Goal: Task Accomplishment & Management: Use online tool/utility

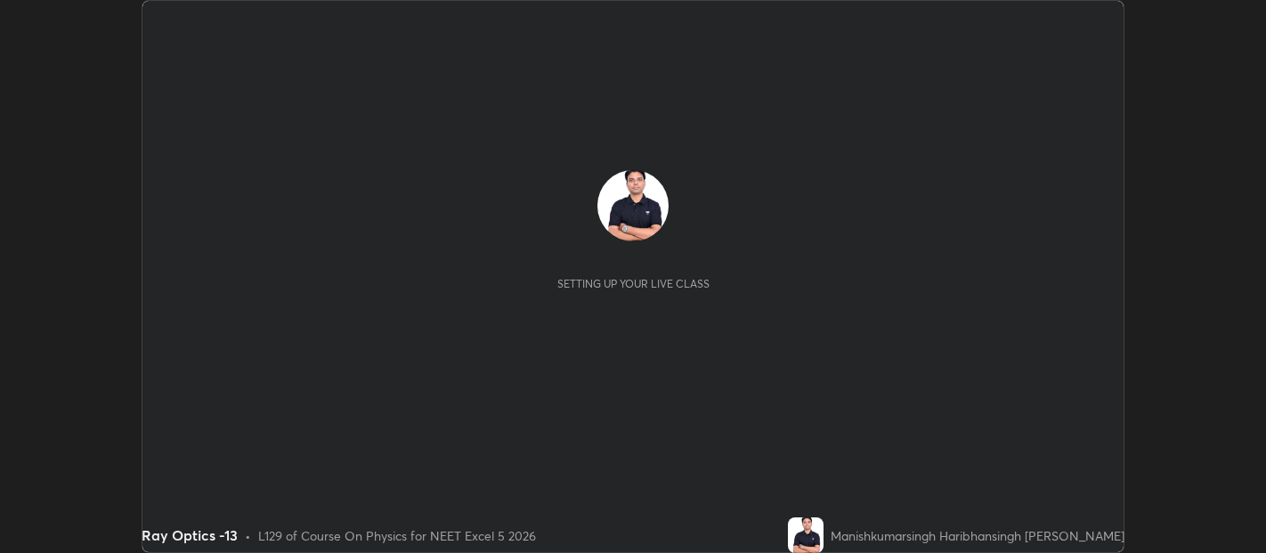
scroll to position [553, 1265]
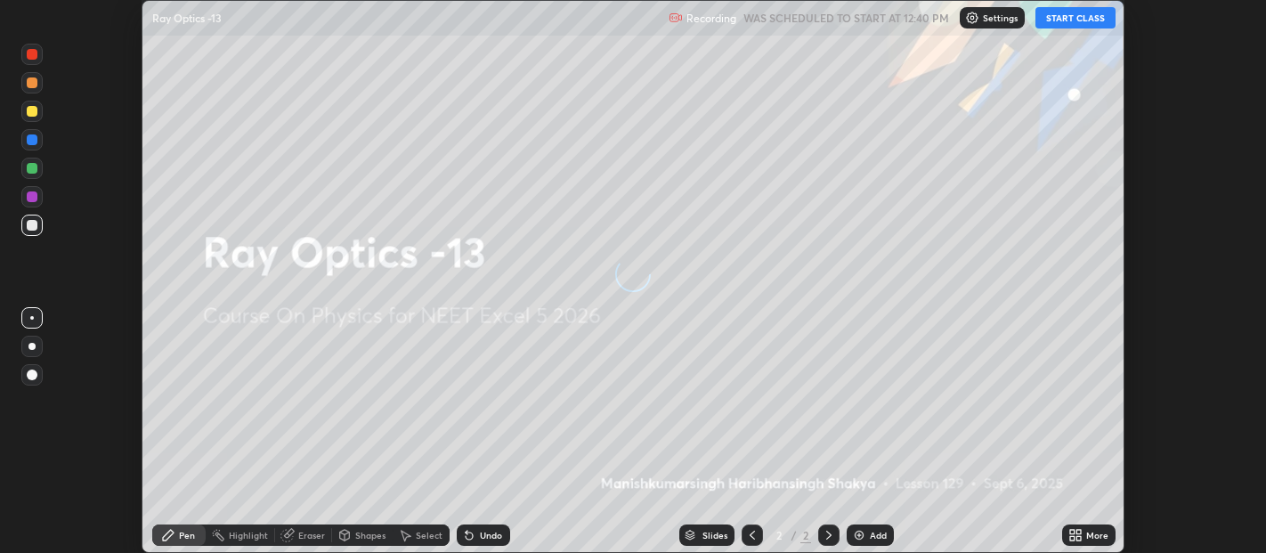
click at [1077, 20] on button "START CLASS" at bounding box center [1075, 17] width 80 height 21
click at [1075, 534] on icon at bounding box center [1072, 532] width 4 height 4
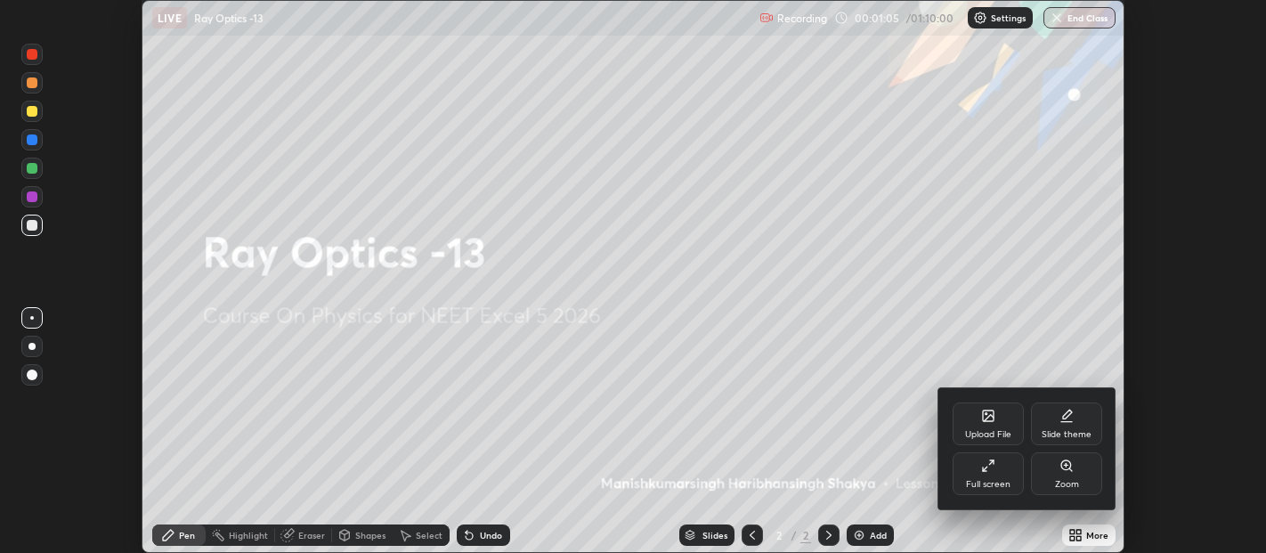
click at [984, 427] on div "Upload File" at bounding box center [988, 423] width 71 height 43
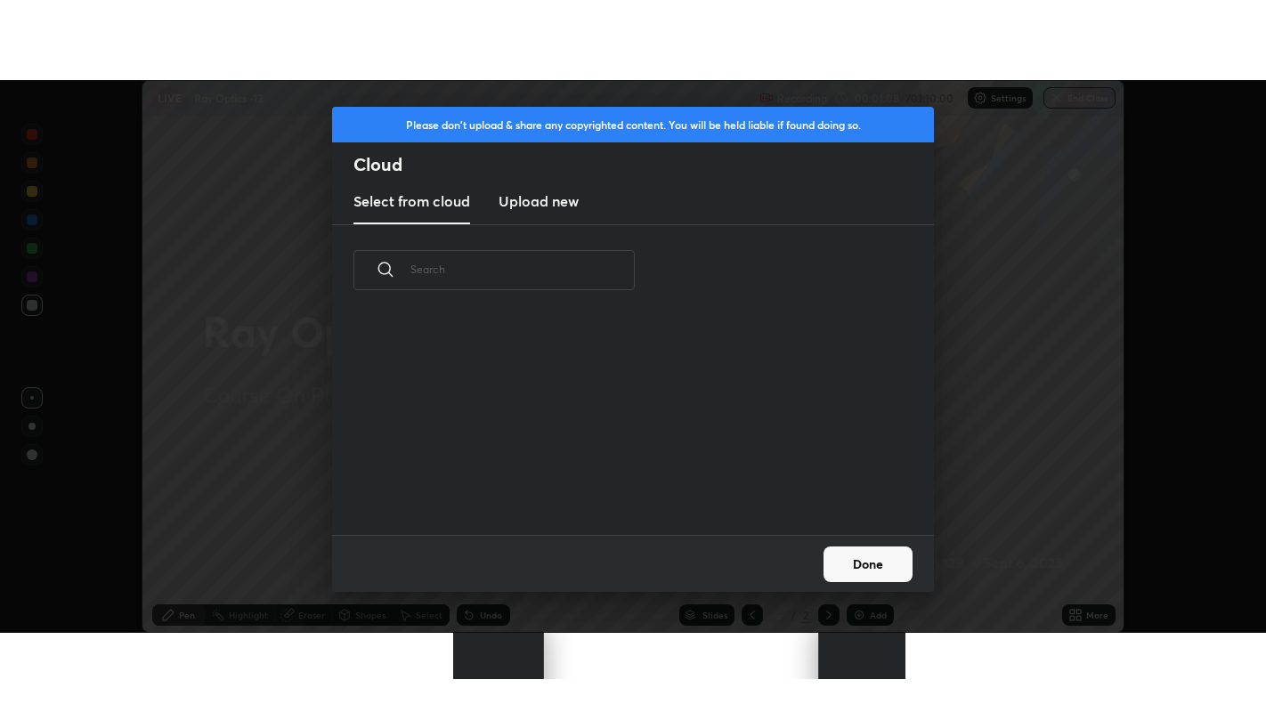
scroll to position [219, 572]
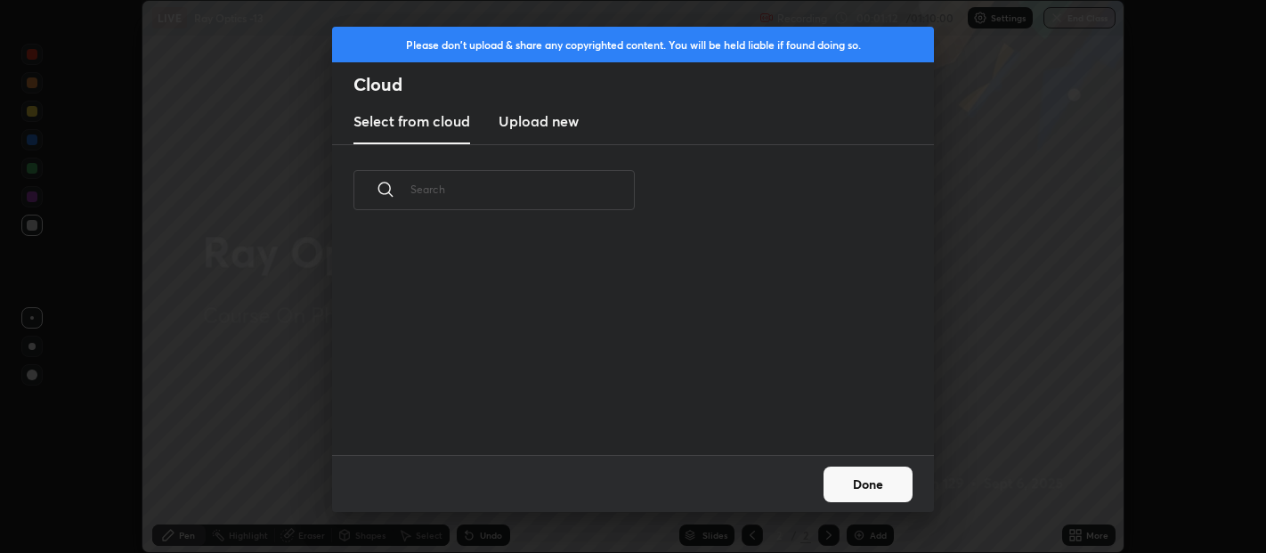
click at [552, 123] on h3 "Upload new" at bounding box center [539, 120] width 80 height 21
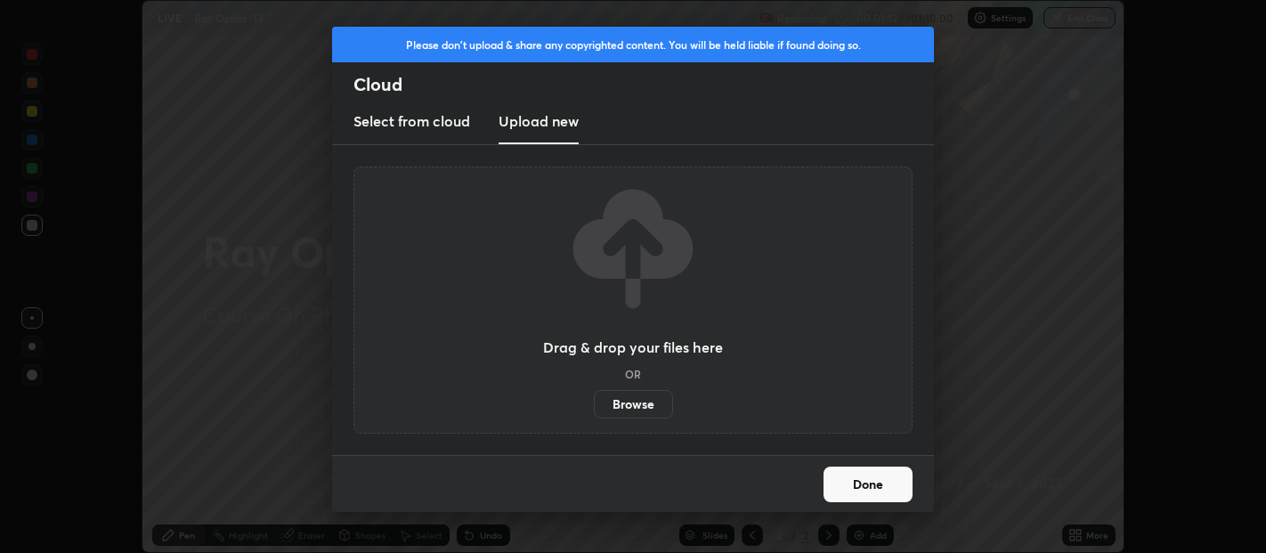
click at [615, 400] on label "Browse" at bounding box center [633, 404] width 79 height 28
click at [594, 400] on input "Browse" at bounding box center [594, 404] width 0 height 28
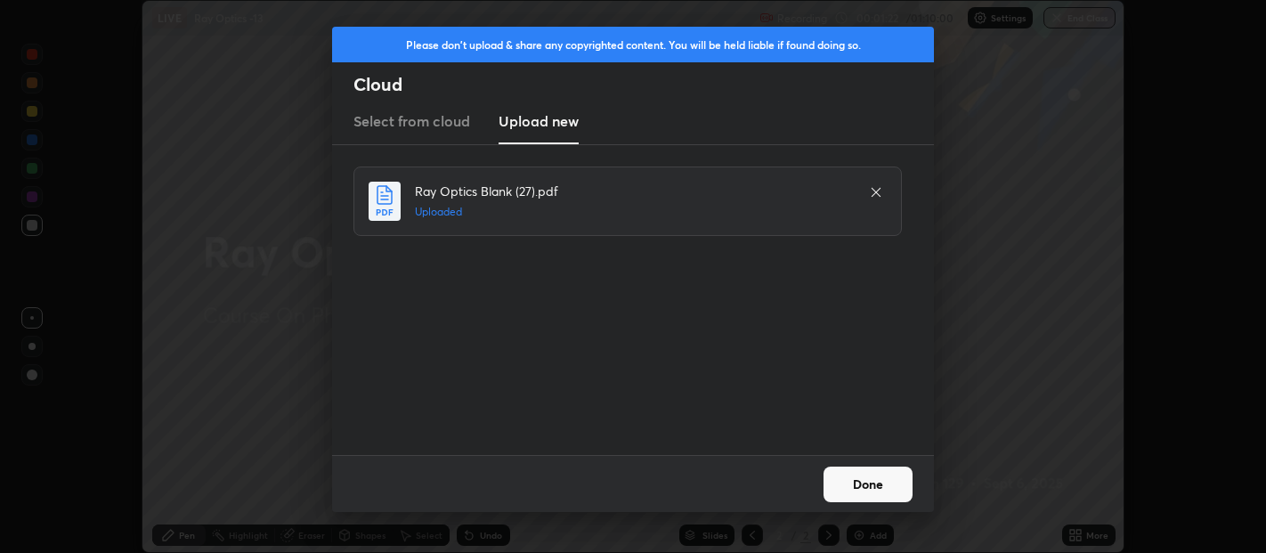
click at [877, 494] on button "Done" at bounding box center [868, 485] width 89 height 36
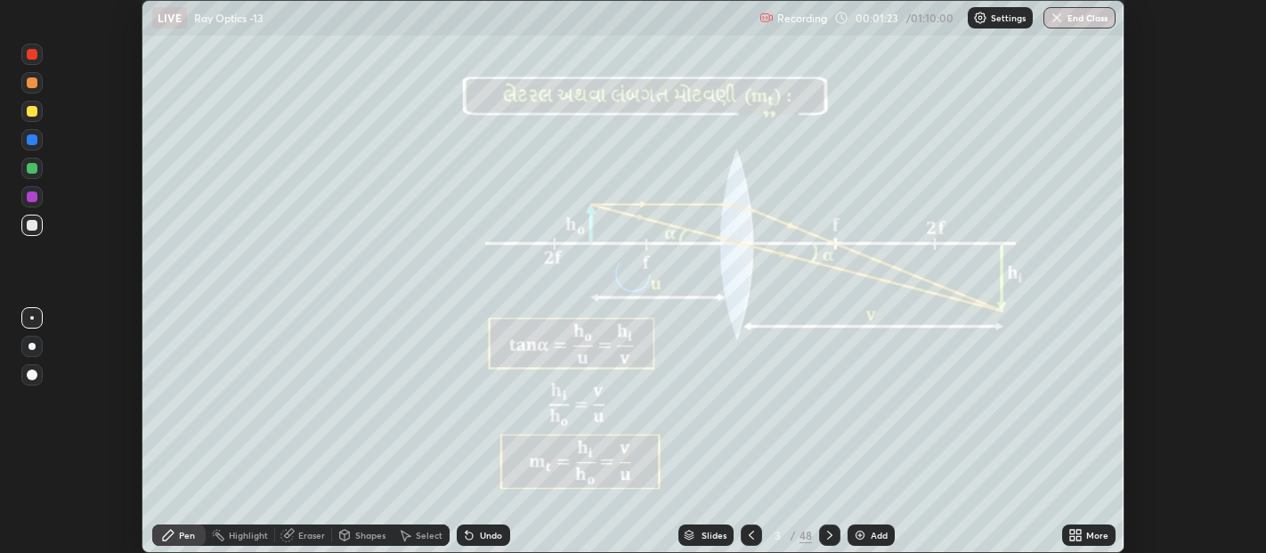
click at [1079, 539] on icon at bounding box center [1078, 538] width 4 height 4
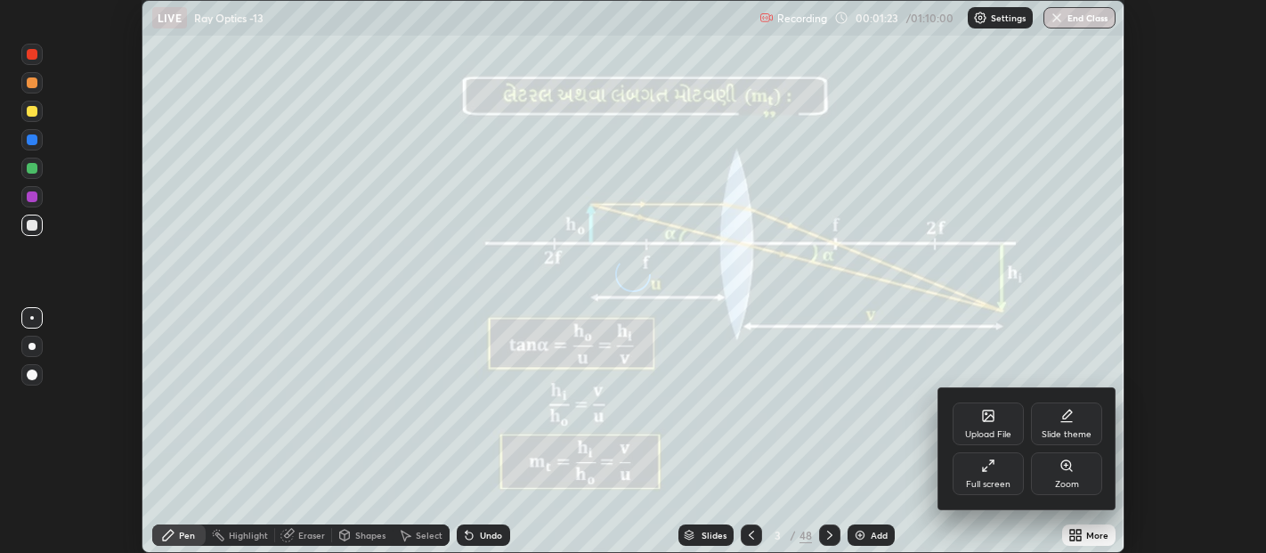
click at [1004, 480] on div "Full screen" at bounding box center [988, 484] width 45 height 9
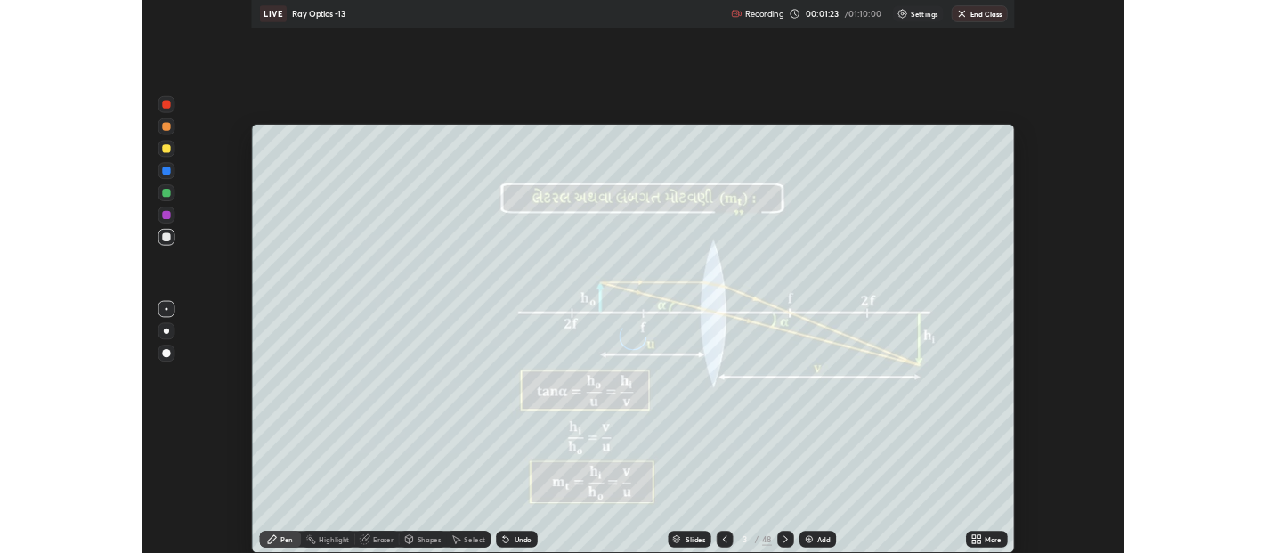
scroll to position [712, 1266]
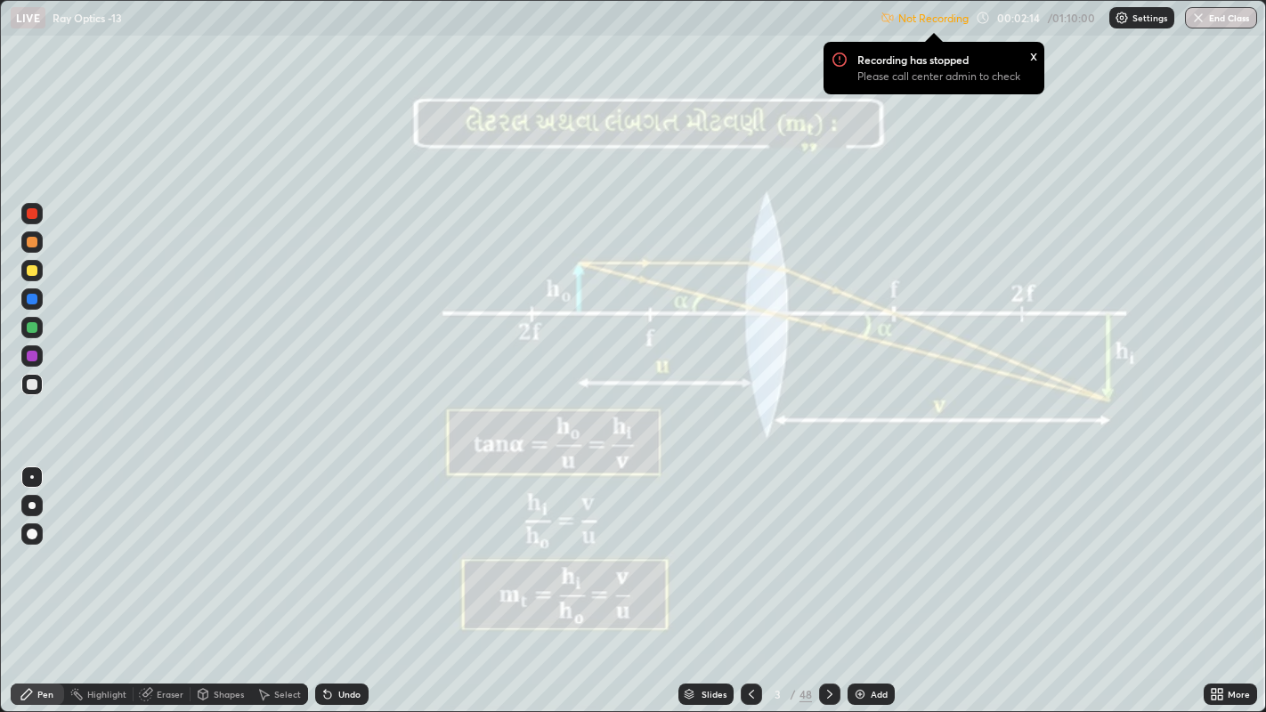
click at [1139, 19] on p "Settings" at bounding box center [1149, 17] width 35 height 9
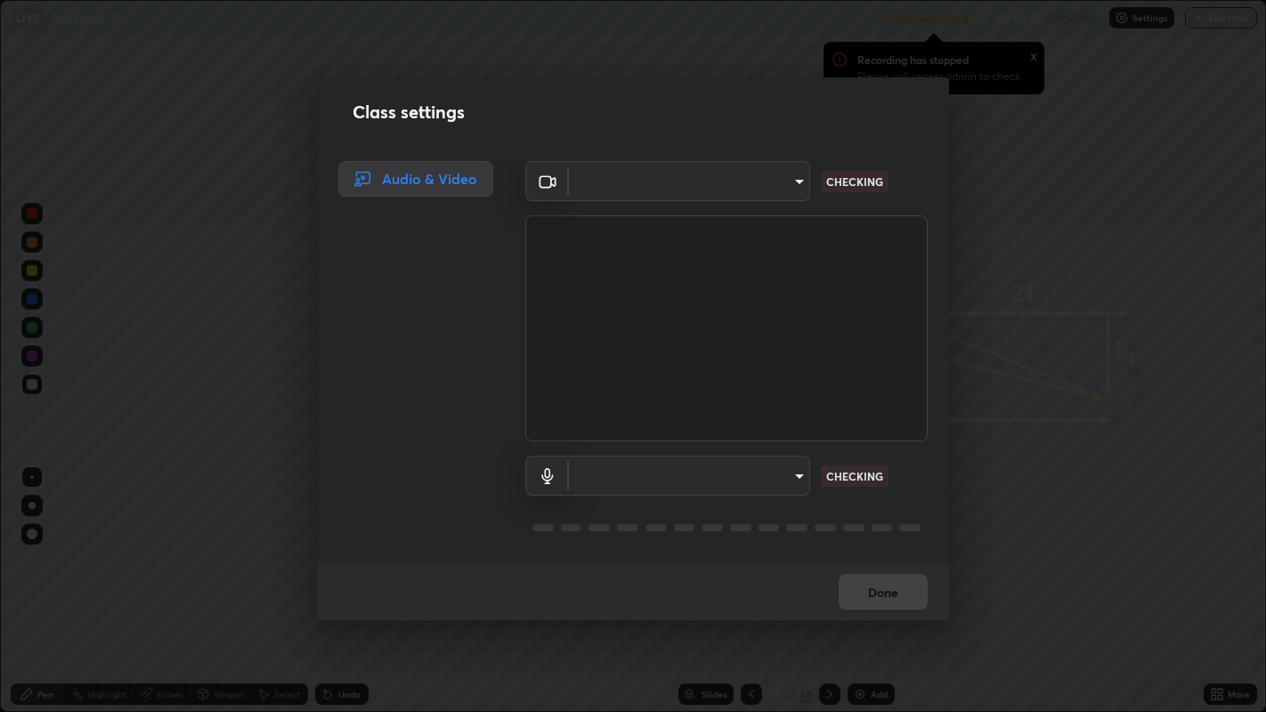
type input "0d049437951fd4140923ddd983d62ee20e888b7fe7080c9a8fddf2b3b9629313"
type input "40c86e739ed56a172ddcb7f6b95b795e1d756db5d52d7a4755805725d5d0de47"
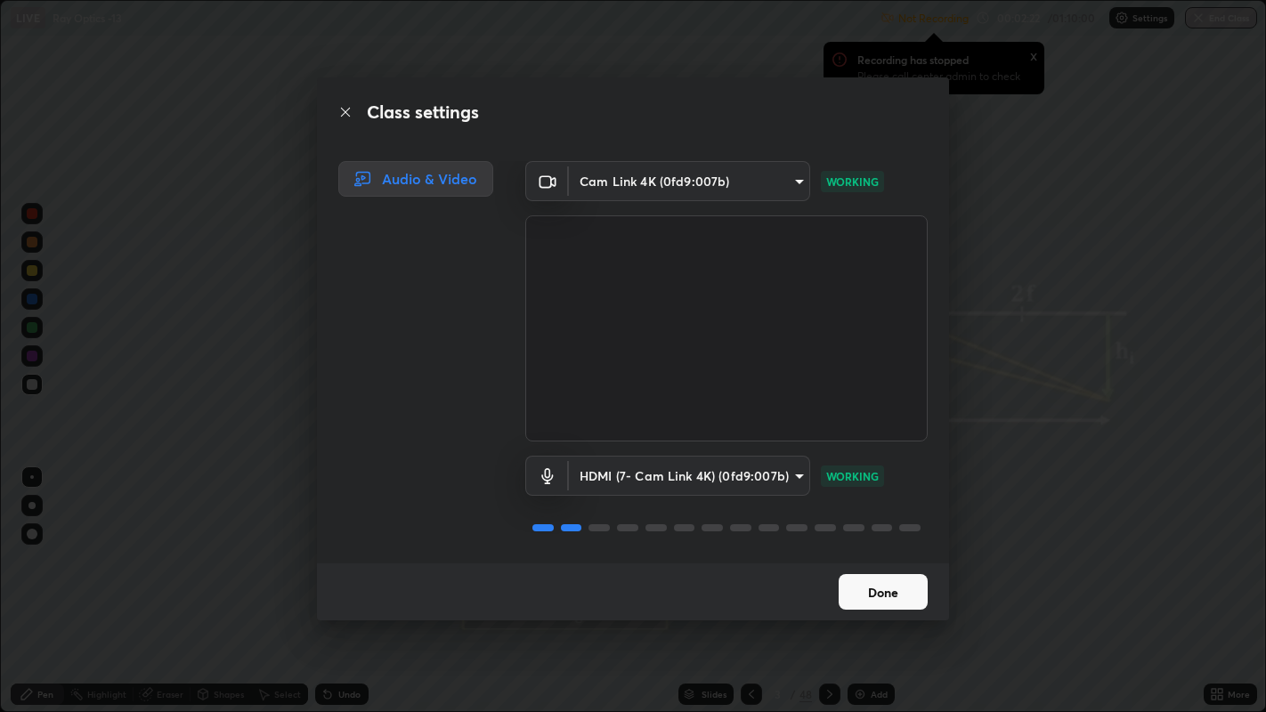
click at [879, 552] on button "Done" at bounding box center [883, 592] width 89 height 36
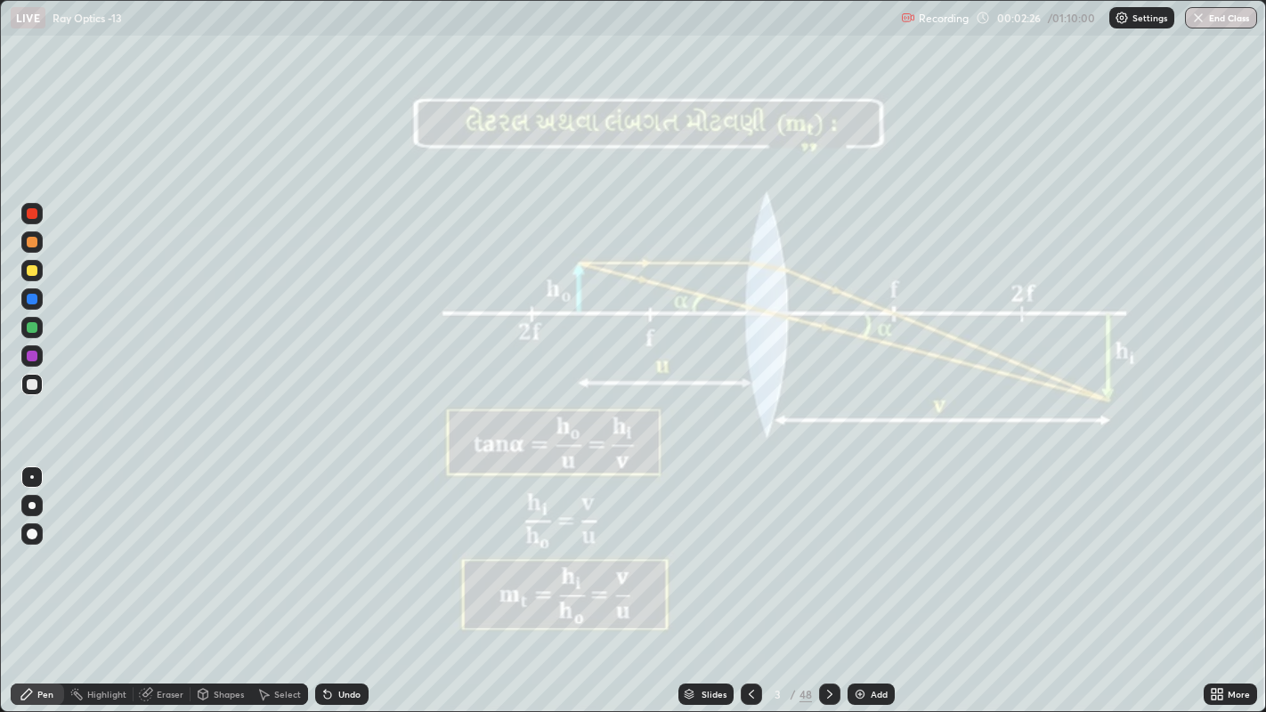
click at [29, 533] on div at bounding box center [32, 534] width 11 height 11
click at [21, 252] on div at bounding box center [31, 242] width 21 height 28
click at [34, 269] on div at bounding box center [32, 270] width 11 height 11
click at [338, 552] on div "Undo" at bounding box center [349, 694] width 22 height 9
click at [336, 552] on div "Undo" at bounding box center [341, 694] width 53 height 21
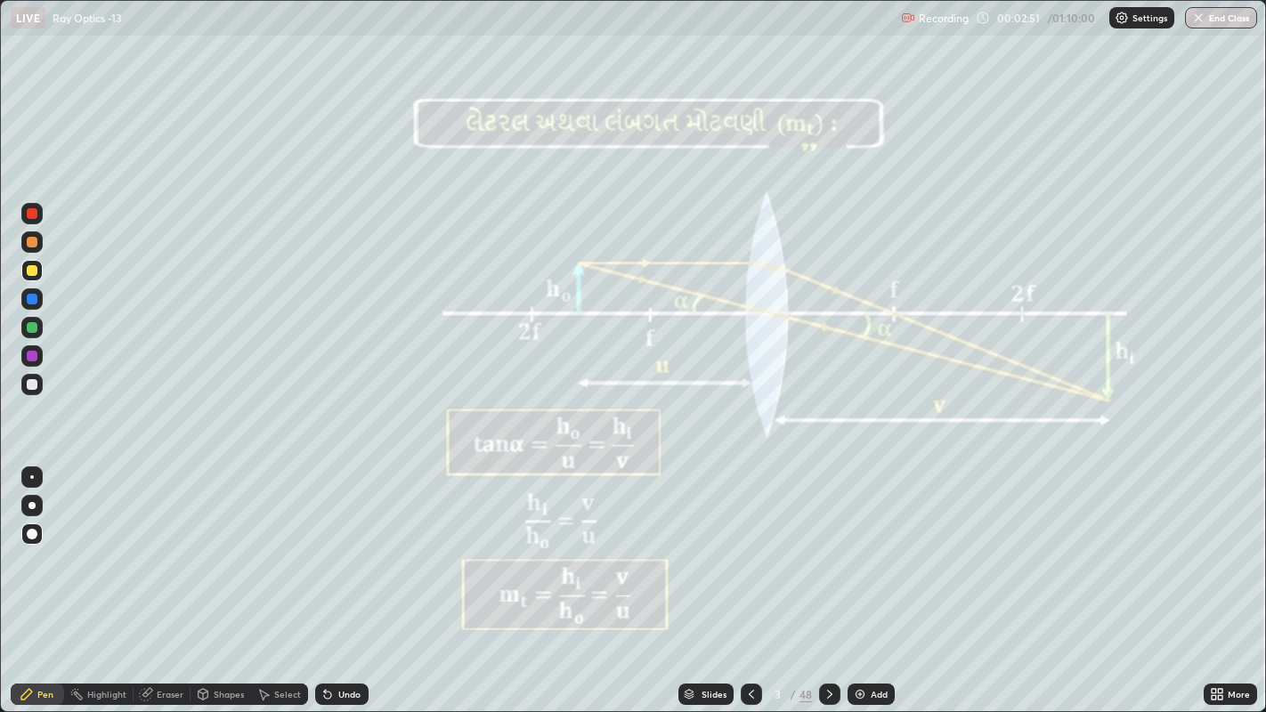
click at [32, 384] on div at bounding box center [32, 384] width 11 height 11
click at [35, 238] on div at bounding box center [32, 242] width 11 height 11
click at [30, 385] on div at bounding box center [32, 384] width 11 height 11
click at [28, 267] on div at bounding box center [32, 270] width 11 height 11
click at [31, 243] on div at bounding box center [32, 242] width 11 height 11
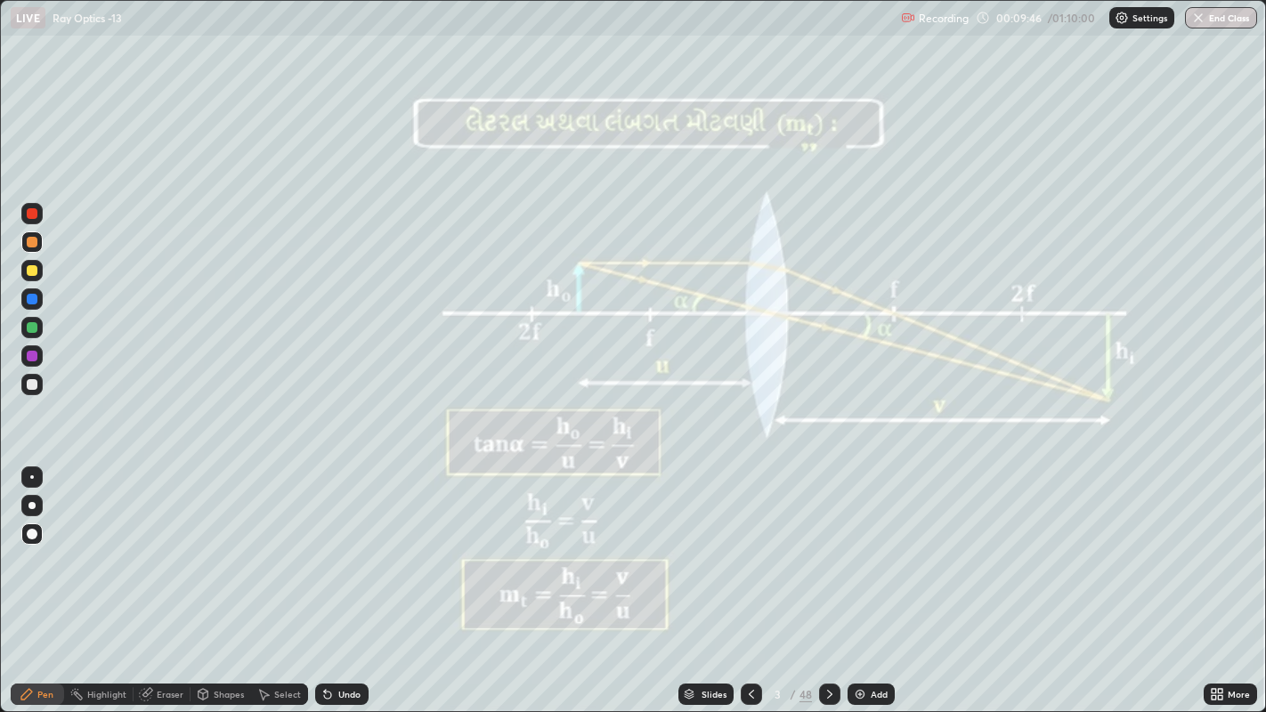
click at [828, 552] on icon at bounding box center [829, 694] width 5 height 9
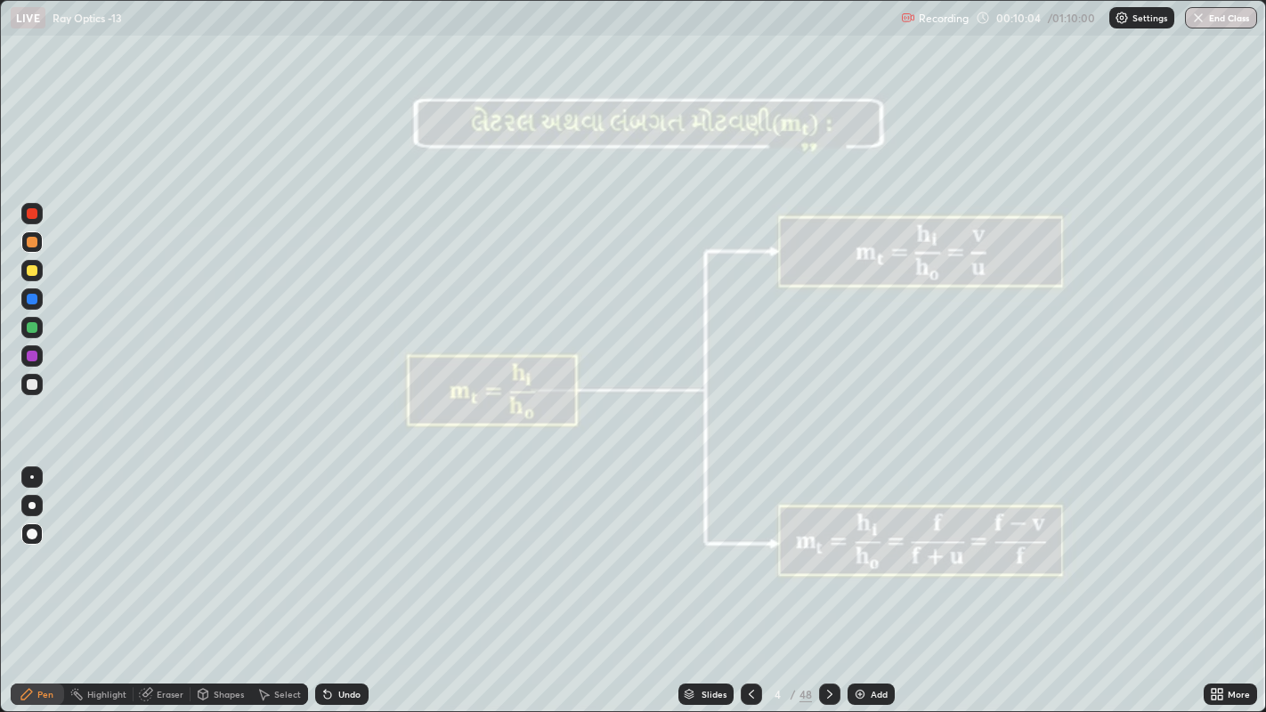
click at [828, 552] on icon at bounding box center [830, 694] width 14 height 14
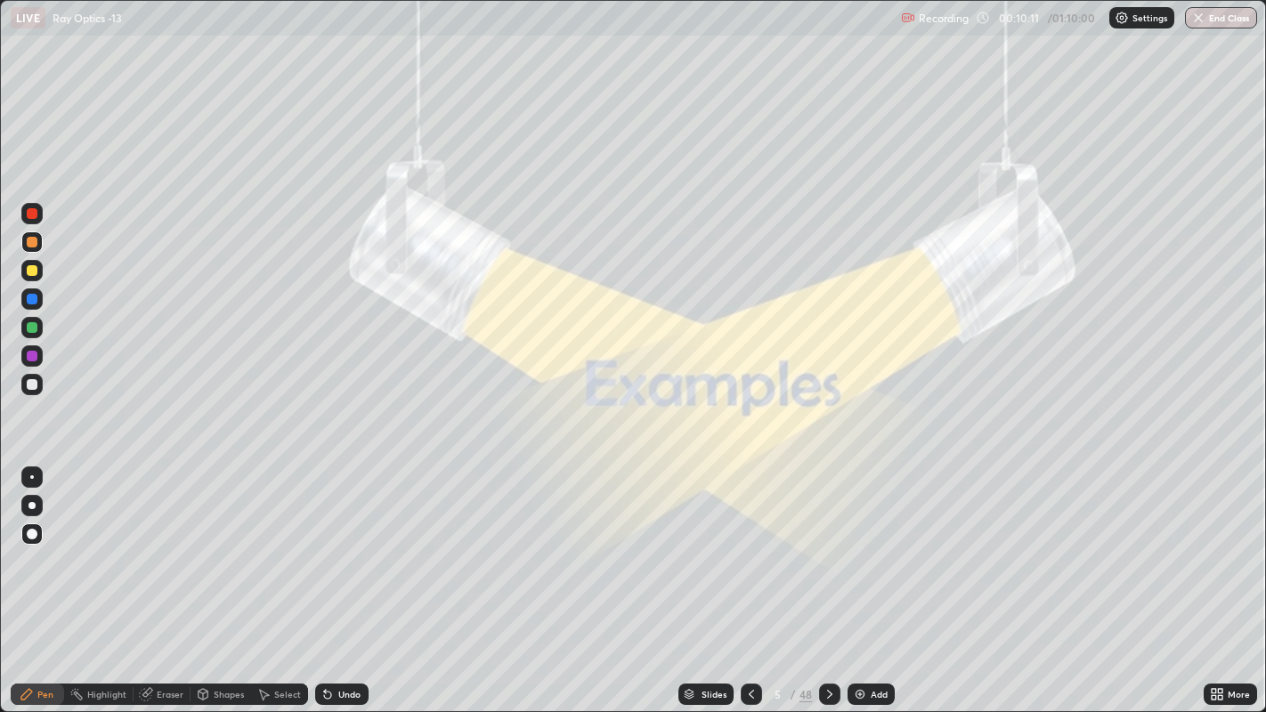
click at [827, 552] on icon at bounding box center [830, 694] width 14 height 14
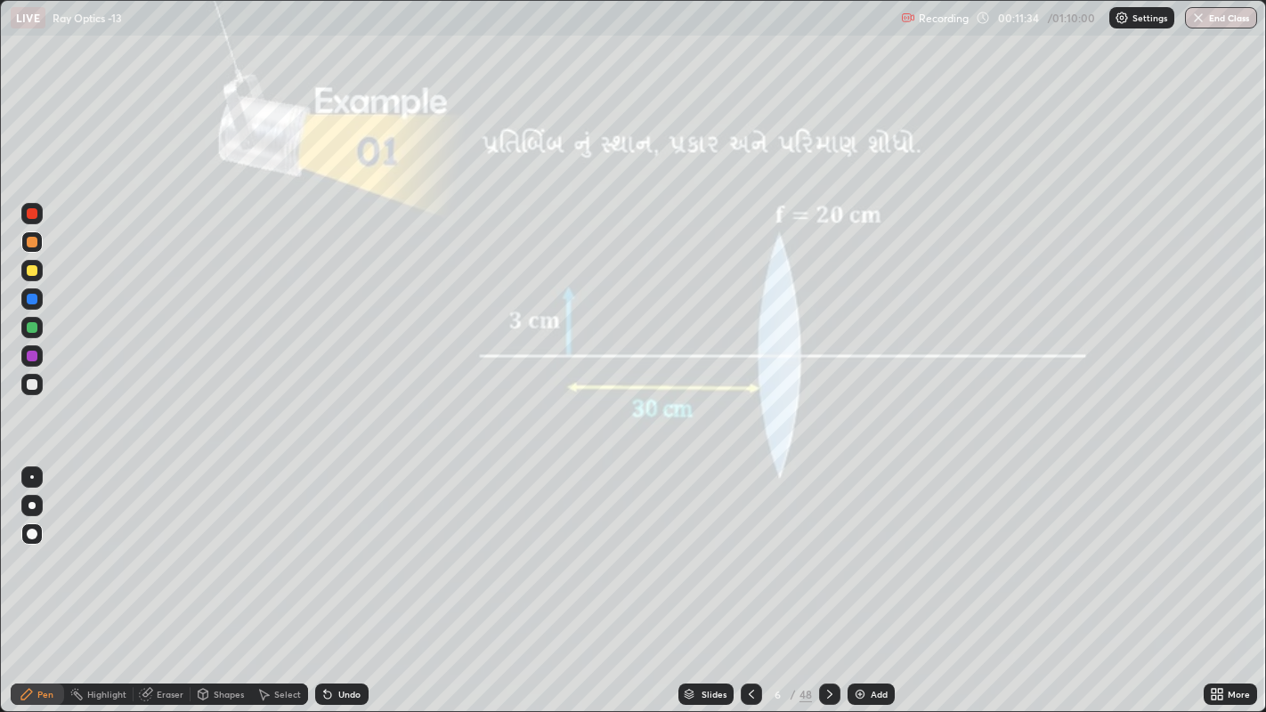
click at [31, 380] on div at bounding box center [32, 384] width 11 height 11
click at [32, 247] on div at bounding box center [32, 242] width 11 height 11
click at [340, 552] on div "Undo" at bounding box center [349, 694] width 22 height 9
click at [336, 552] on div "Undo" at bounding box center [341, 694] width 53 height 21
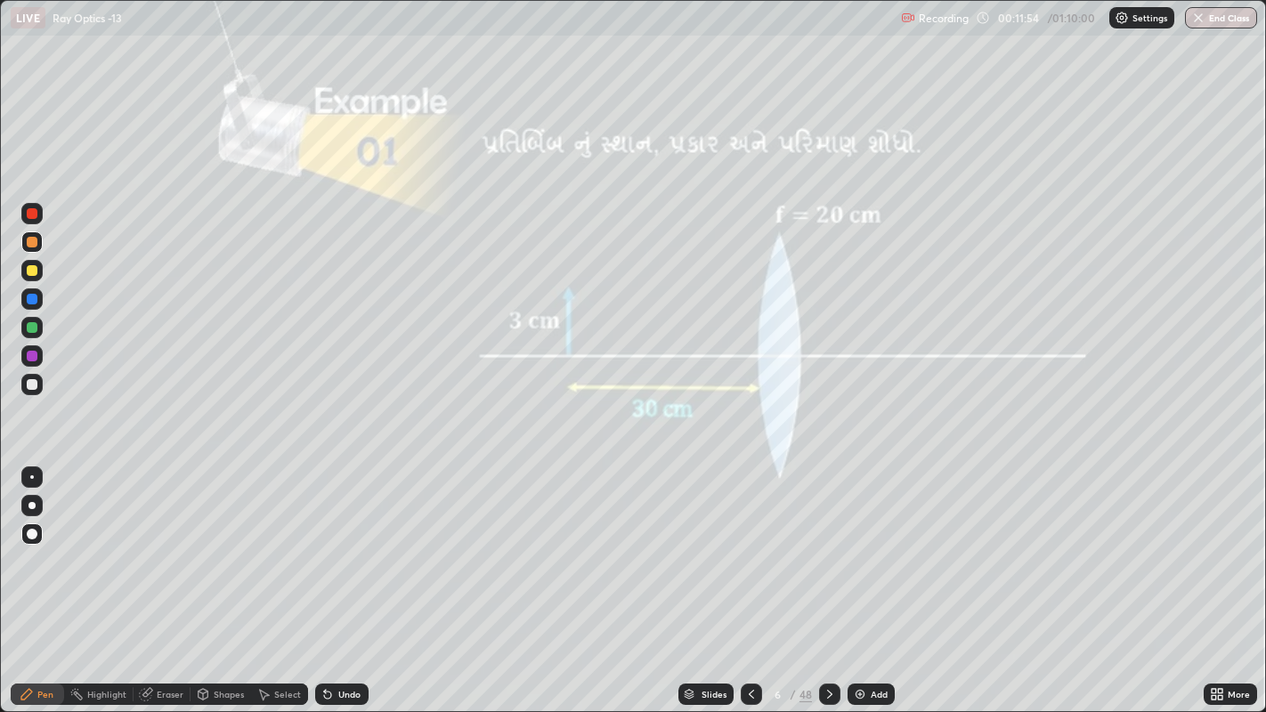
click at [340, 552] on div "Undo" at bounding box center [341, 694] width 53 height 21
click at [34, 386] on div at bounding box center [32, 384] width 11 height 11
click at [33, 273] on div at bounding box center [32, 270] width 11 height 11
click at [347, 552] on div "Undo" at bounding box center [341, 694] width 53 height 21
click at [343, 552] on div "Undo" at bounding box center [341, 694] width 53 height 21
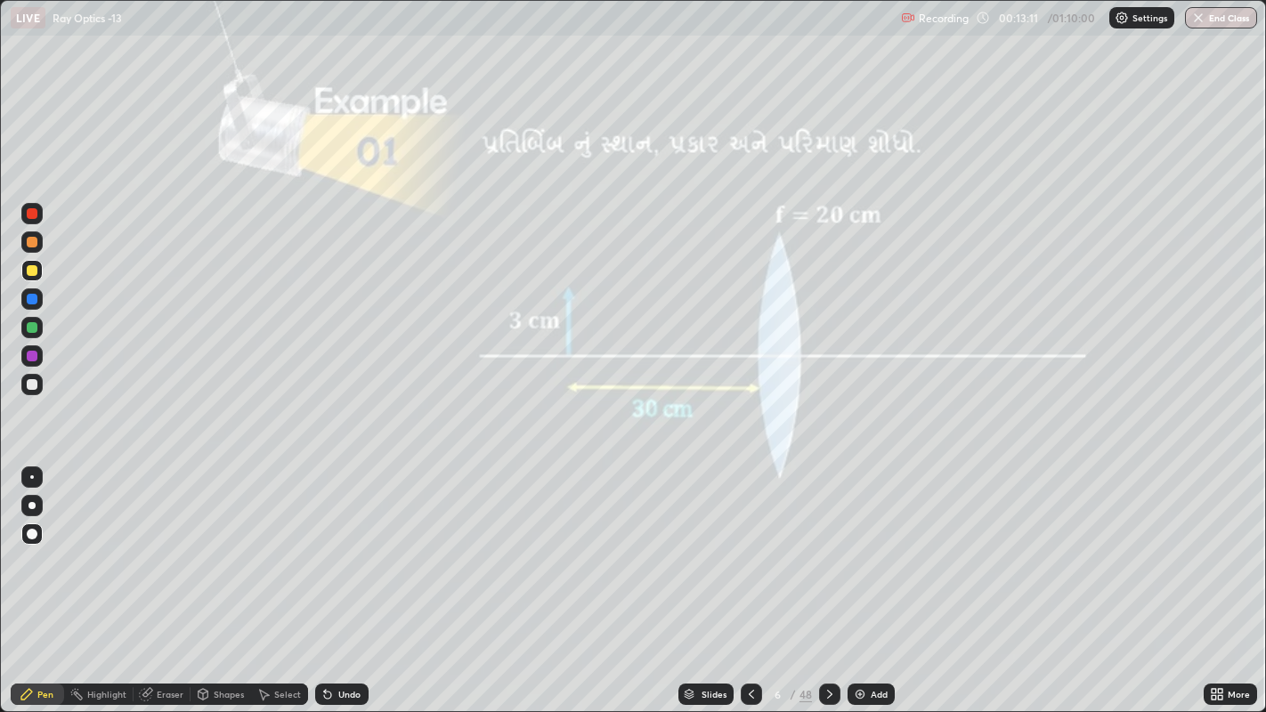
click at [1220, 552] on icon at bounding box center [1220, 697] width 4 height 4
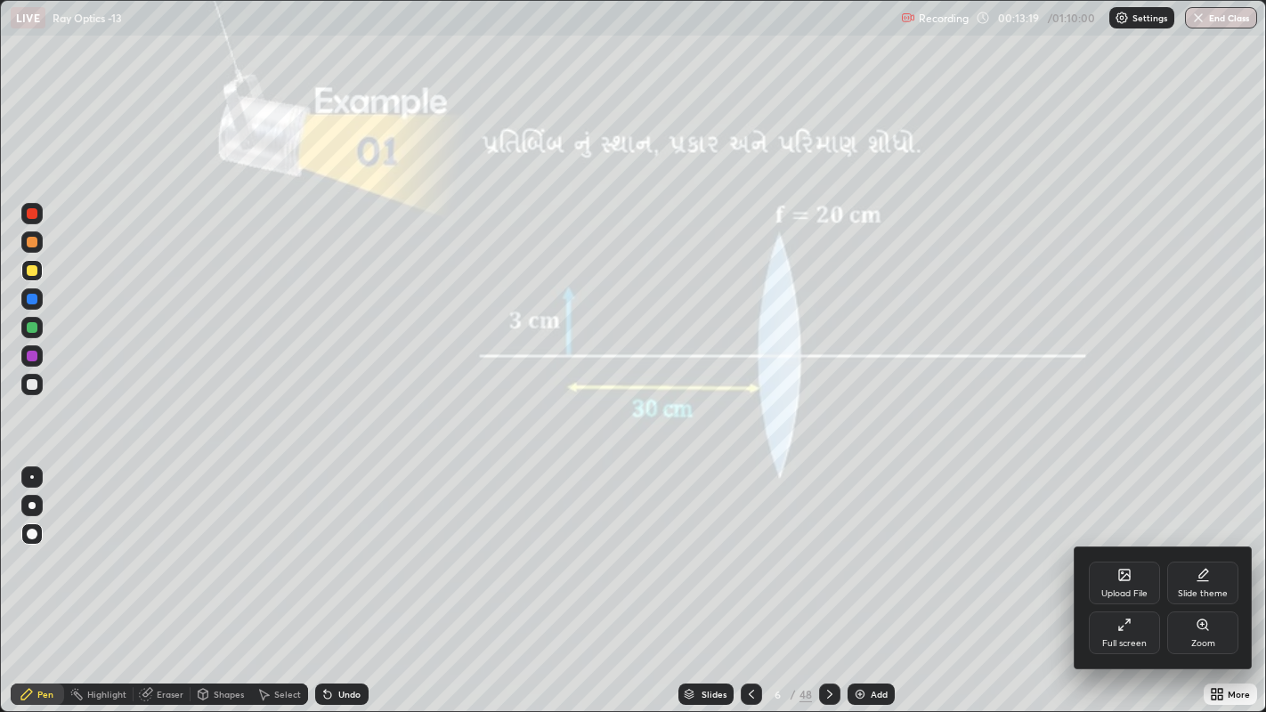
click at [339, 552] on div at bounding box center [633, 356] width 1266 height 712
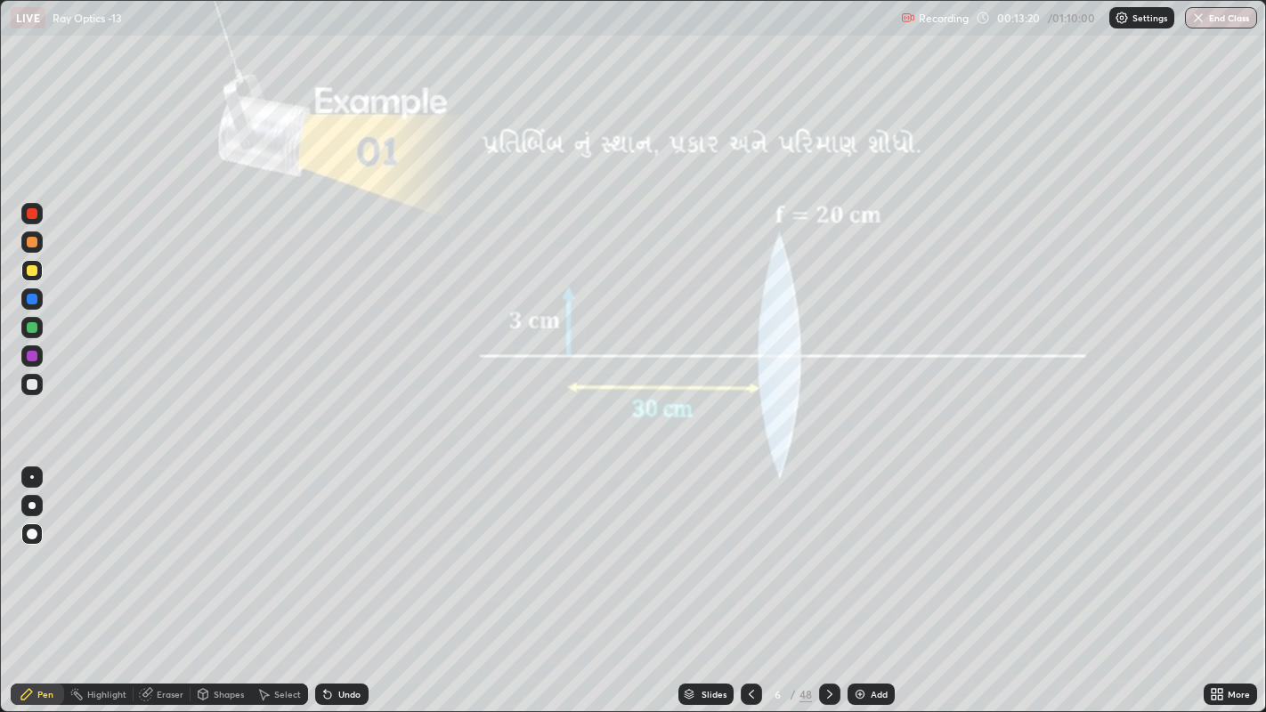
click at [338, 552] on div "Undo" at bounding box center [349, 694] width 22 height 9
click at [339, 552] on div "Undo" at bounding box center [349, 694] width 22 height 9
click at [334, 552] on div "Undo" at bounding box center [341, 694] width 53 height 21
click at [828, 552] on icon at bounding box center [830, 694] width 14 height 14
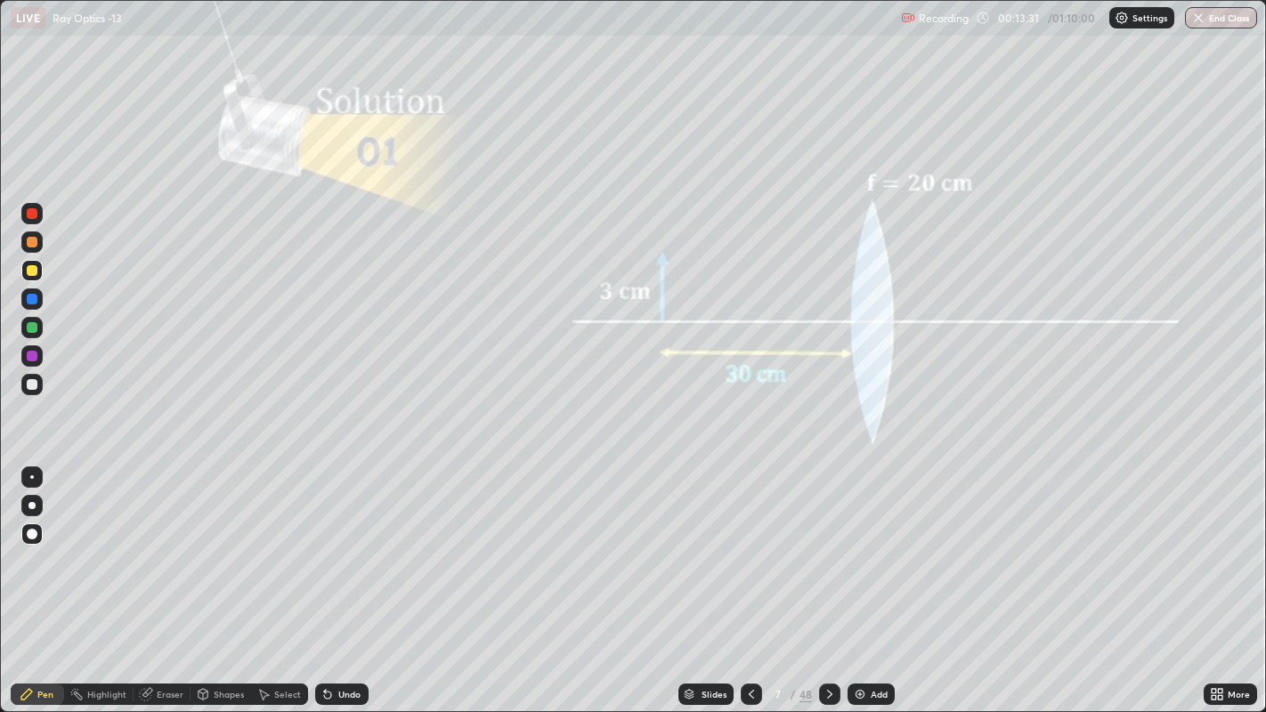
click at [830, 552] on icon at bounding box center [830, 694] width 14 height 14
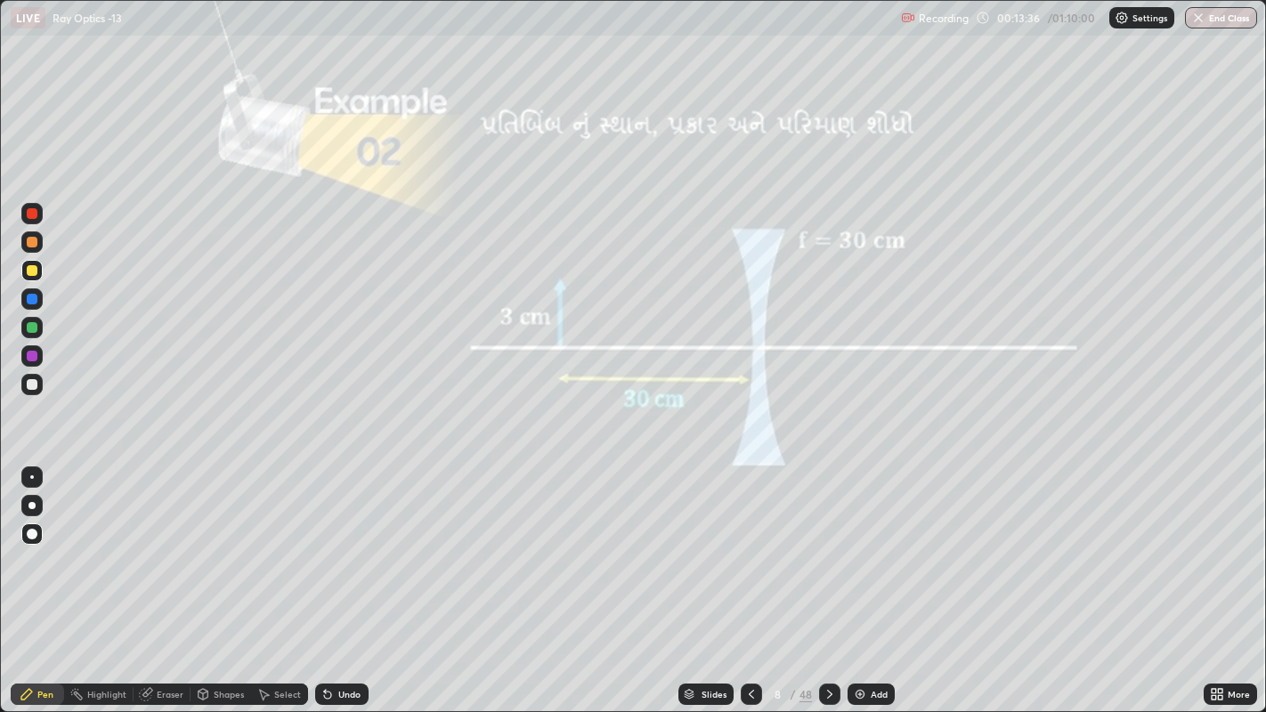
click at [30, 237] on div at bounding box center [32, 242] width 11 height 11
click at [31, 271] on div at bounding box center [32, 270] width 11 height 11
click at [832, 552] on div at bounding box center [829, 694] width 21 height 21
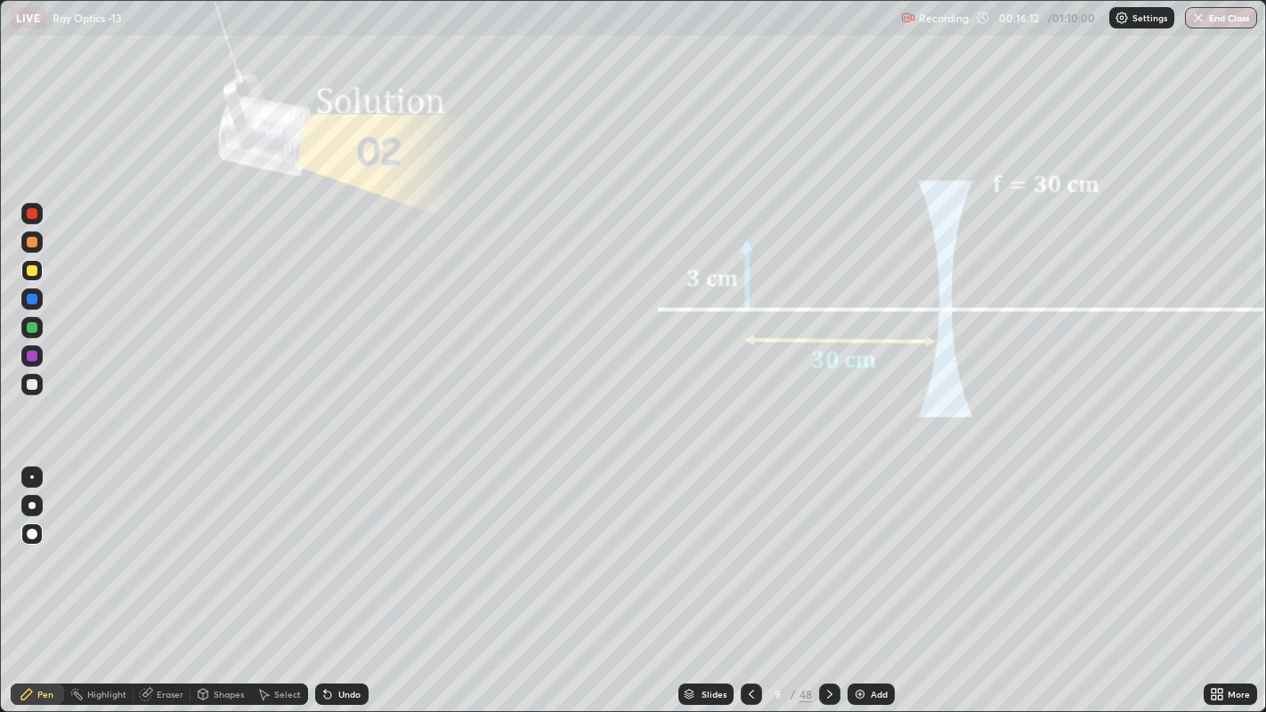
click at [819, 552] on div at bounding box center [829, 694] width 21 height 21
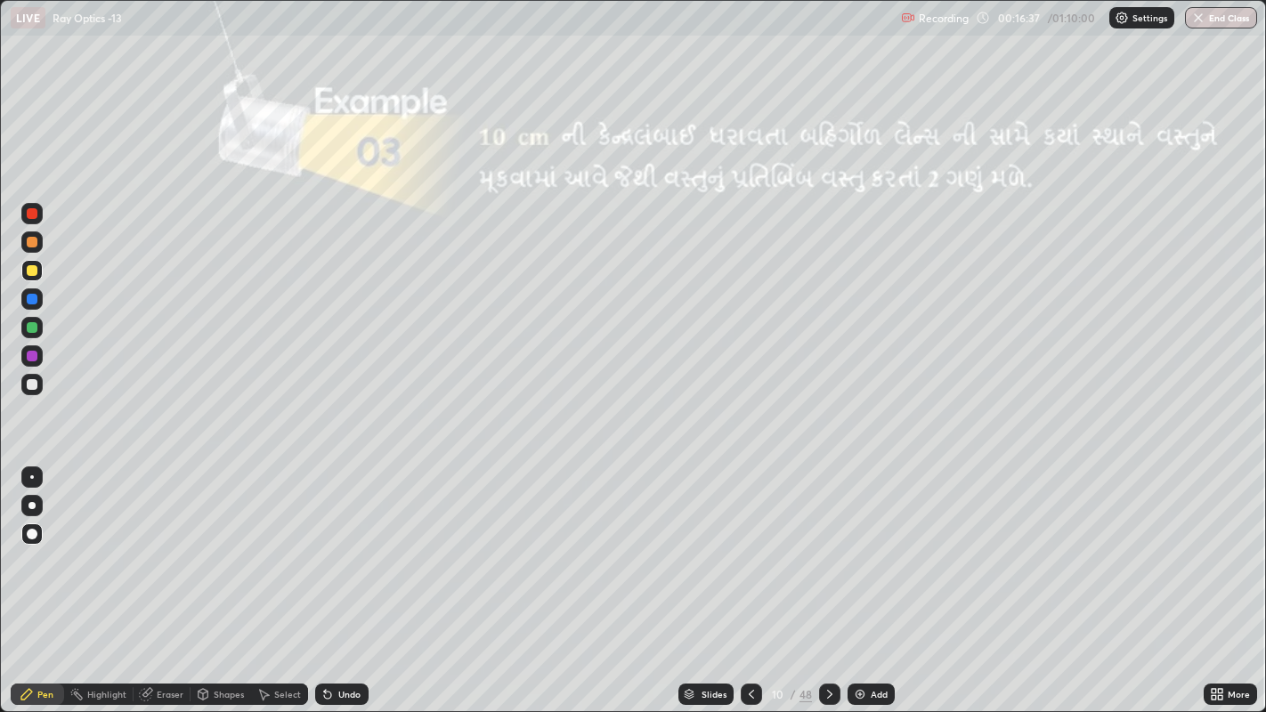
click at [828, 552] on icon at bounding box center [830, 694] width 14 height 14
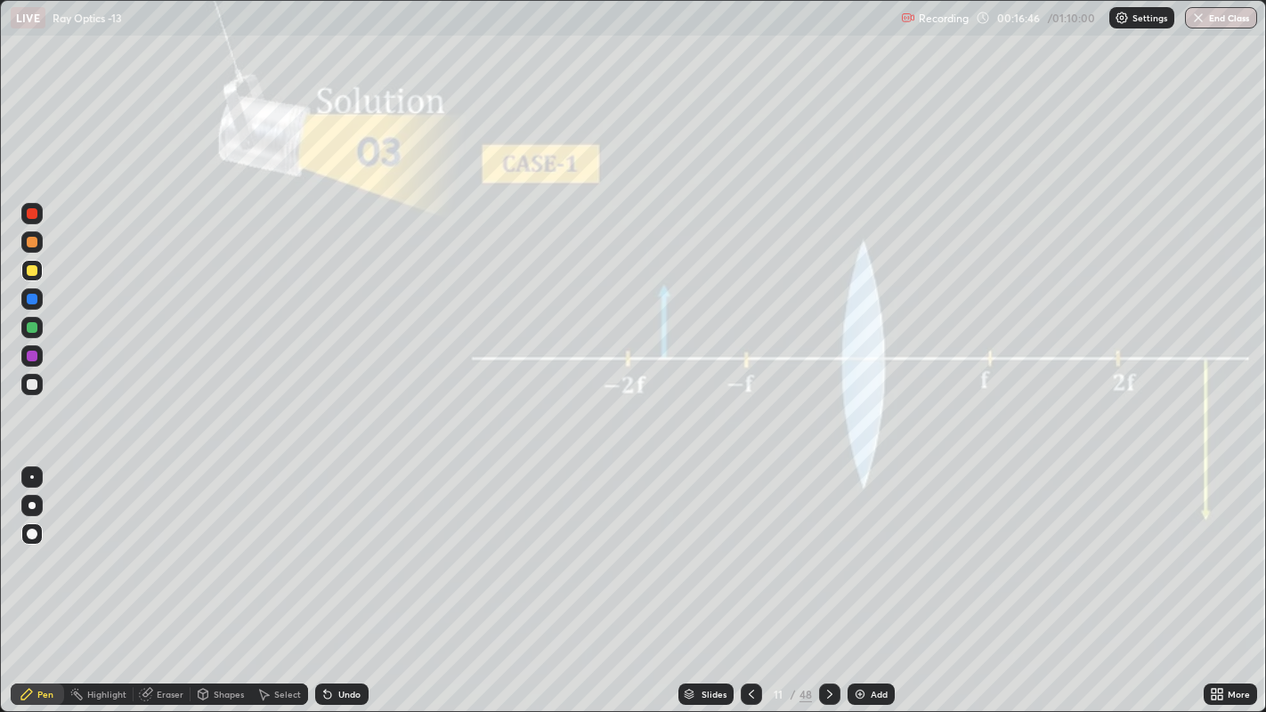
click at [748, 552] on icon at bounding box center [751, 694] width 14 height 14
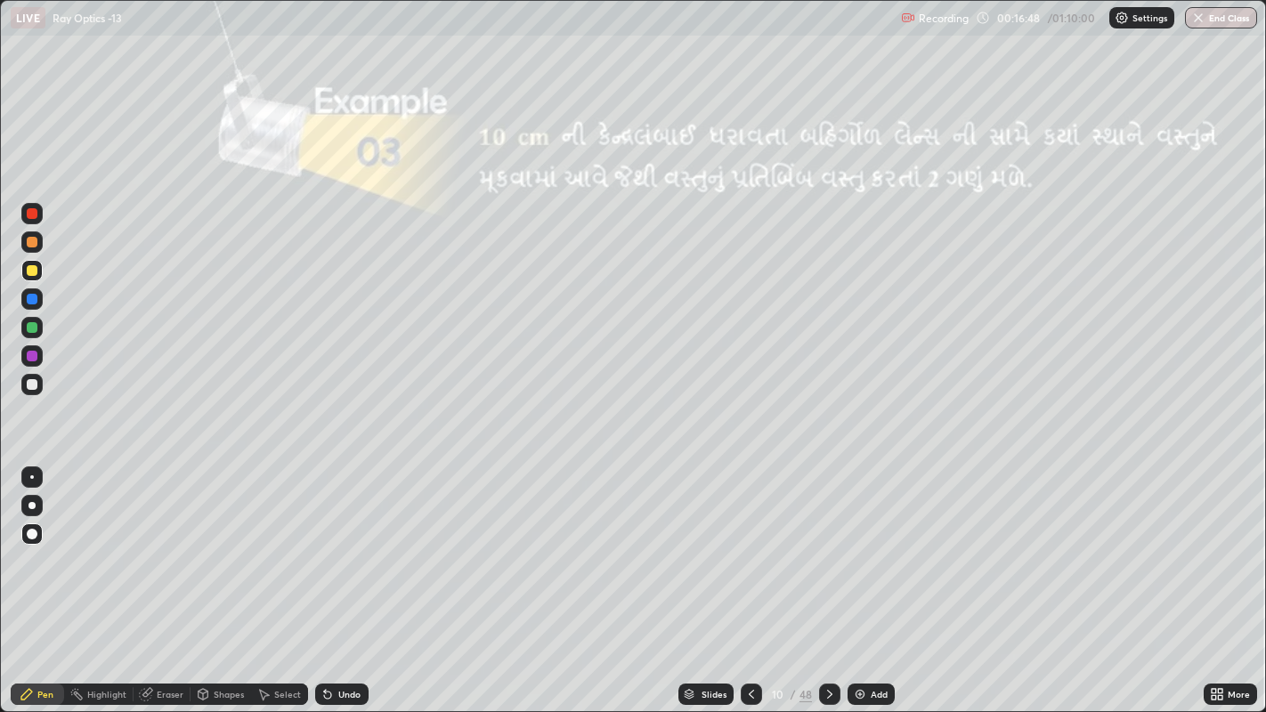
click at [827, 552] on icon at bounding box center [830, 694] width 14 height 14
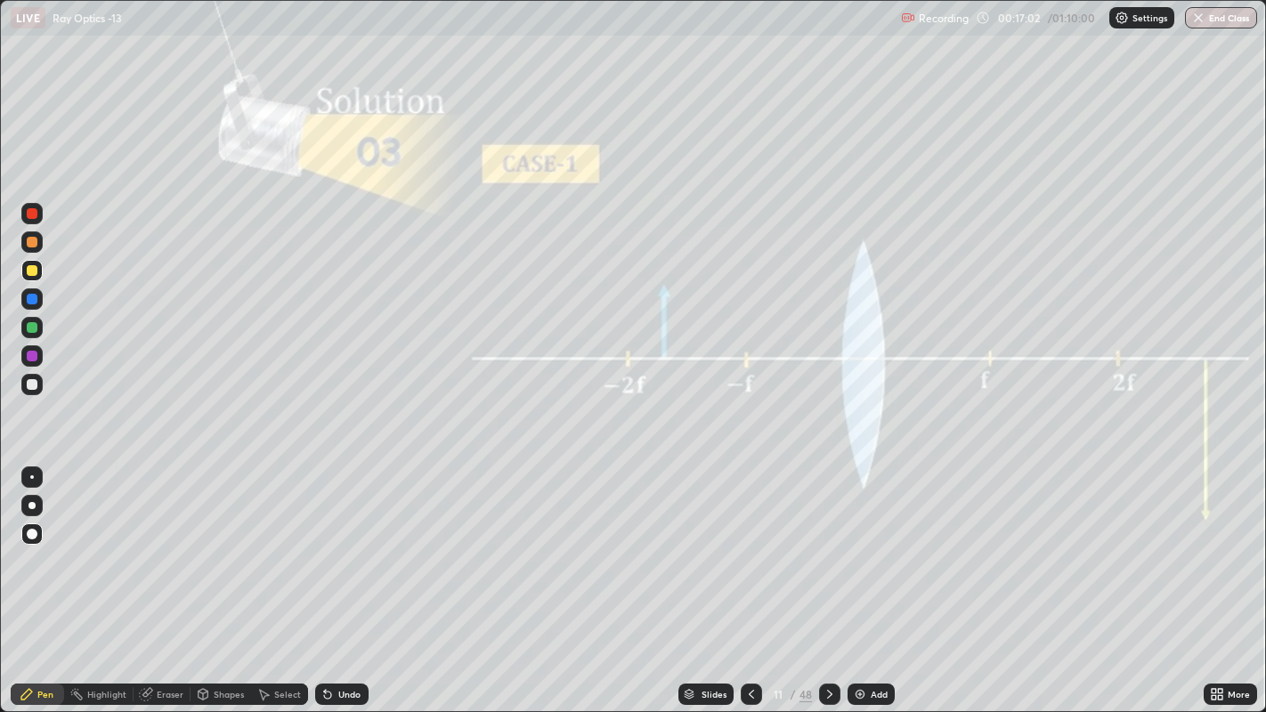
click at [31, 244] on div at bounding box center [32, 242] width 11 height 11
click at [336, 552] on div "Undo" at bounding box center [341, 694] width 53 height 21
click at [828, 552] on icon at bounding box center [830, 694] width 14 height 14
click at [33, 268] on div at bounding box center [32, 270] width 11 height 11
click at [31, 247] on div at bounding box center [32, 242] width 11 height 11
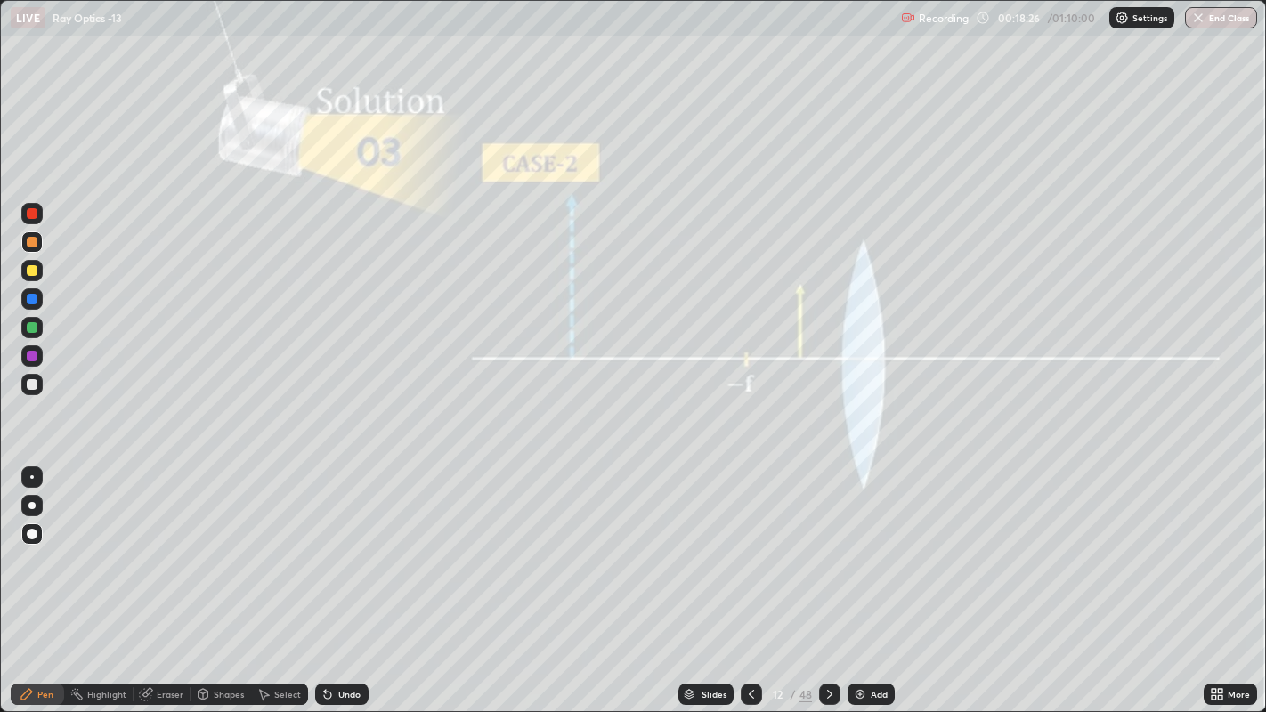
click at [828, 552] on icon at bounding box center [830, 694] width 14 height 14
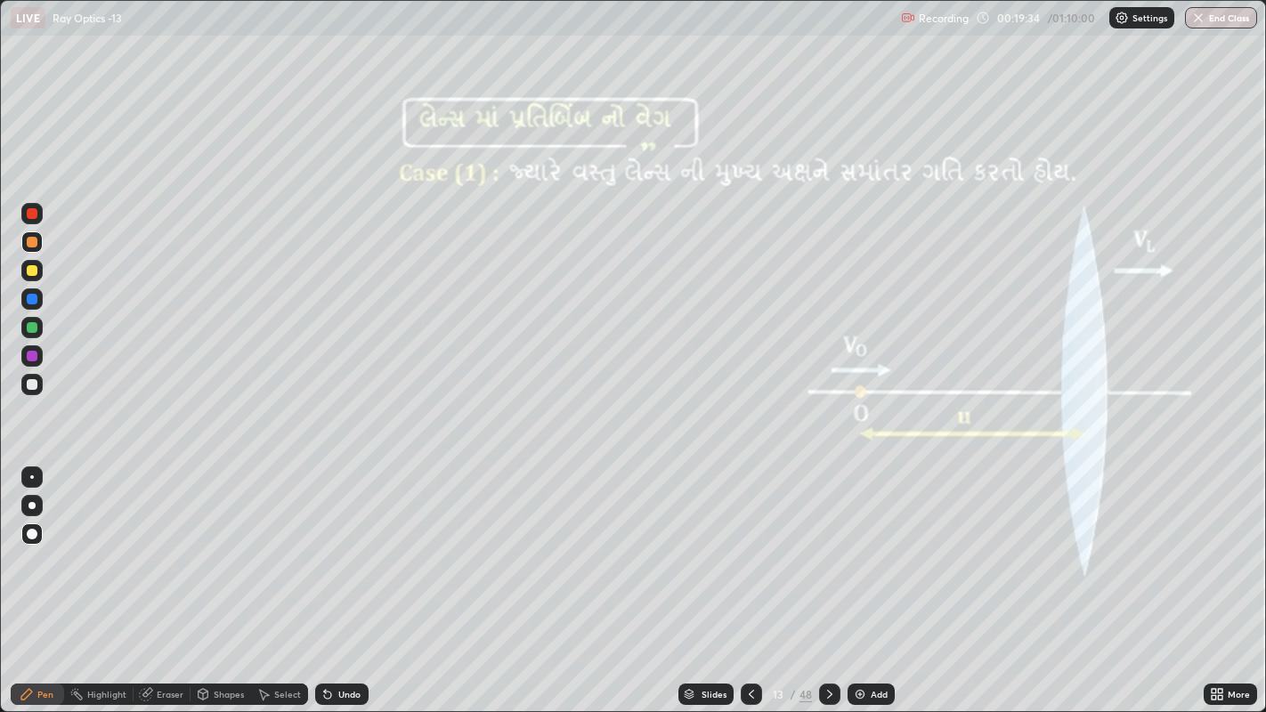
click at [1211, 552] on icon at bounding box center [1217, 694] width 14 height 14
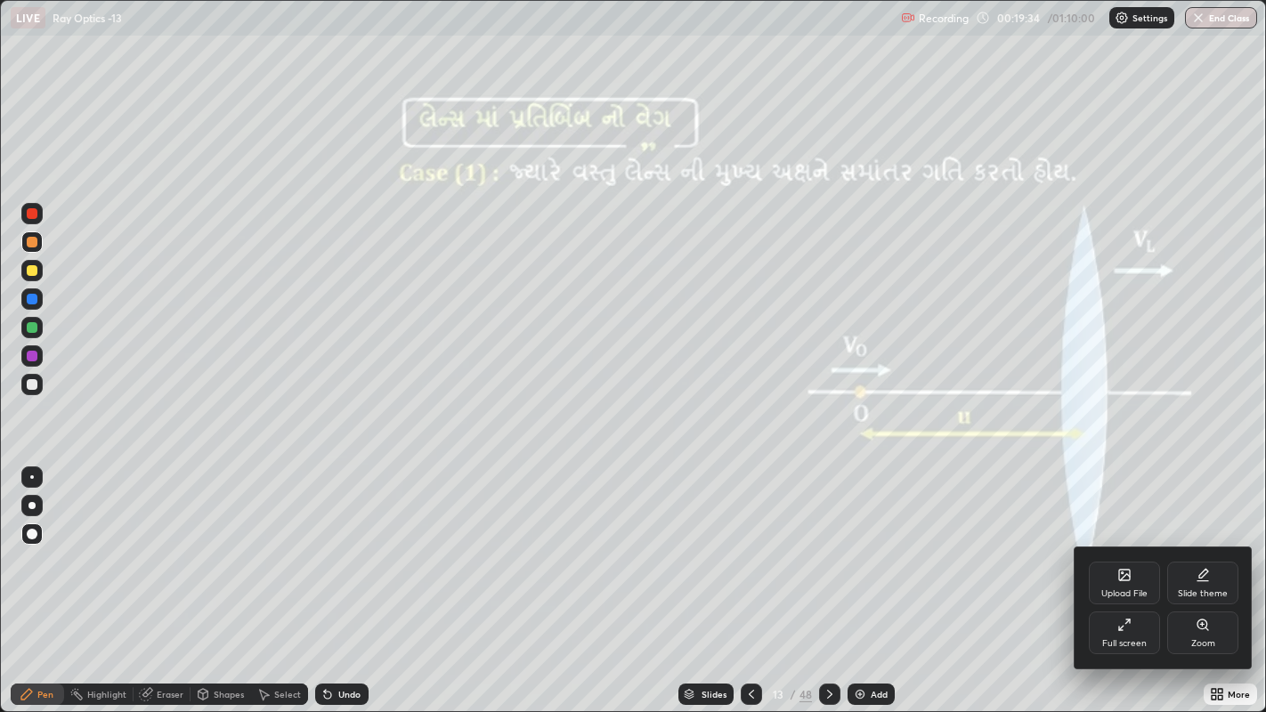
click at [1130, 552] on div "Full screen" at bounding box center [1124, 643] width 45 height 9
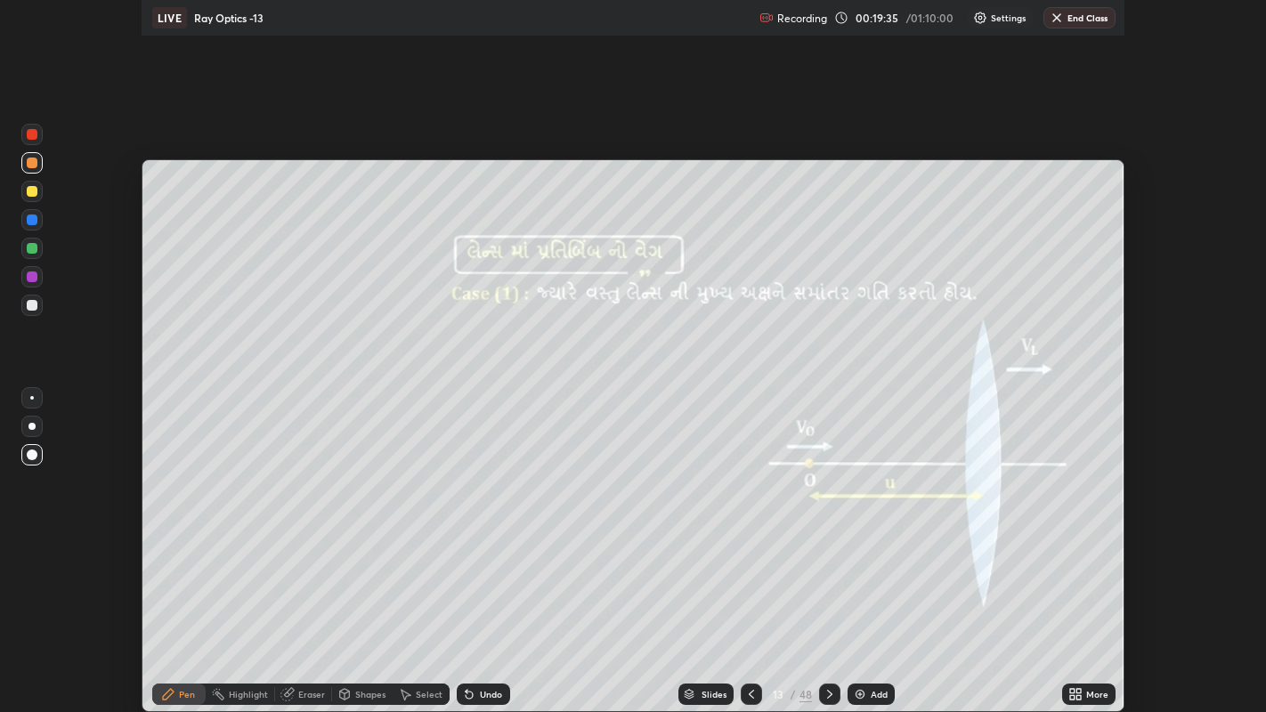
scroll to position [88474, 87761]
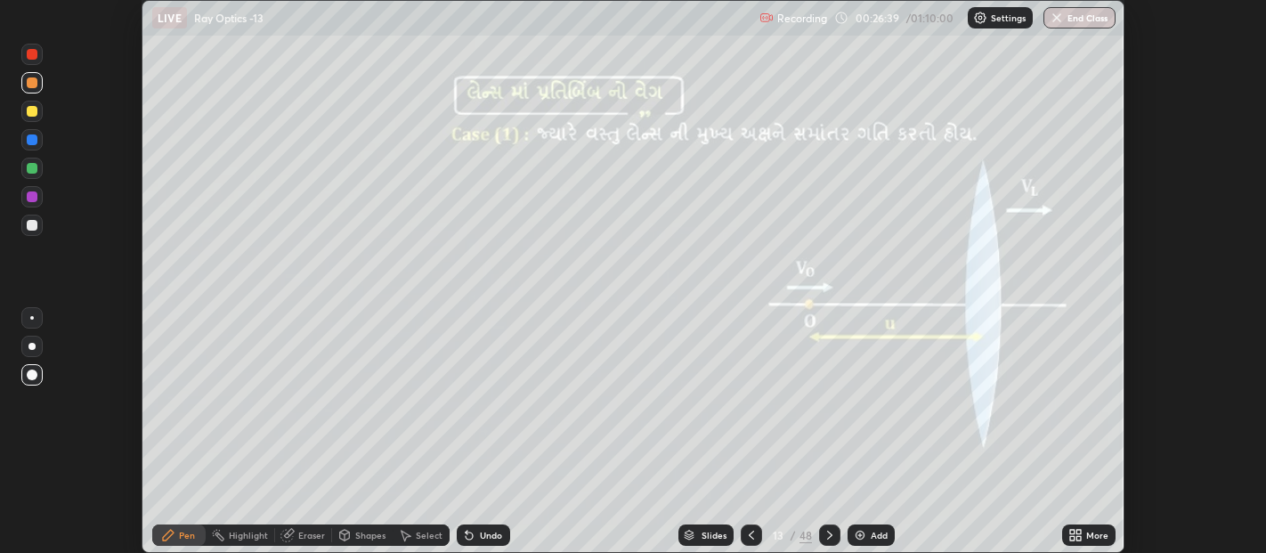
click at [1071, 536] on icon at bounding box center [1072, 538] width 4 height 4
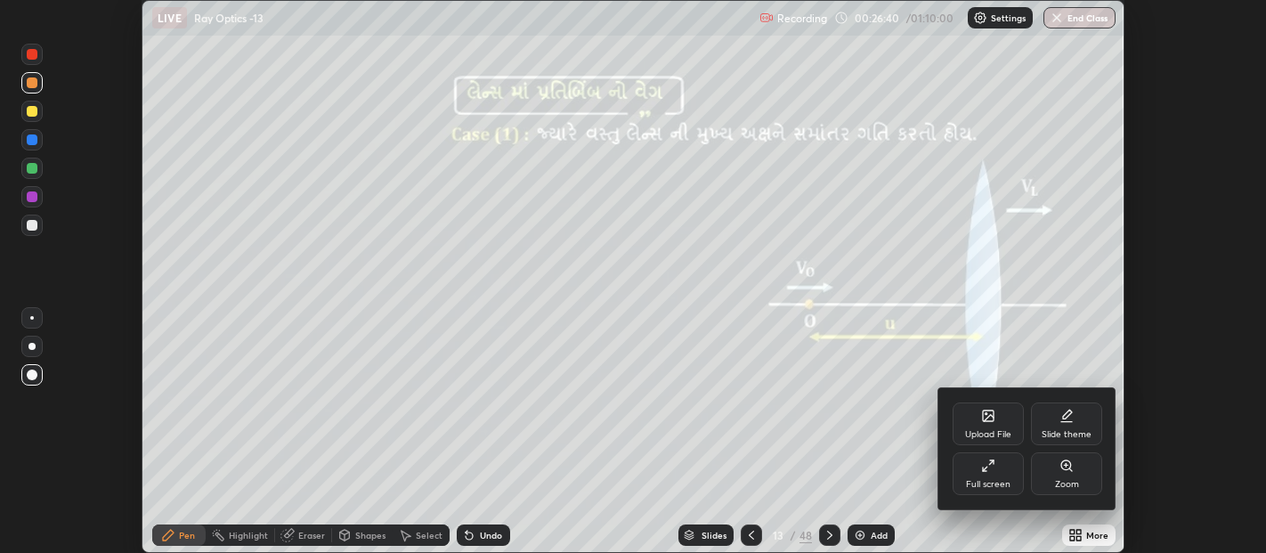
click at [990, 467] on icon at bounding box center [988, 465] width 14 height 14
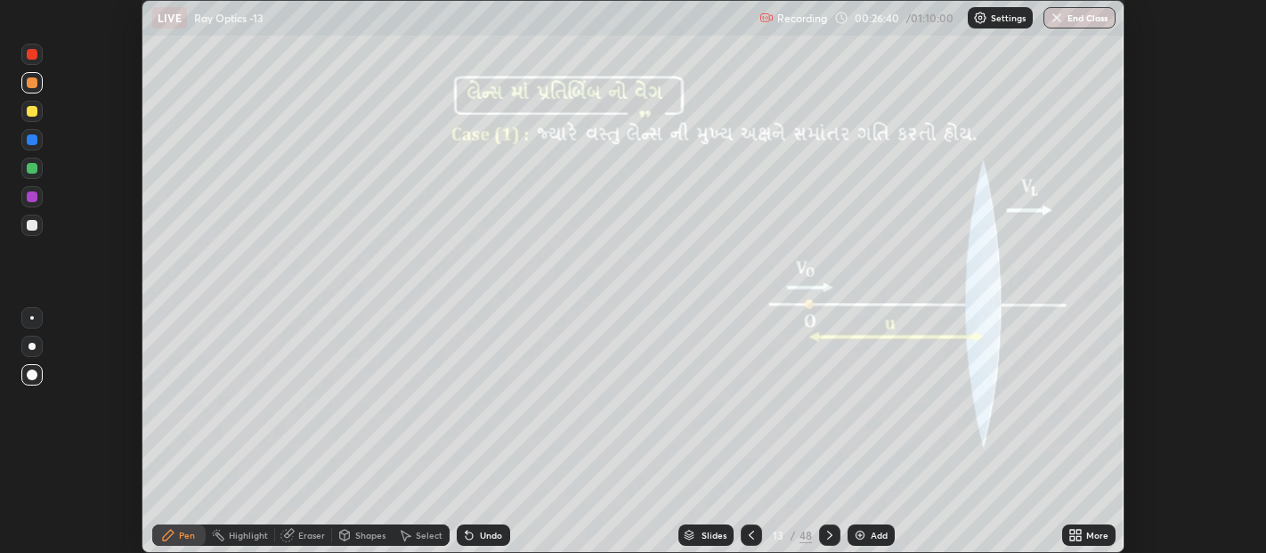
scroll to position [712, 1266]
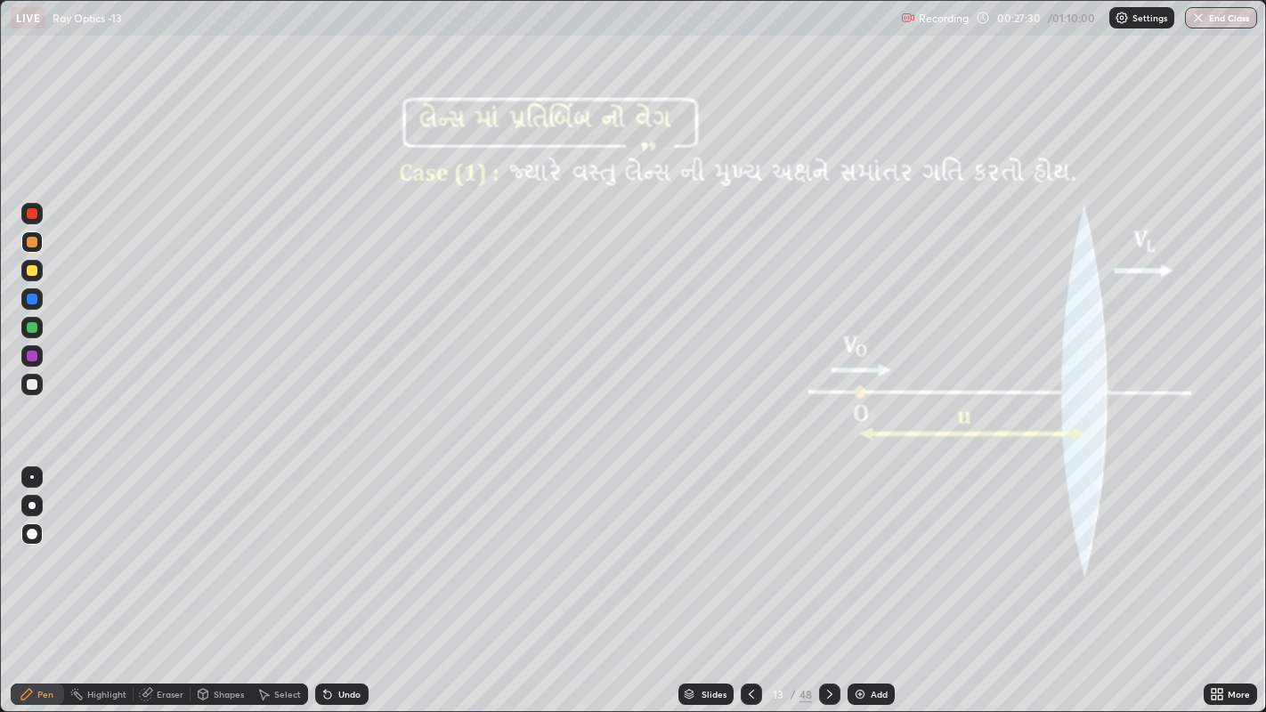
click at [27, 385] on div at bounding box center [32, 384] width 11 height 11
click at [41, 244] on div at bounding box center [31, 241] width 21 height 21
click at [31, 269] on div at bounding box center [32, 270] width 11 height 11
click at [30, 379] on div at bounding box center [32, 384] width 11 height 11
click at [33, 241] on div at bounding box center [32, 242] width 11 height 11
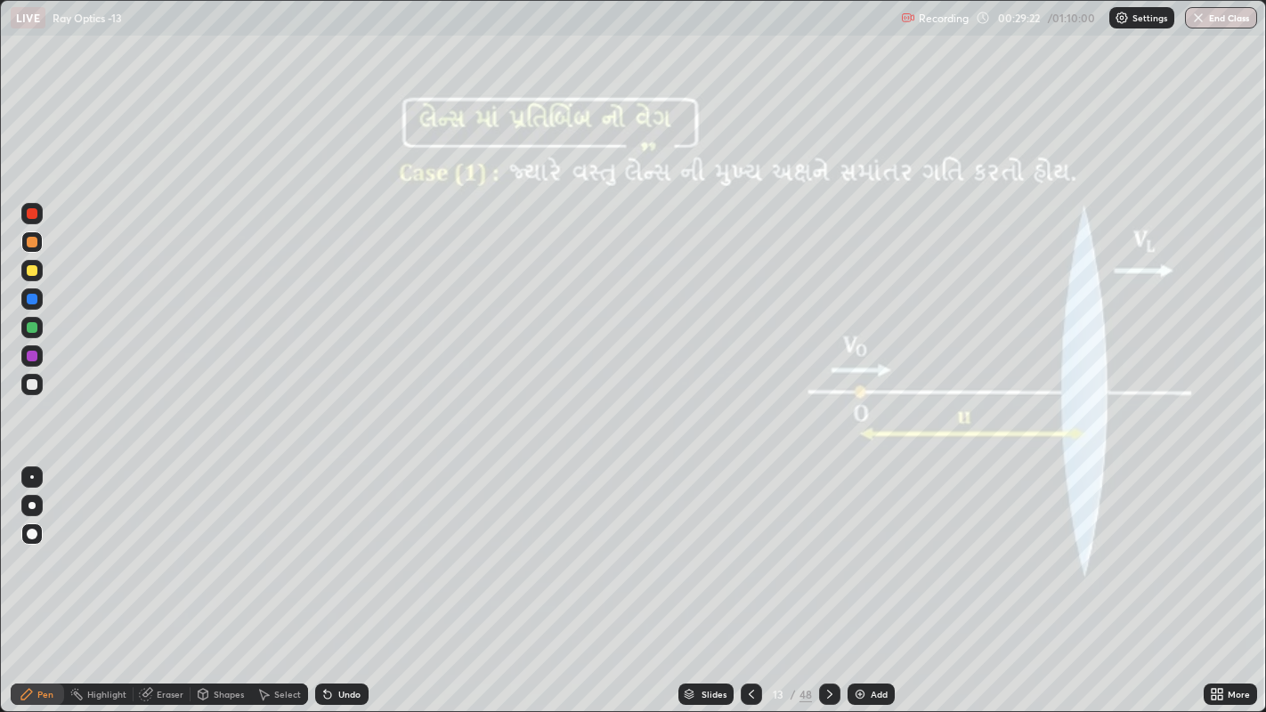
click at [234, 552] on div "Shapes" at bounding box center [221, 694] width 61 height 21
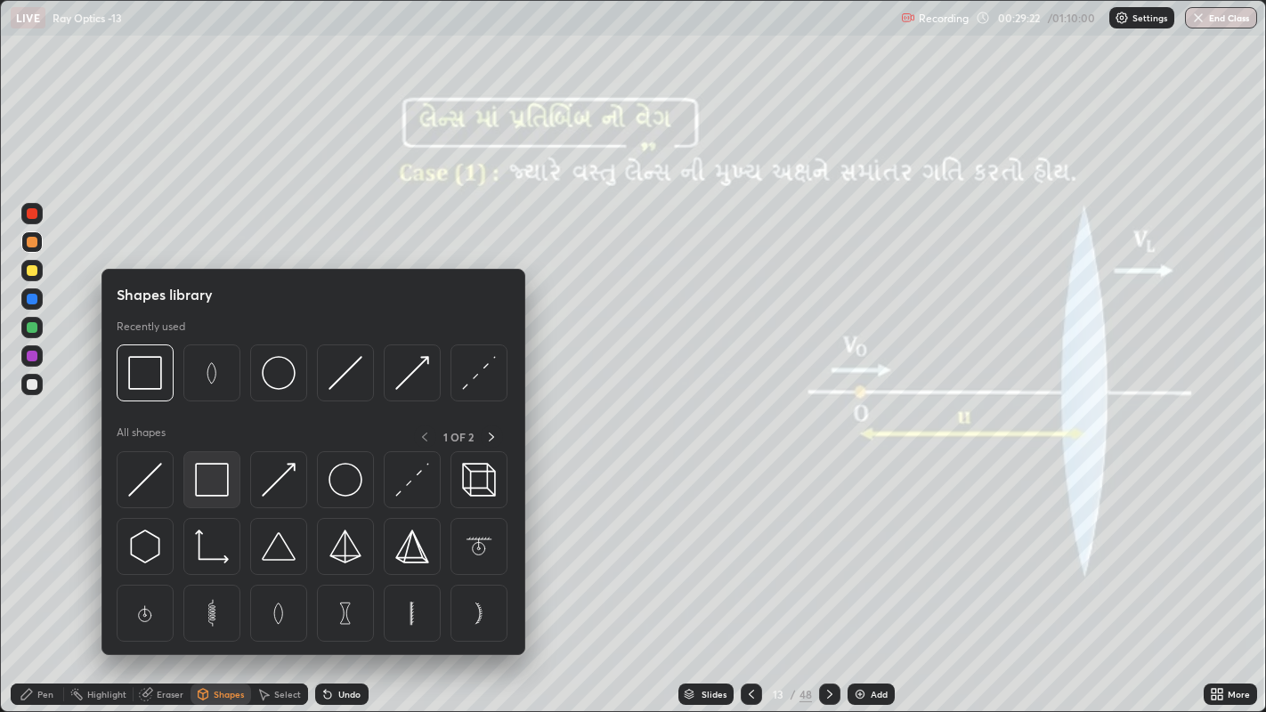
click at [207, 483] on img at bounding box center [212, 480] width 34 height 34
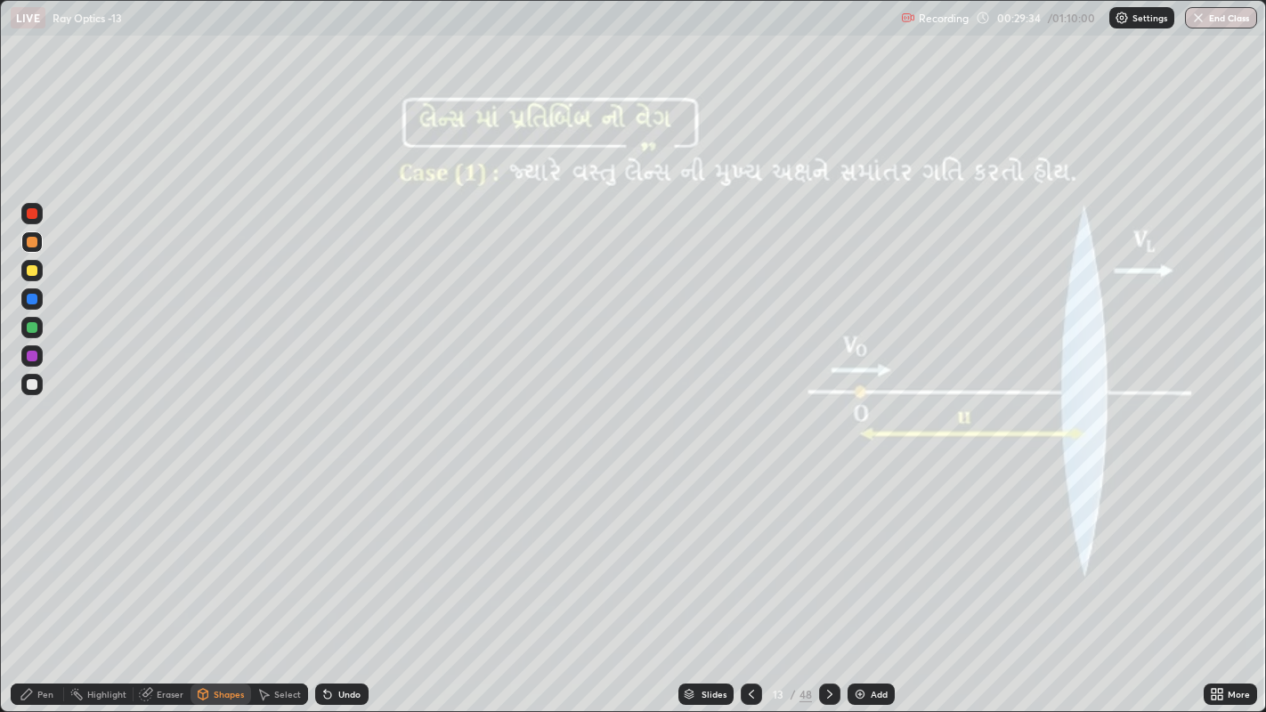
click at [33, 552] on icon at bounding box center [27, 694] width 14 height 14
click at [338, 552] on div "Undo" at bounding box center [349, 694] width 22 height 9
click at [325, 552] on icon at bounding box center [327, 695] width 7 height 7
click at [333, 552] on div "Undo" at bounding box center [341, 694] width 53 height 21
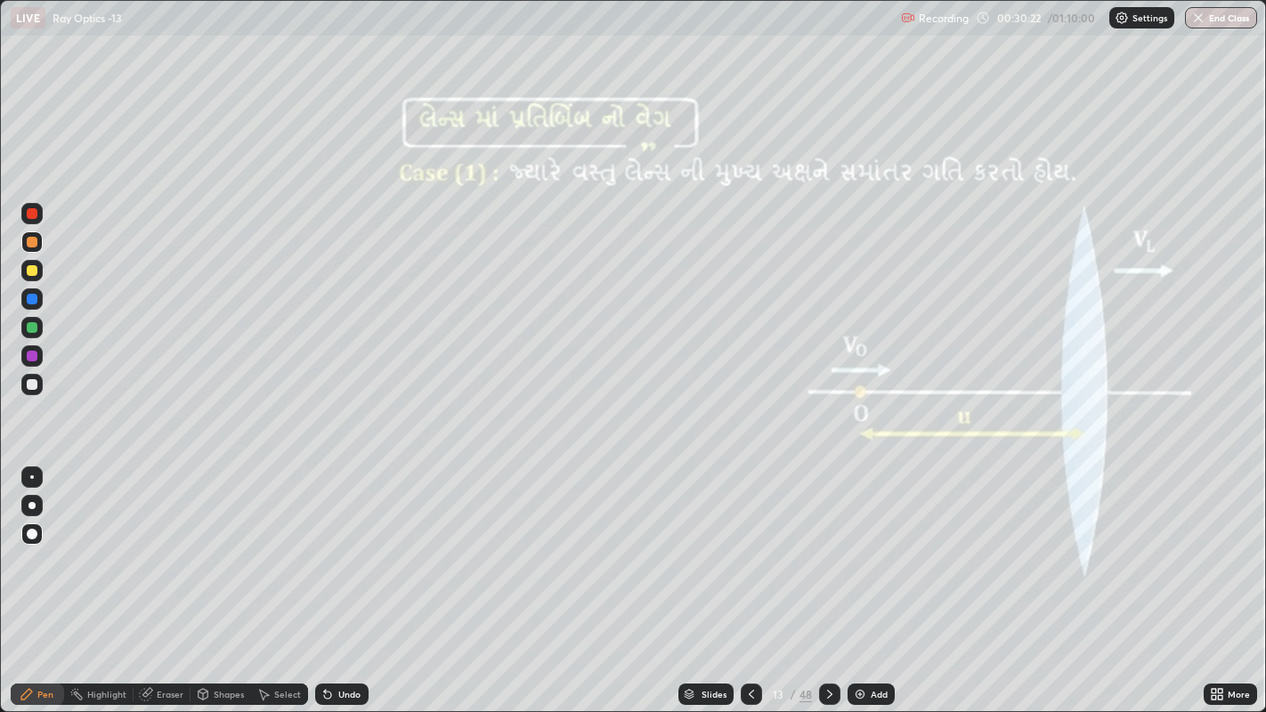
click at [28, 267] on div at bounding box center [32, 270] width 11 height 11
click at [28, 383] on div at bounding box center [32, 384] width 11 height 11
click at [344, 552] on div "Undo" at bounding box center [349, 694] width 22 height 9
click at [827, 552] on icon at bounding box center [830, 694] width 14 height 14
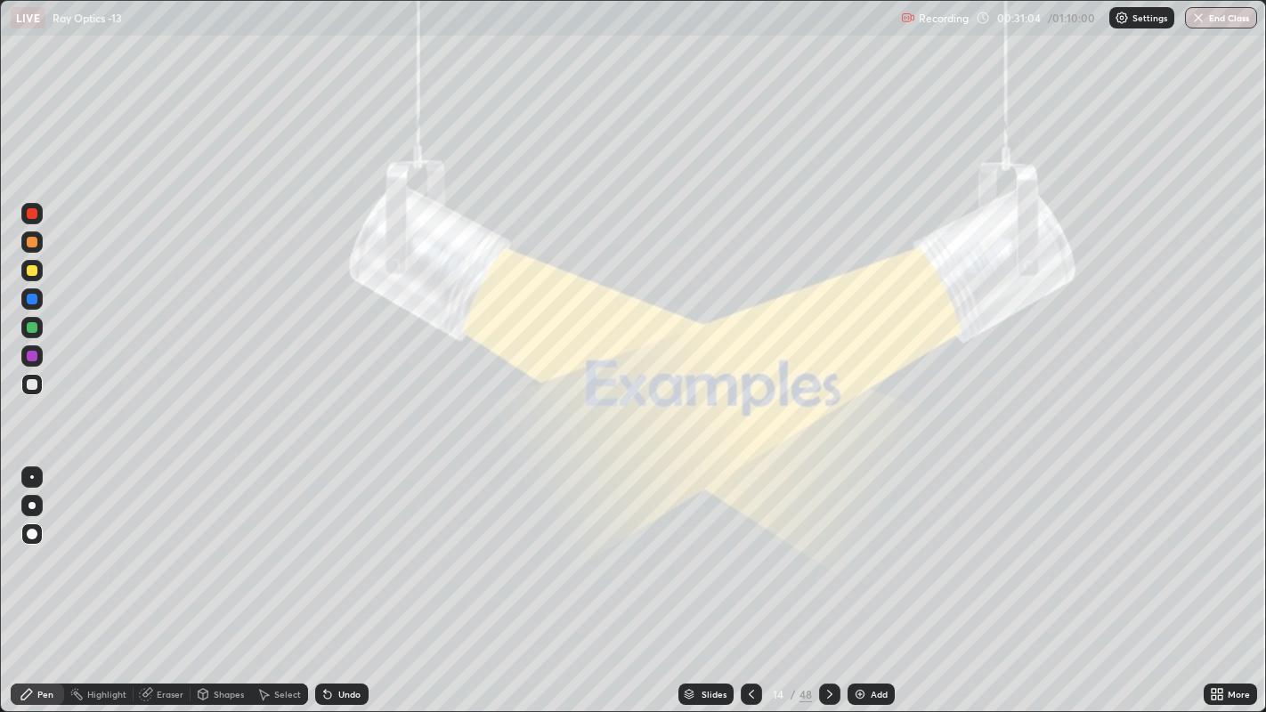
click at [824, 552] on icon at bounding box center [830, 694] width 14 height 14
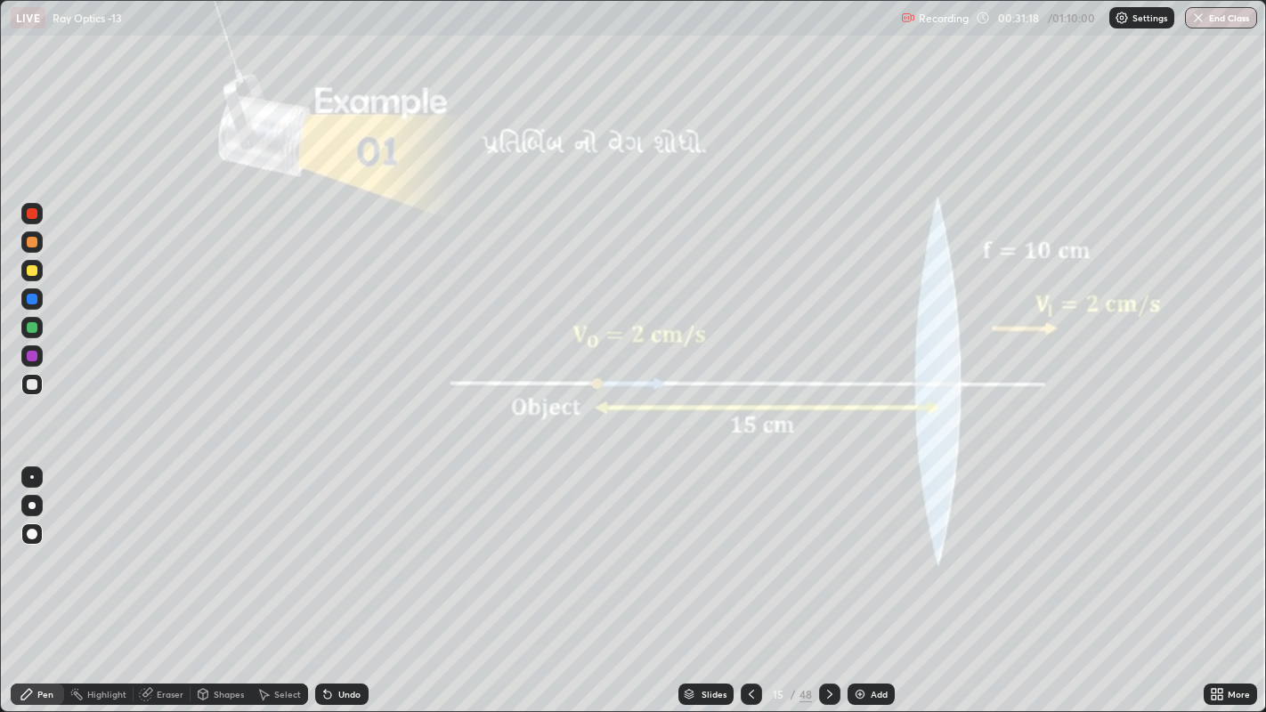
click at [30, 245] on div at bounding box center [32, 242] width 11 height 11
click at [30, 275] on div at bounding box center [32, 270] width 11 height 11
click at [334, 552] on div "Undo" at bounding box center [341, 694] width 53 height 21
click at [325, 552] on icon at bounding box center [327, 695] width 7 height 7
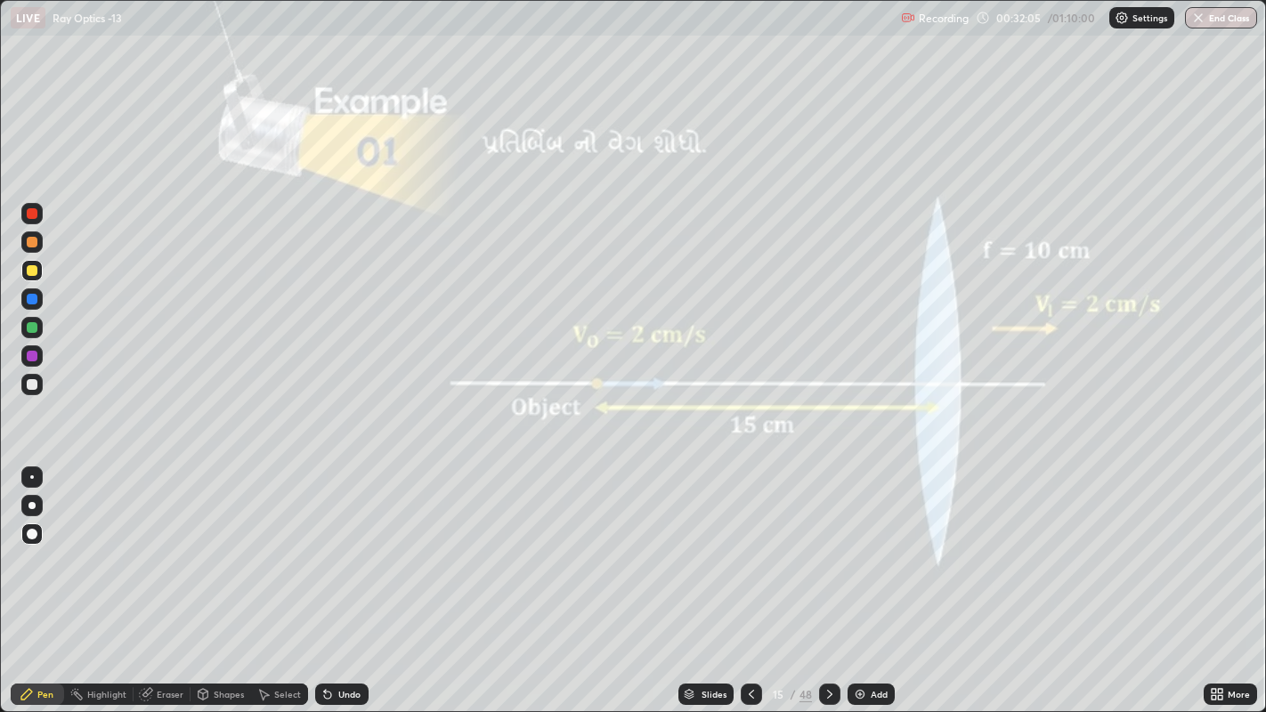
click at [334, 552] on div "Undo" at bounding box center [341, 694] width 53 height 21
click at [828, 552] on icon at bounding box center [830, 694] width 14 height 14
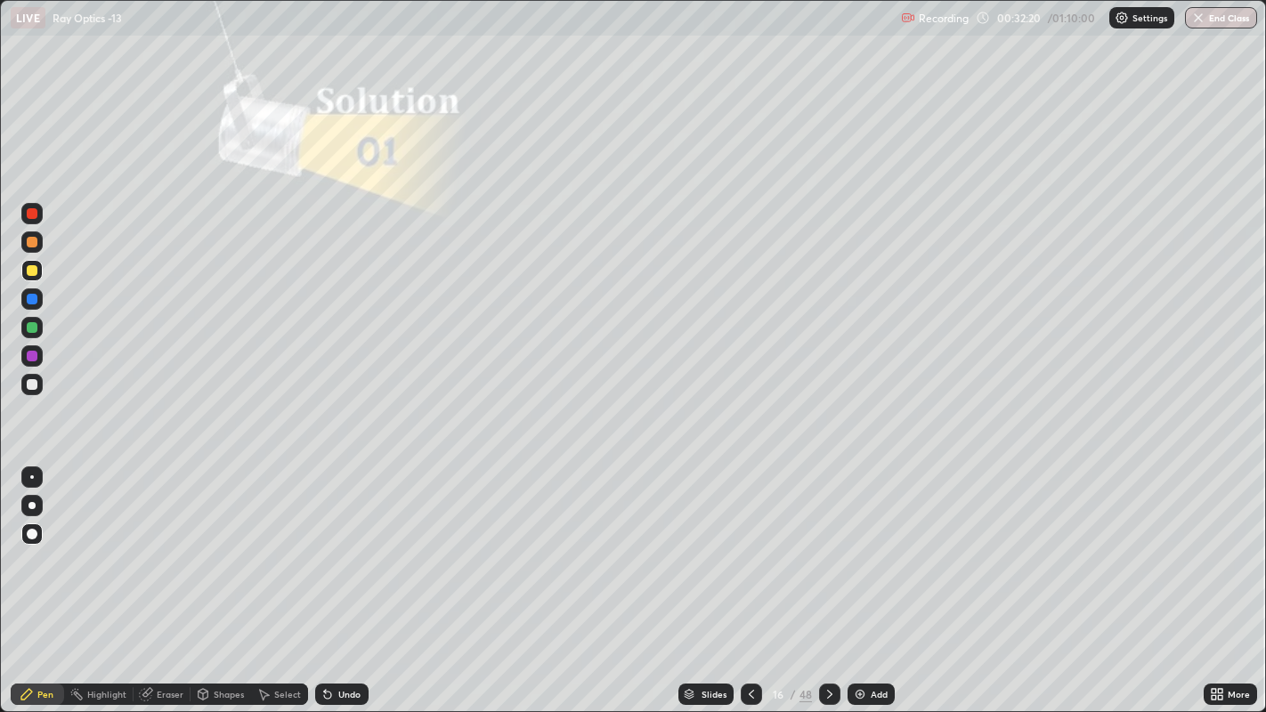
click at [750, 552] on icon at bounding box center [751, 694] width 14 height 14
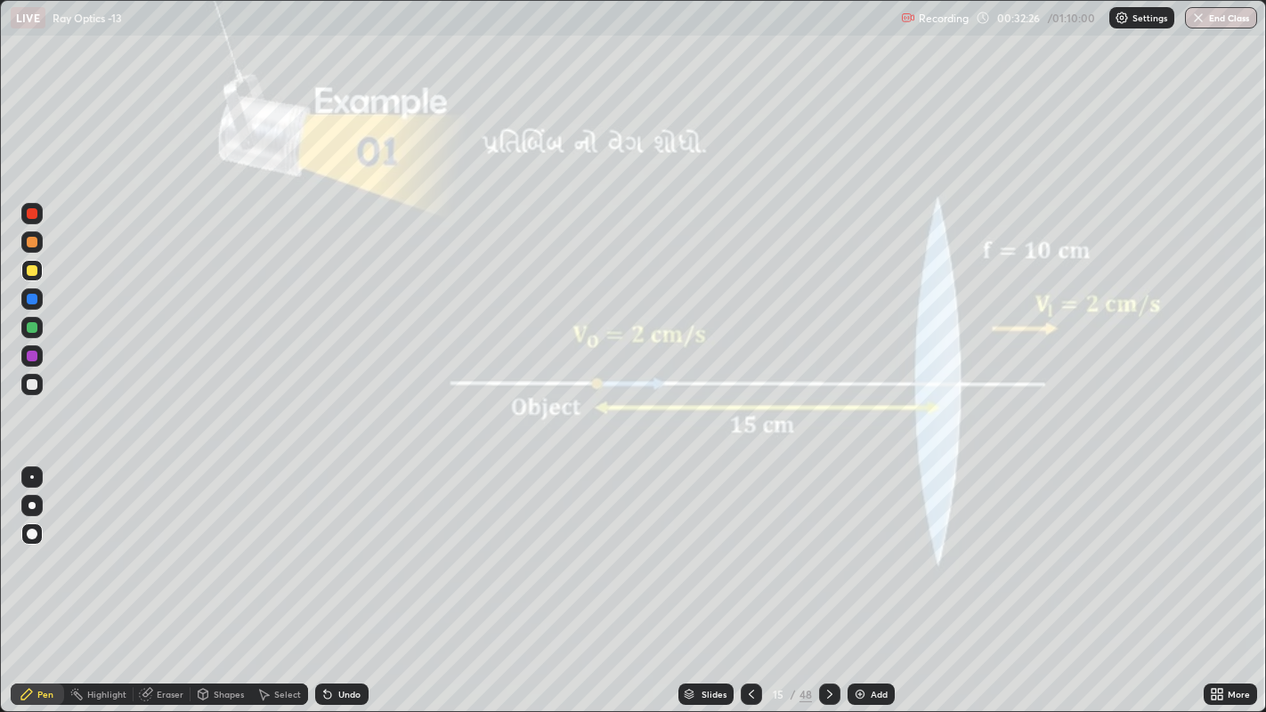
click at [749, 552] on icon at bounding box center [751, 694] width 5 height 9
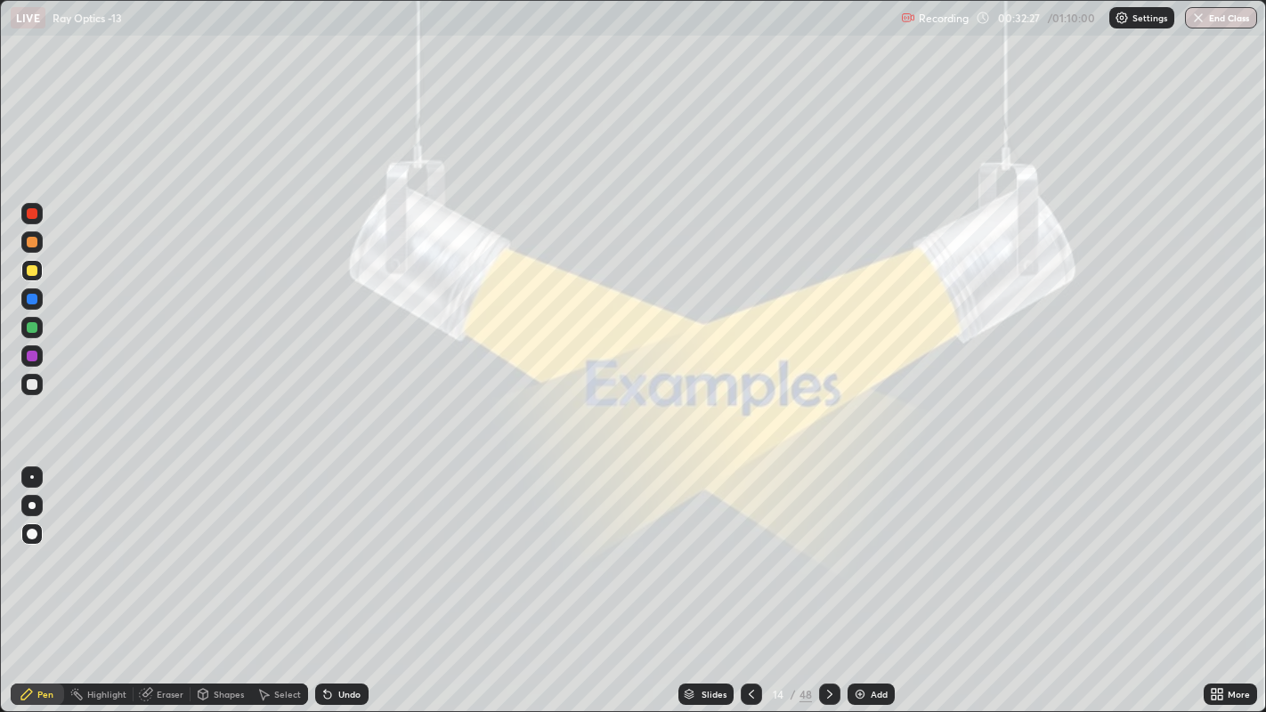
click at [745, 552] on div at bounding box center [751, 694] width 21 height 21
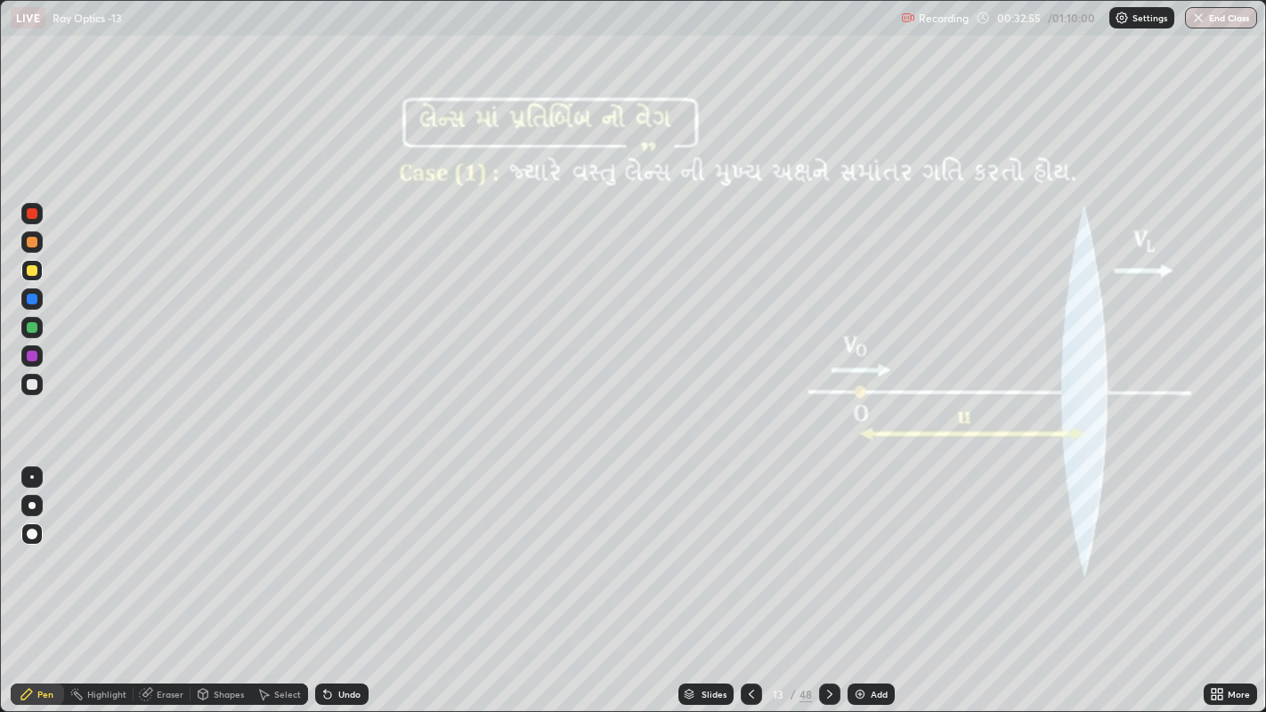
click at [825, 552] on icon at bounding box center [830, 694] width 14 height 14
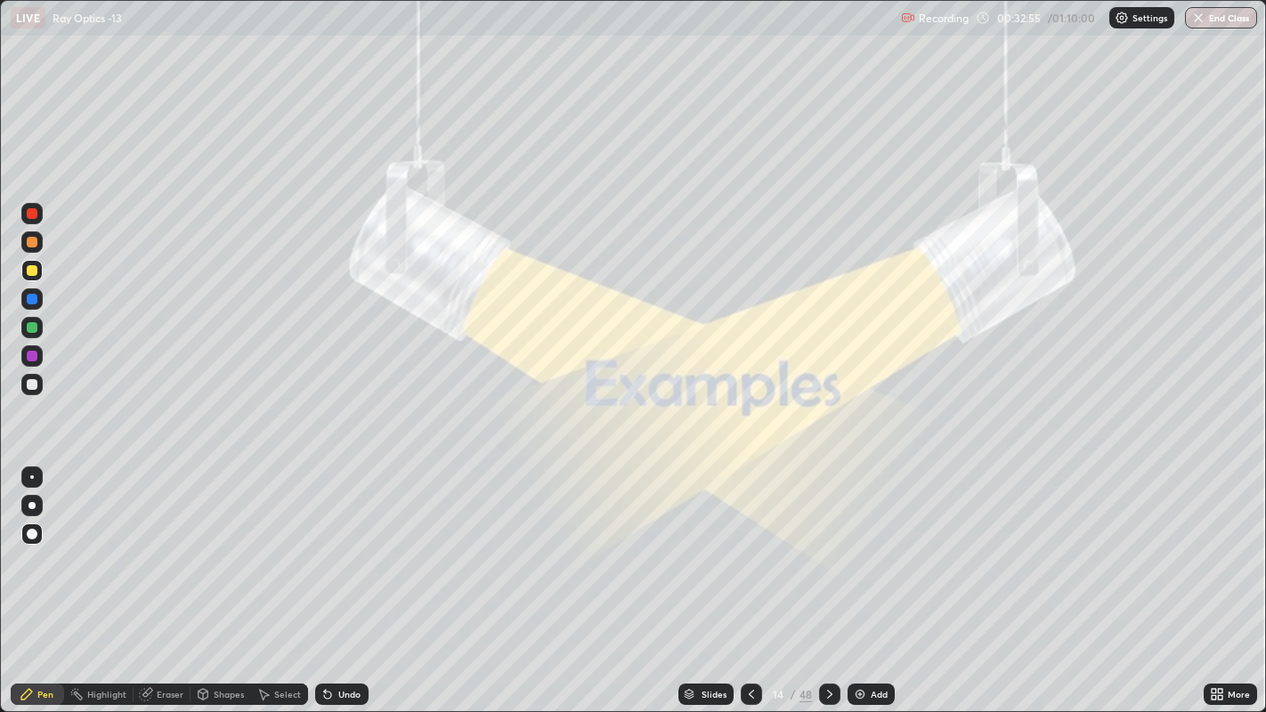
click at [823, 552] on icon at bounding box center [830, 694] width 14 height 14
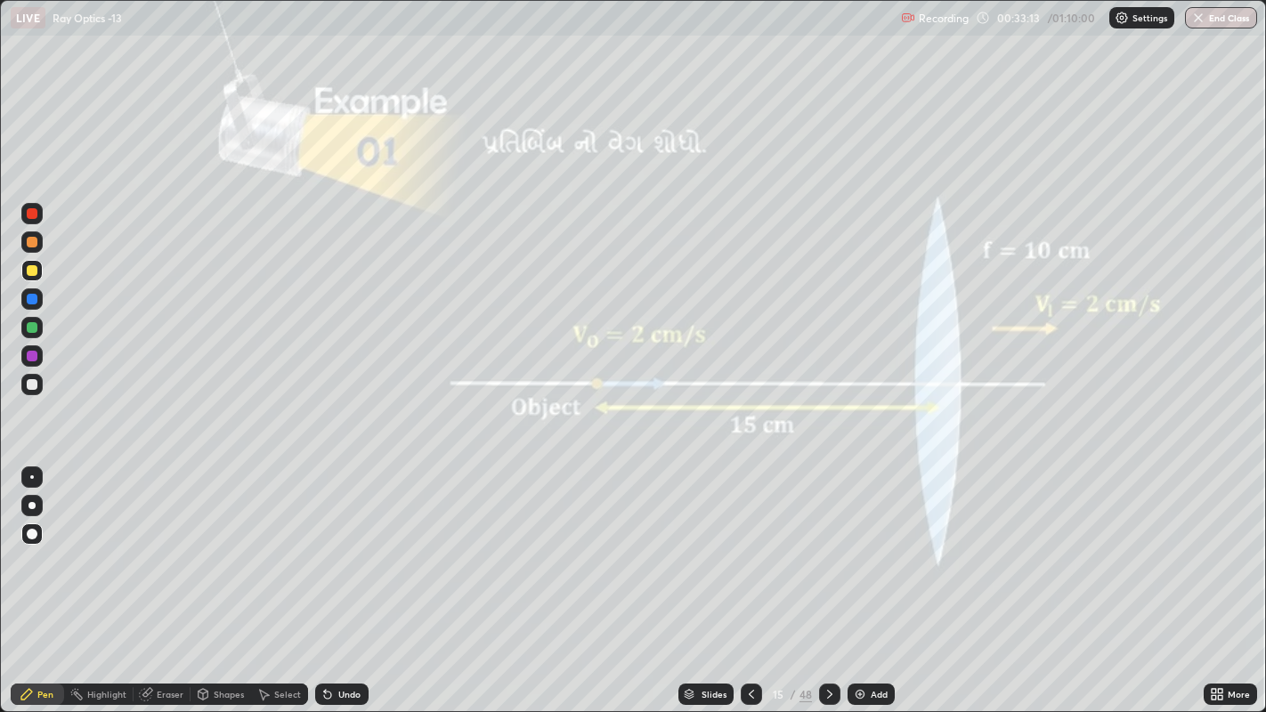
click at [825, 552] on div at bounding box center [829, 694] width 21 height 21
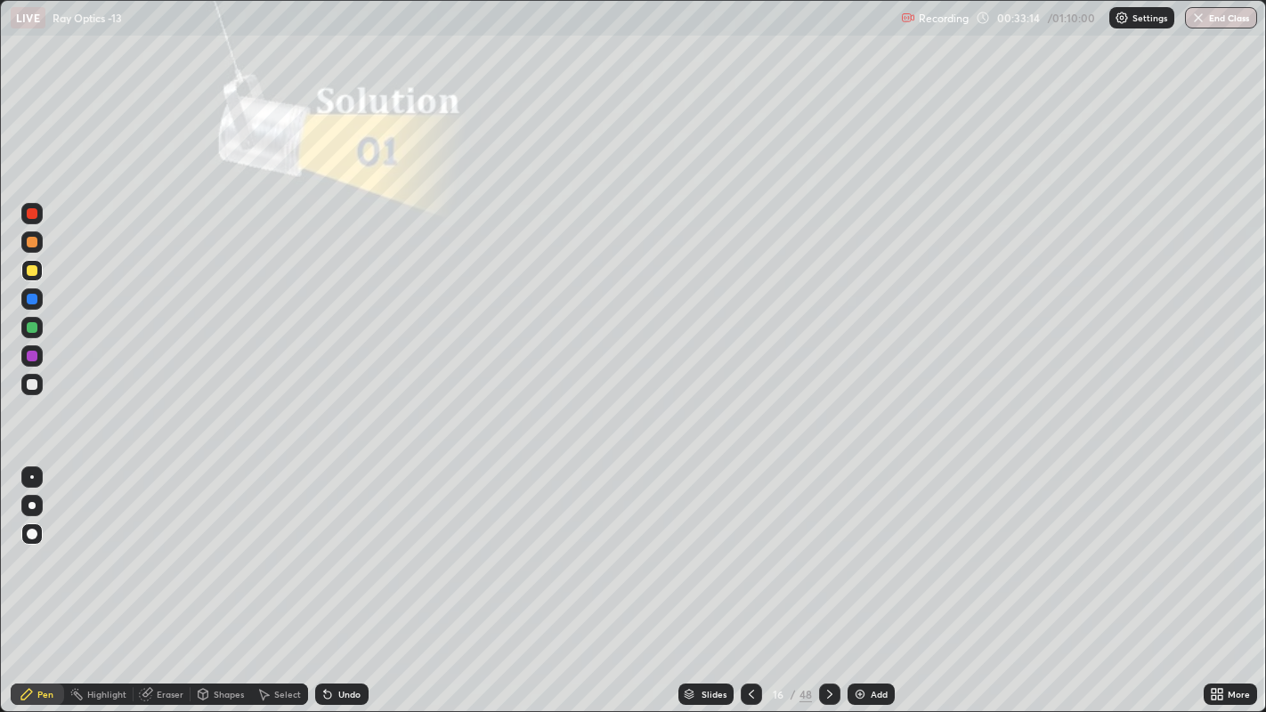
click at [33, 244] on div at bounding box center [32, 242] width 11 height 11
click at [338, 552] on div "Undo" at bounding box center [349, 694] width 22 height 9
click at [334, 552] on div "Undo" at bounding box center [341, 694] width 53 height 21
click at [828, 552] on icon at bounding box center [830, 694] width 14 height 14
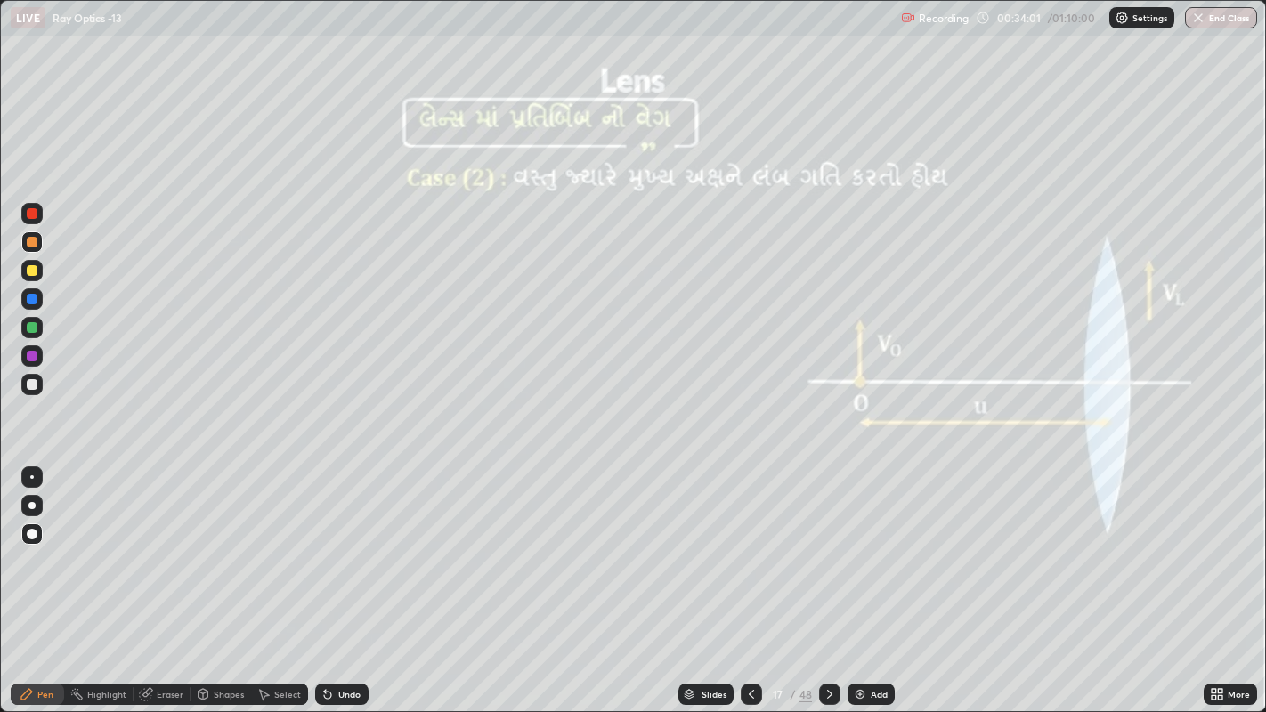
click at [32, 271] on div at bounding box center [32, 270] width 11 height 11
click at [31, 389] on div at bounding box center [32, 384] width 11 height 11
click at [33, 244] on div at bounding box center [32, 242] width 11 height 11
click at [828, 552] on icon at bounding box center [830, 694] width 14 height 14
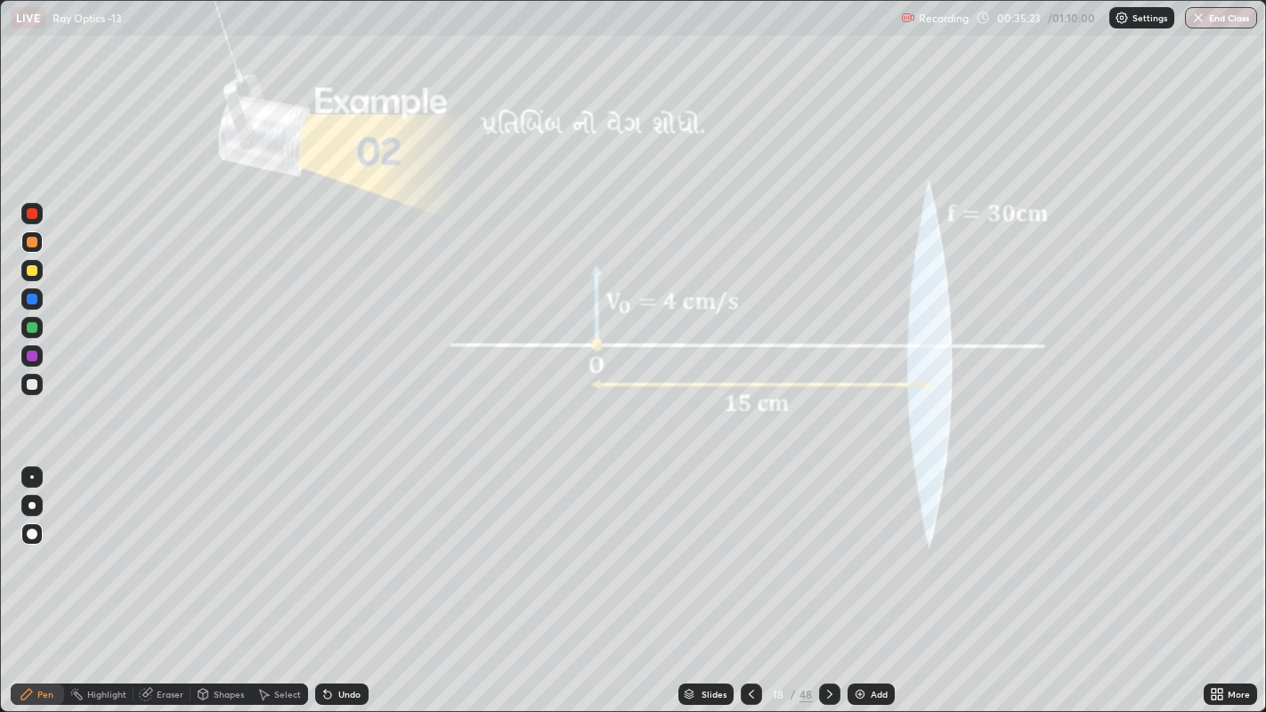
click at [825, 552] on icon at bounding box center [830, 694] width 14 height 14
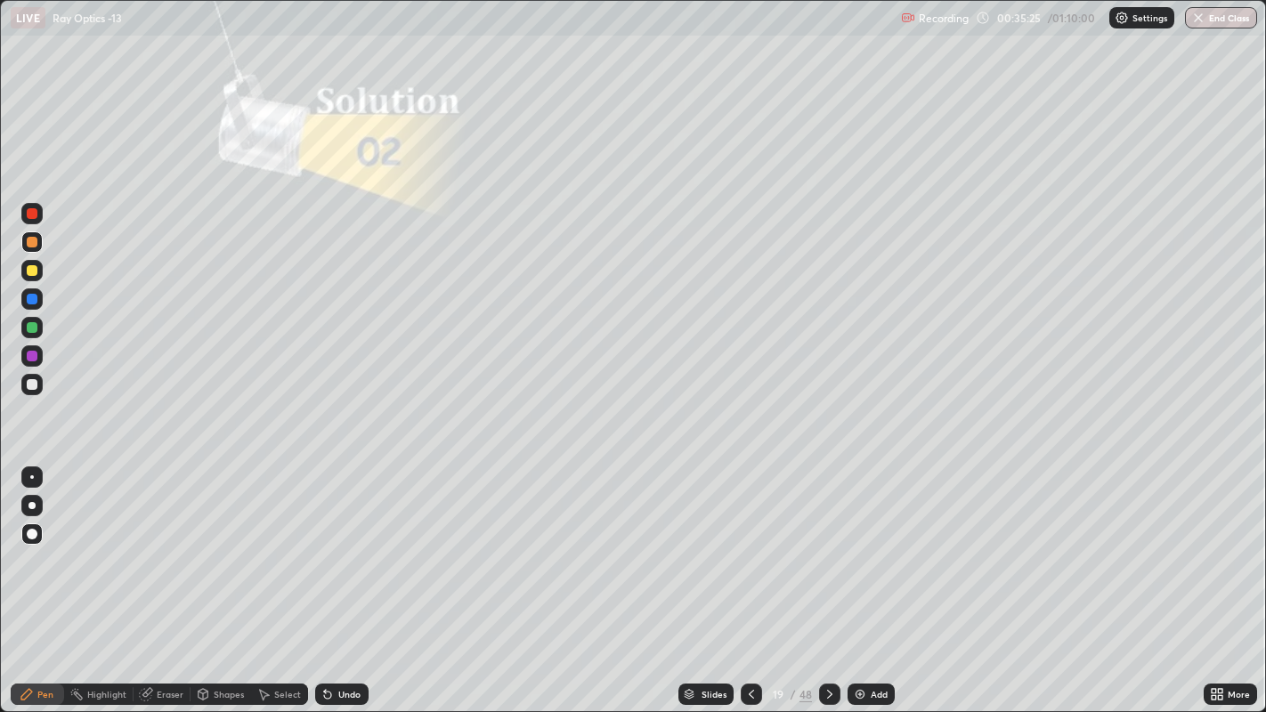
click at [34, 261] on div at bounding box center [31, 270] width 21 height 21
click at [28, 385] on div at bounding box center [32, 384] width 11 height 11
click at [750, 552] on icon at bounding box center [751, 694] width 14 height 14
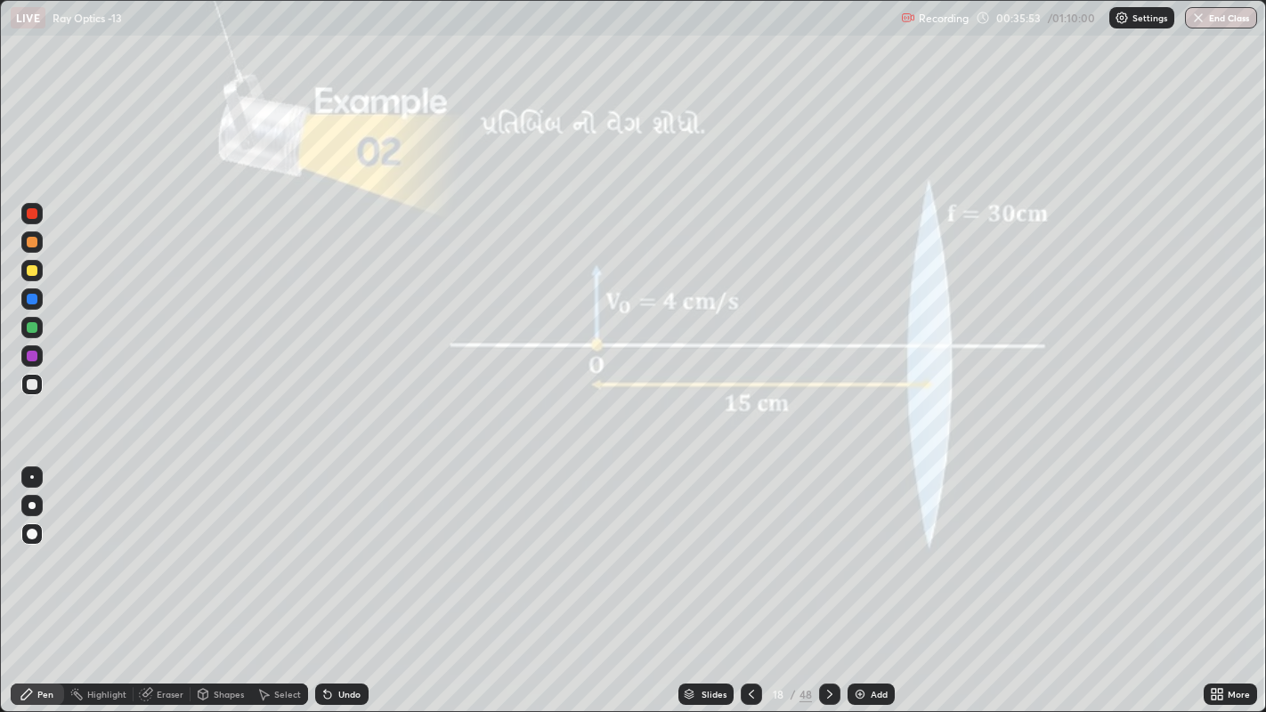
click at [829, 552] on div at bounding box center [829, 694] width 21 height 21
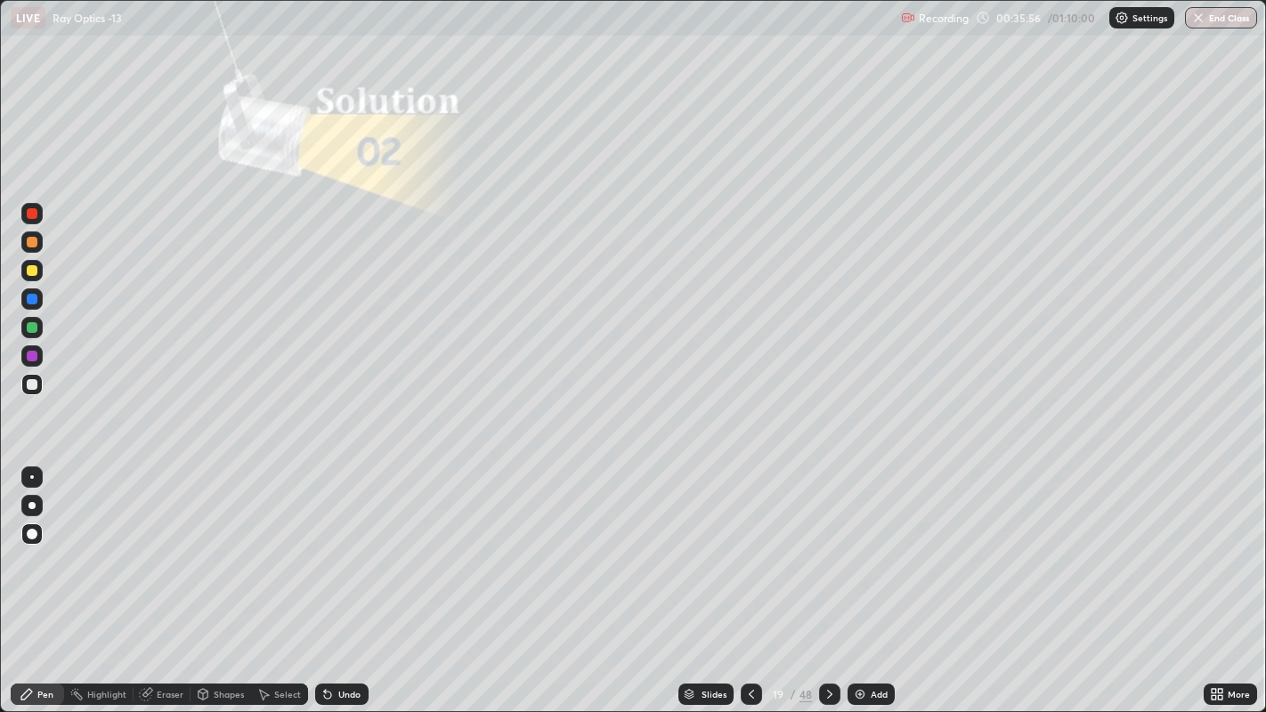
click at [828, 552] on icon at bounding box center [830, 694] width 14 height 14
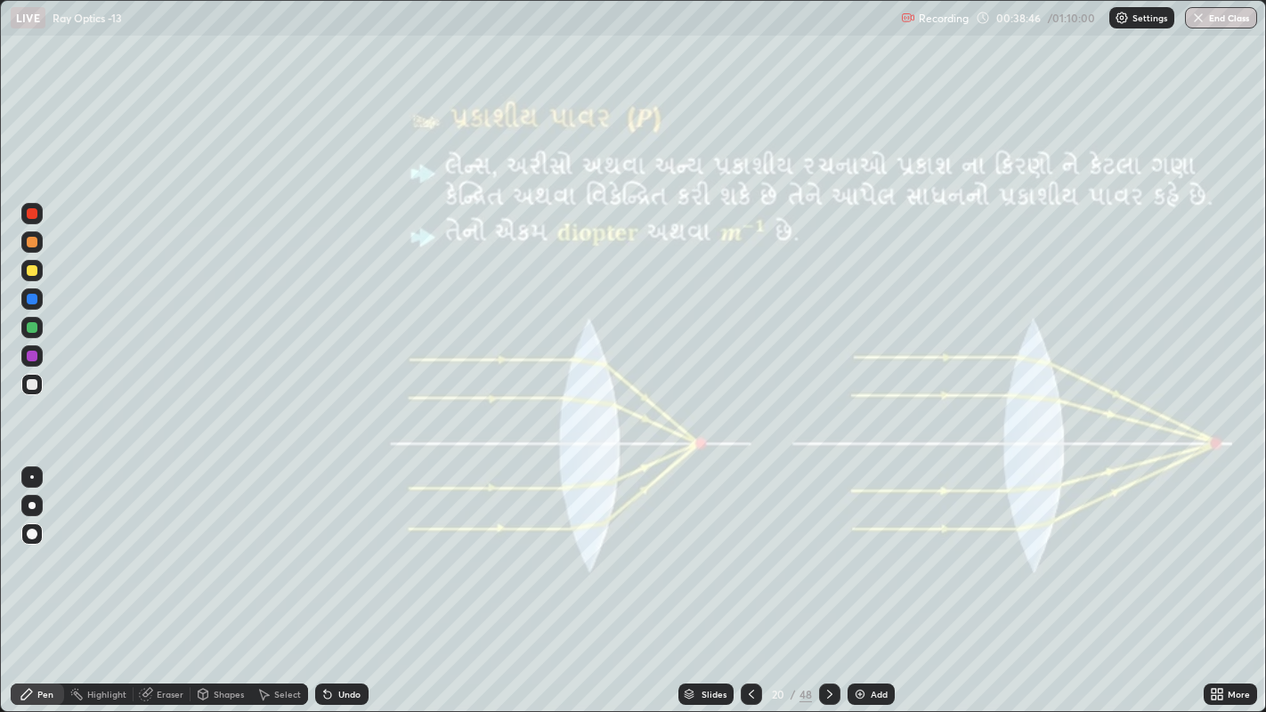
click at [35, 239] on div at bounding box center [32, 242] width 11 height 11
click at [830, 552] on icon at bounding box center [830, 694] width 14 height 14
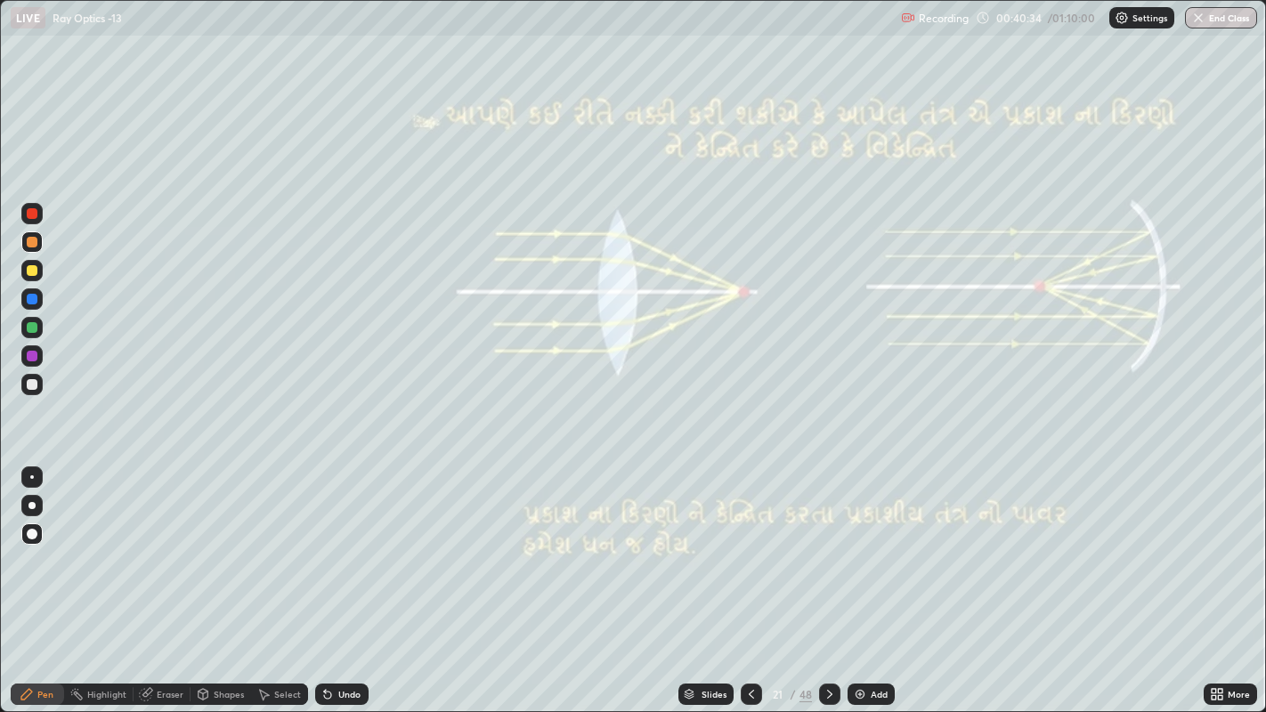
click at [828, 552] on icon at bounding box center [830, 694] width 14 height 14
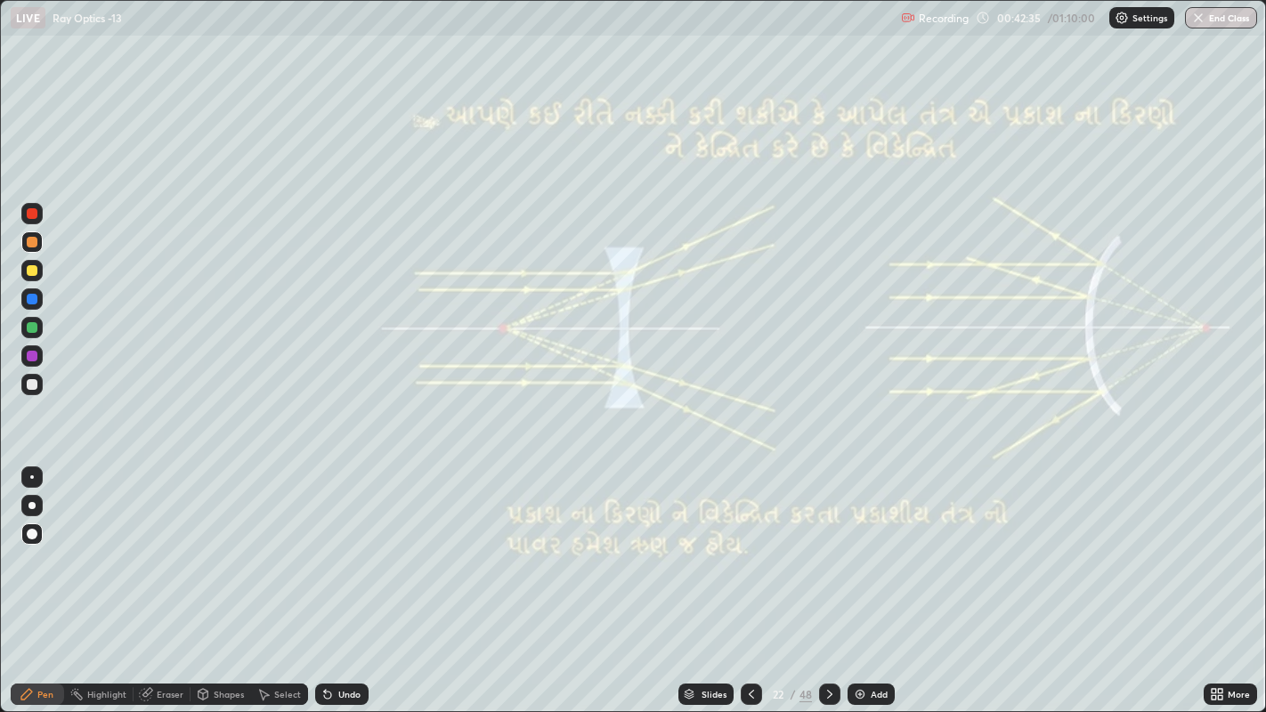
click at [827, 552] on icon at bounding box center [829, 694] width 5 height 9
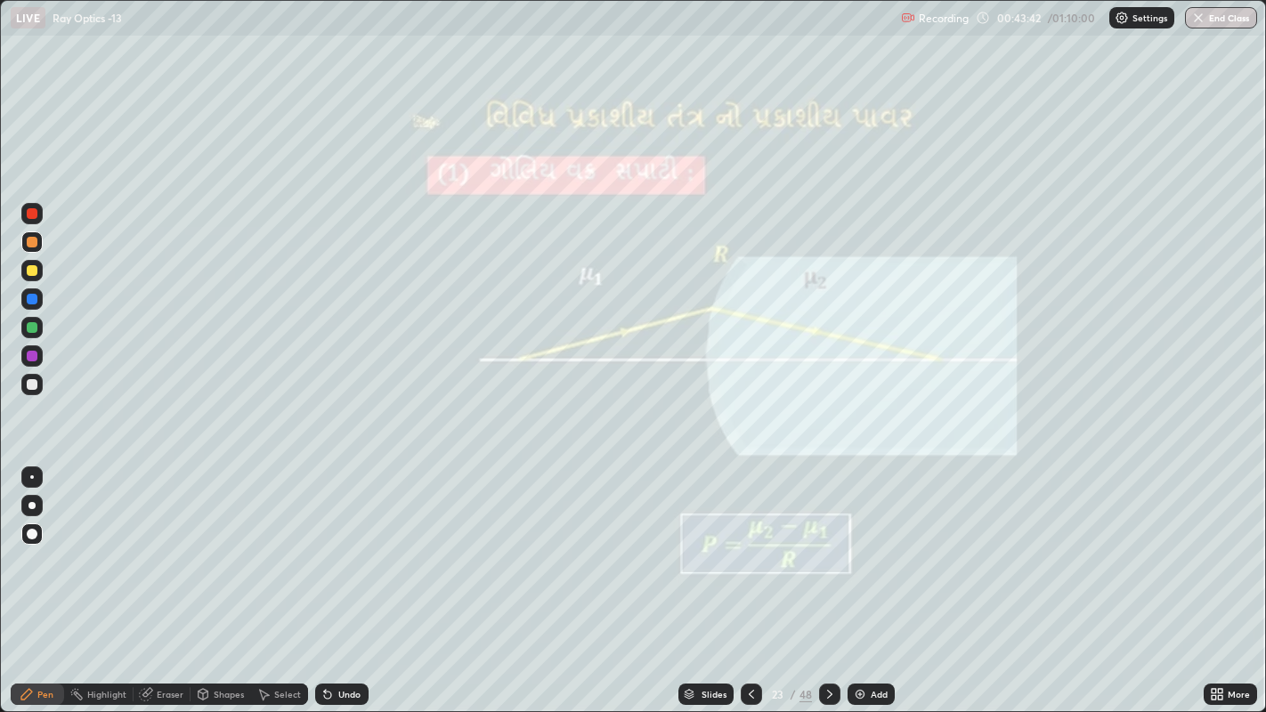
click at [828, 552] on icon at bounding box center [830, 694] width 14 height 14
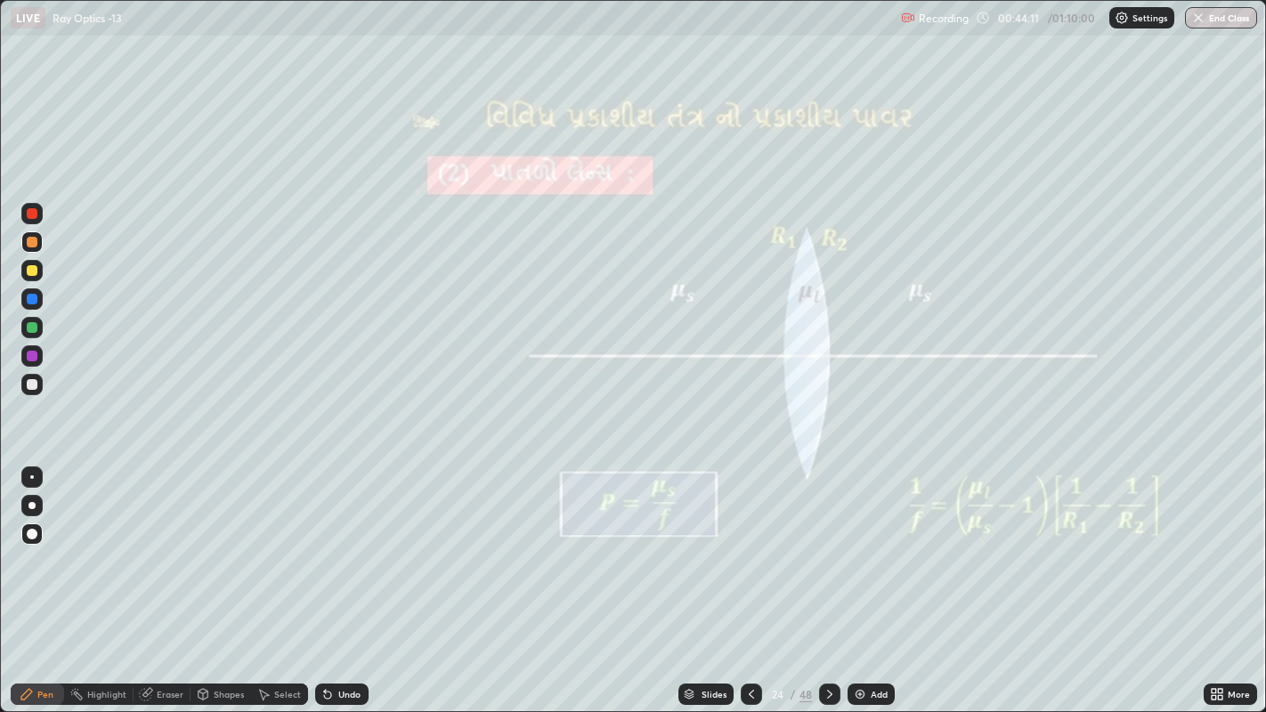
click at [333, 552] on div "Undo" at bounding box center [341, 694] width 53 height 21
click at [824, 552] on icon at bounding box center [830, 694] width 14 height 14
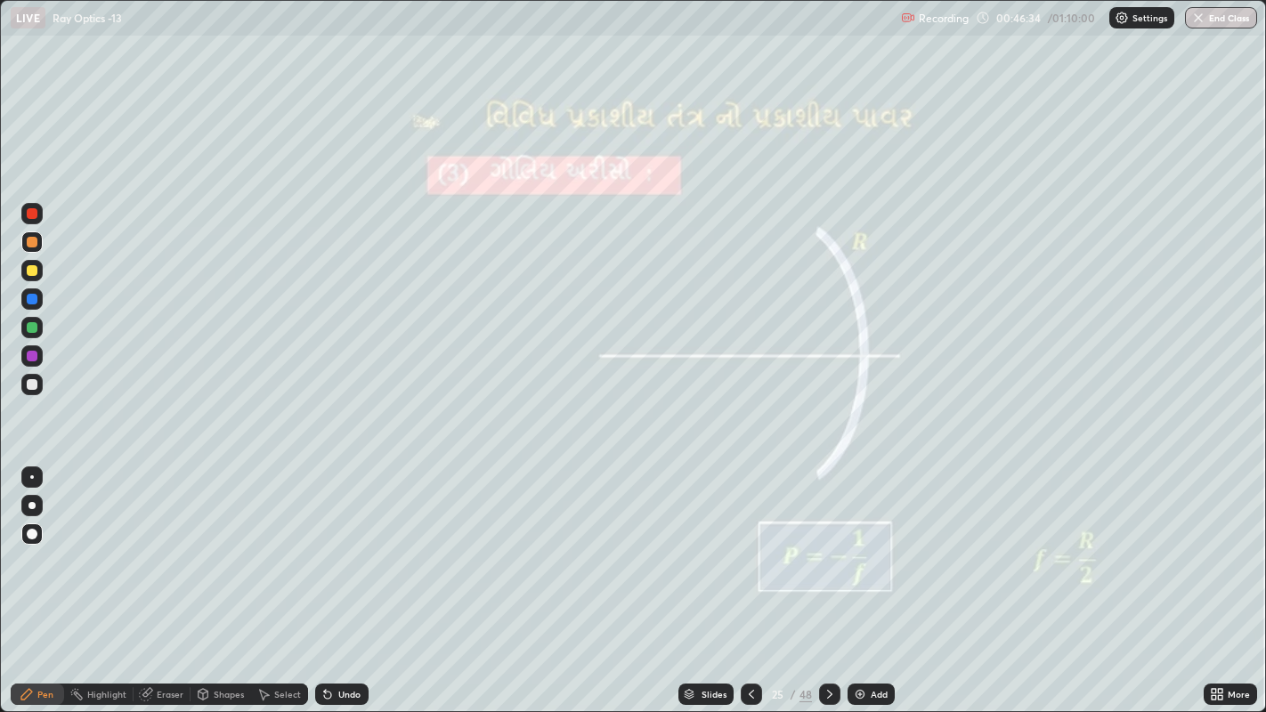
click at [749, 552] on icon at bounding box center [751, 694] width 14 height 14
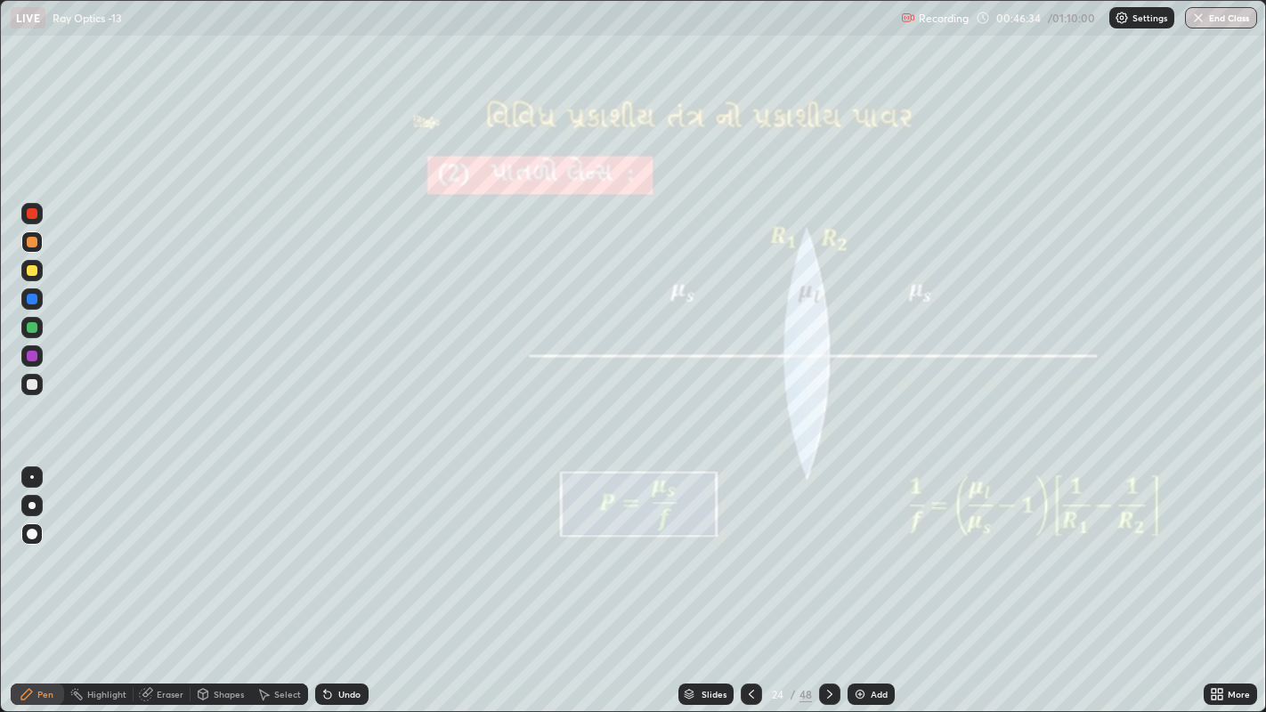
click at [750, 552] on icon at bounding box center [751, 694] width 14 height 14
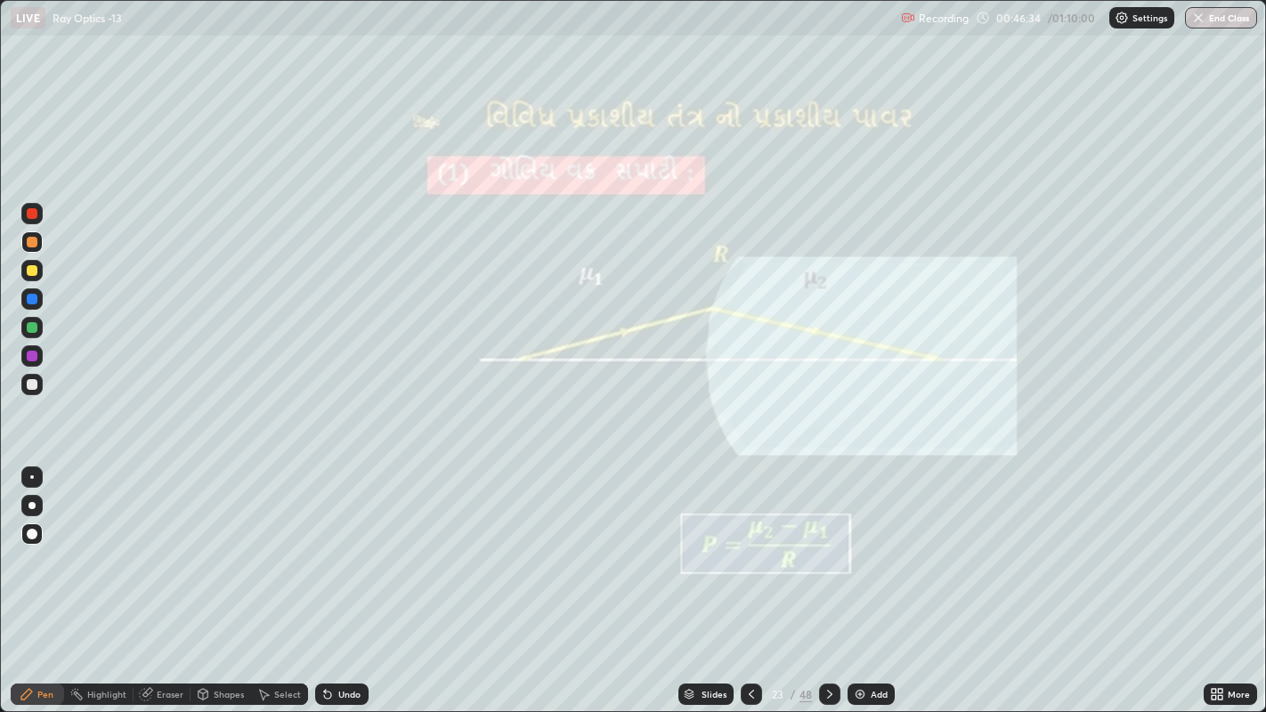
click at [750, 552] on icon at bounding box center [751, 694] width 14 height 14
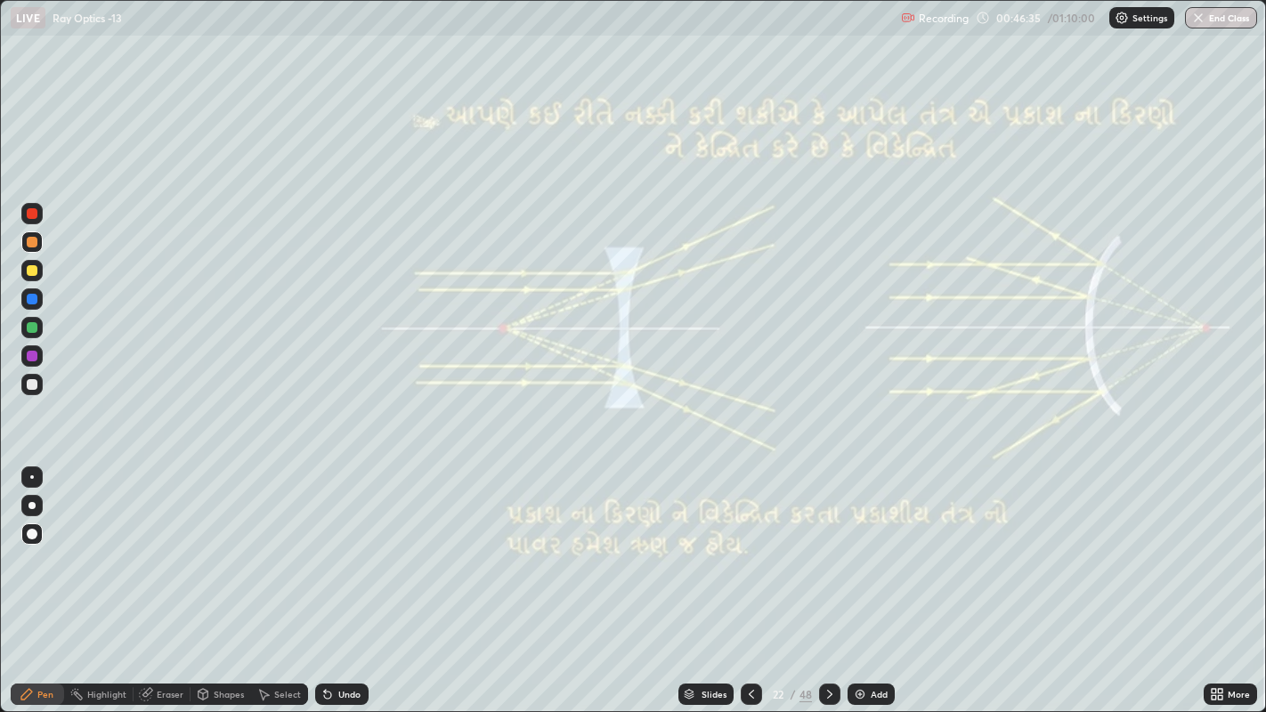
click at [748, 552] on icon at bounding box center [751, 694] width 14 height 14
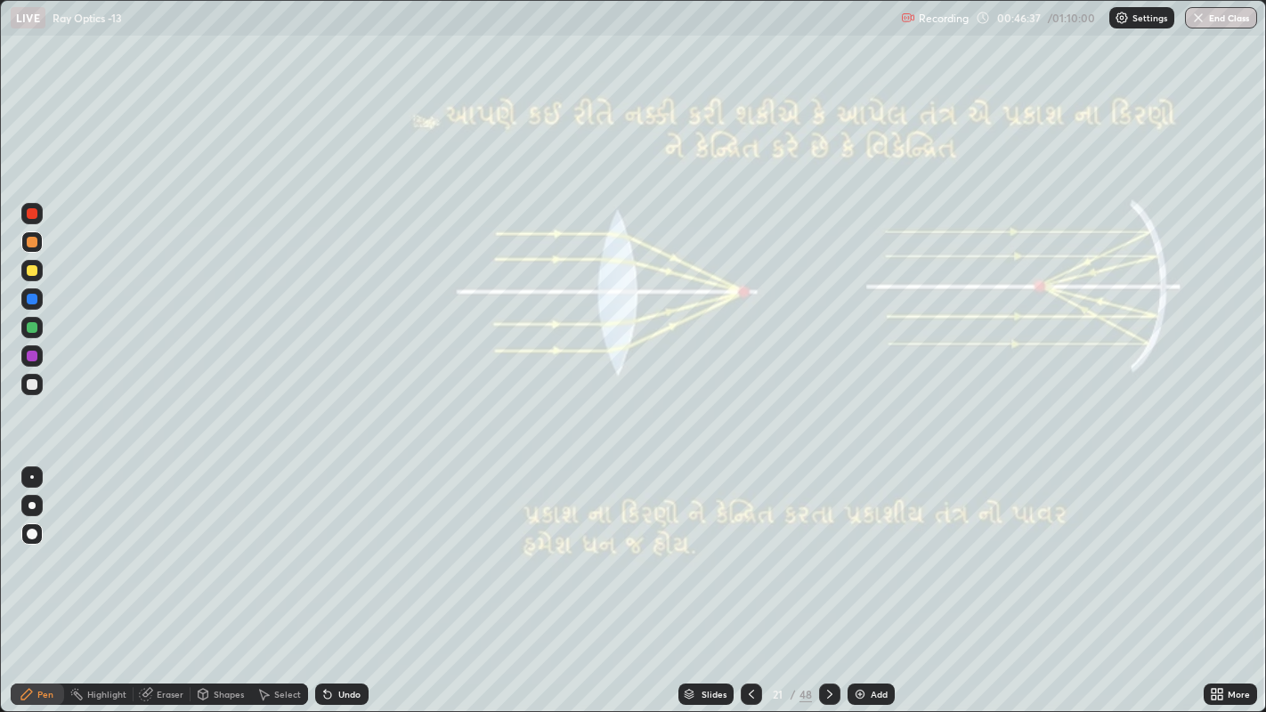
click at [750, 552] on icon at bounding box center [751, 694] width 14 height 14
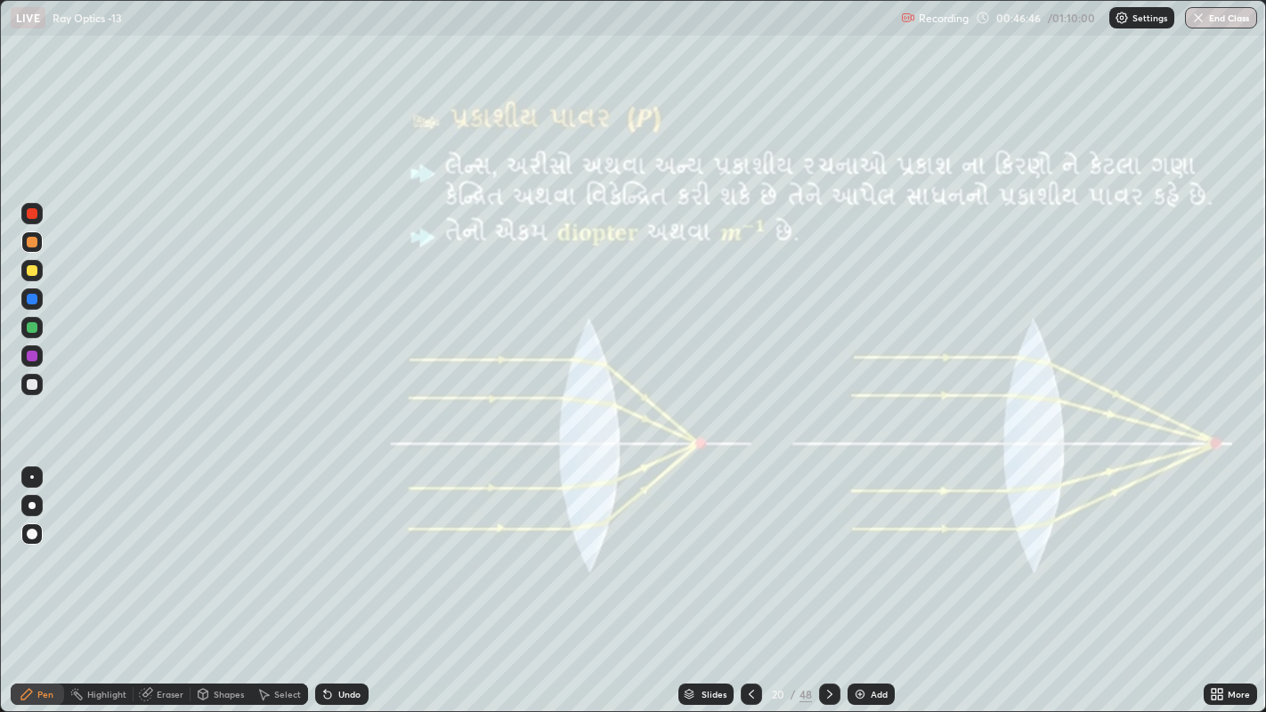
click at [824, 552] on icon at bounding box center [830, 694] width 14 height 14
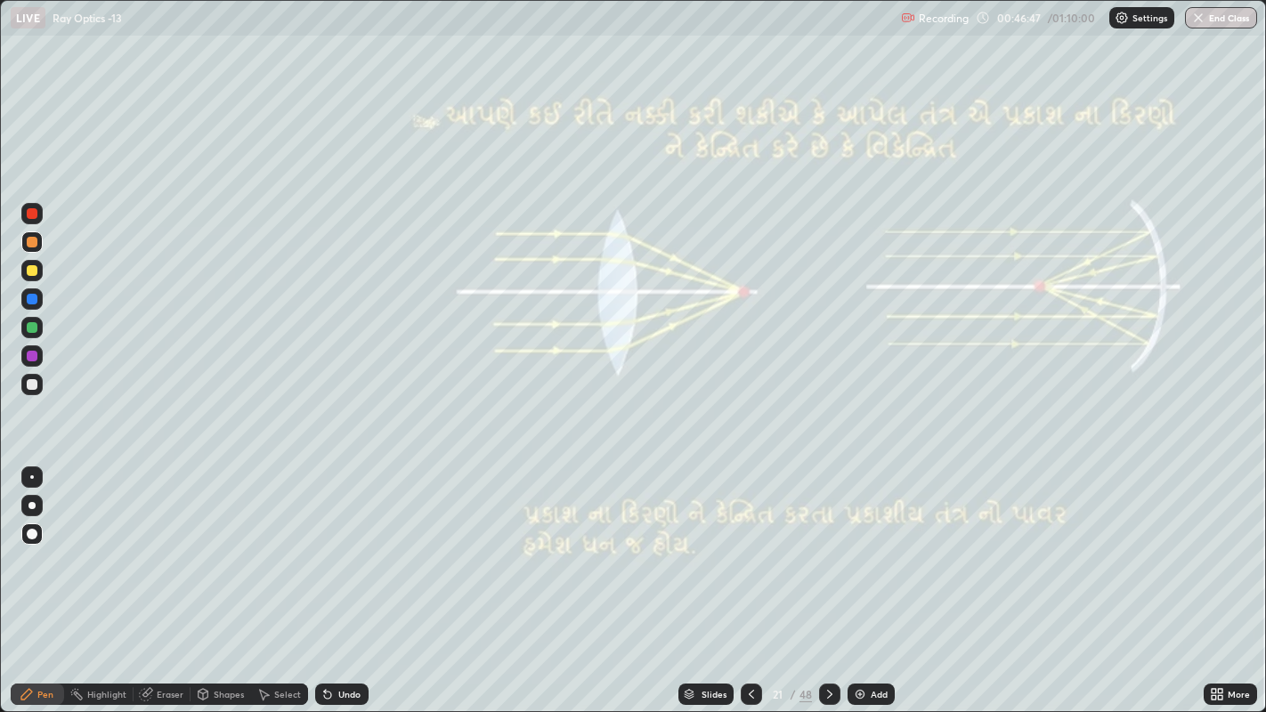
click at [824, 552] on icon at bounding box center [830, 694] width 14 height 14
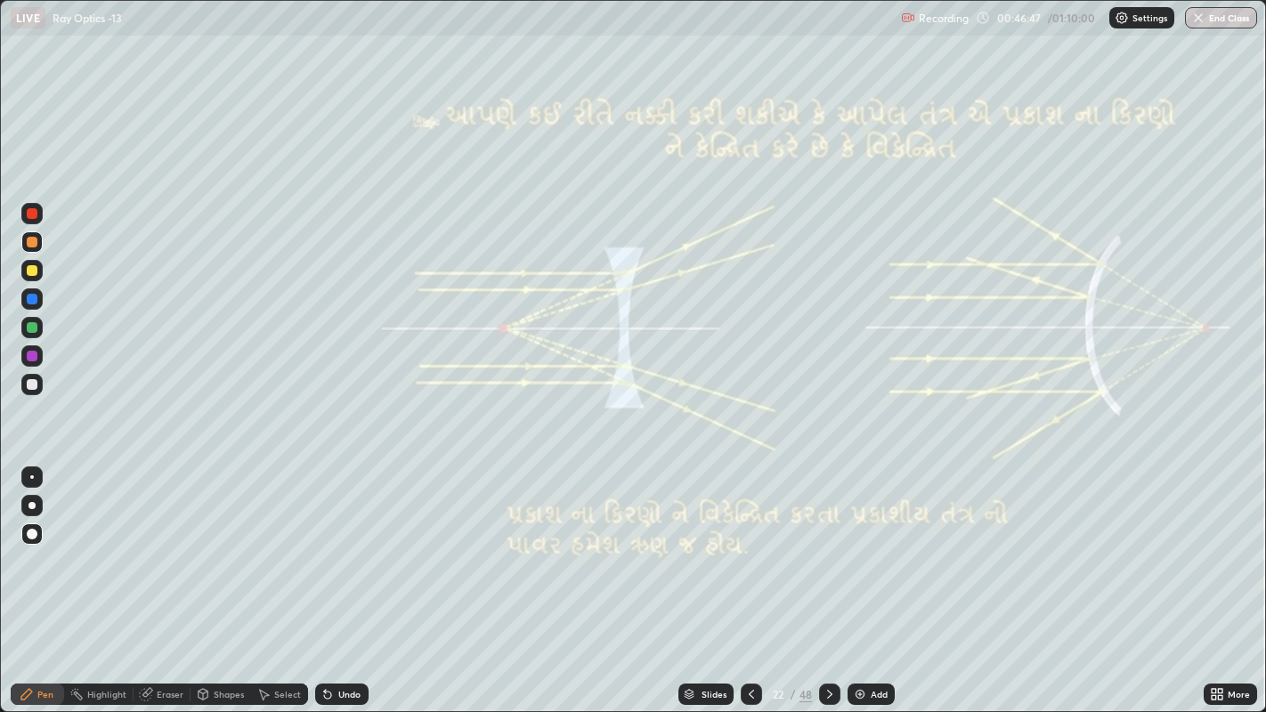
click at [828, 552] on icon at bounding box center [830, 694] width 14 height 14
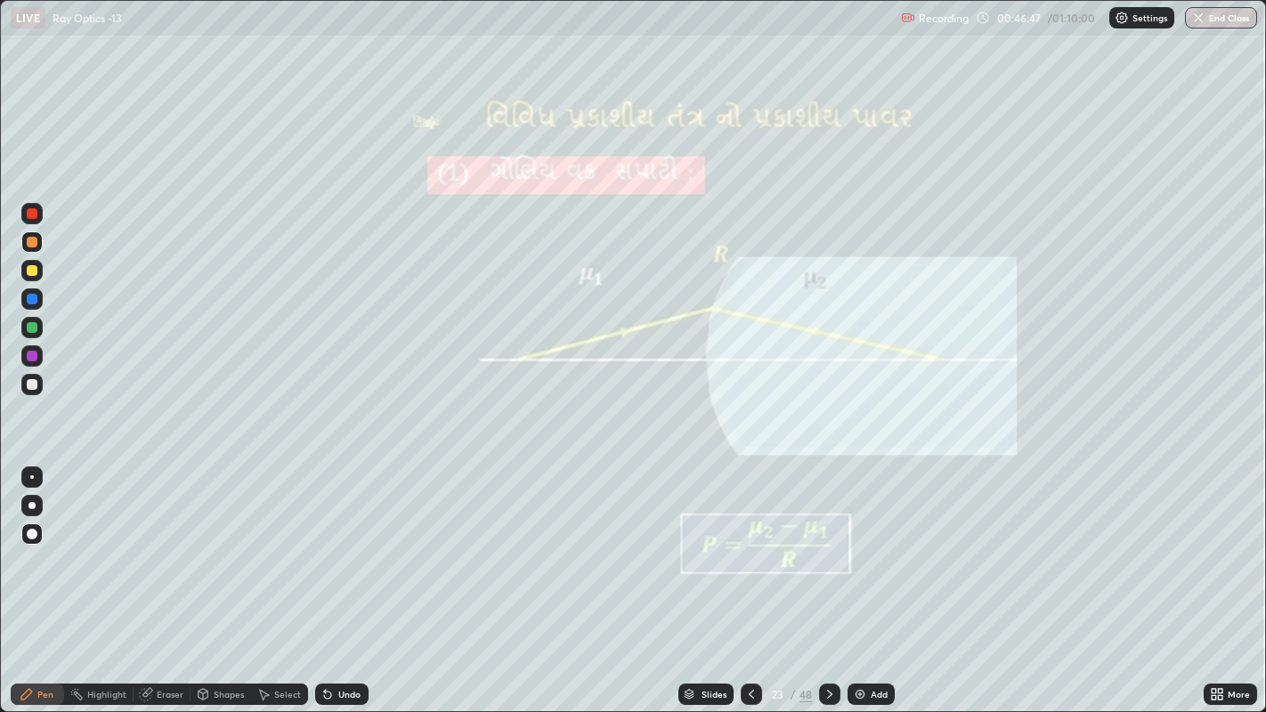
click at [828, 552] on icon at bounding box center [830, 694] width 14 height 14
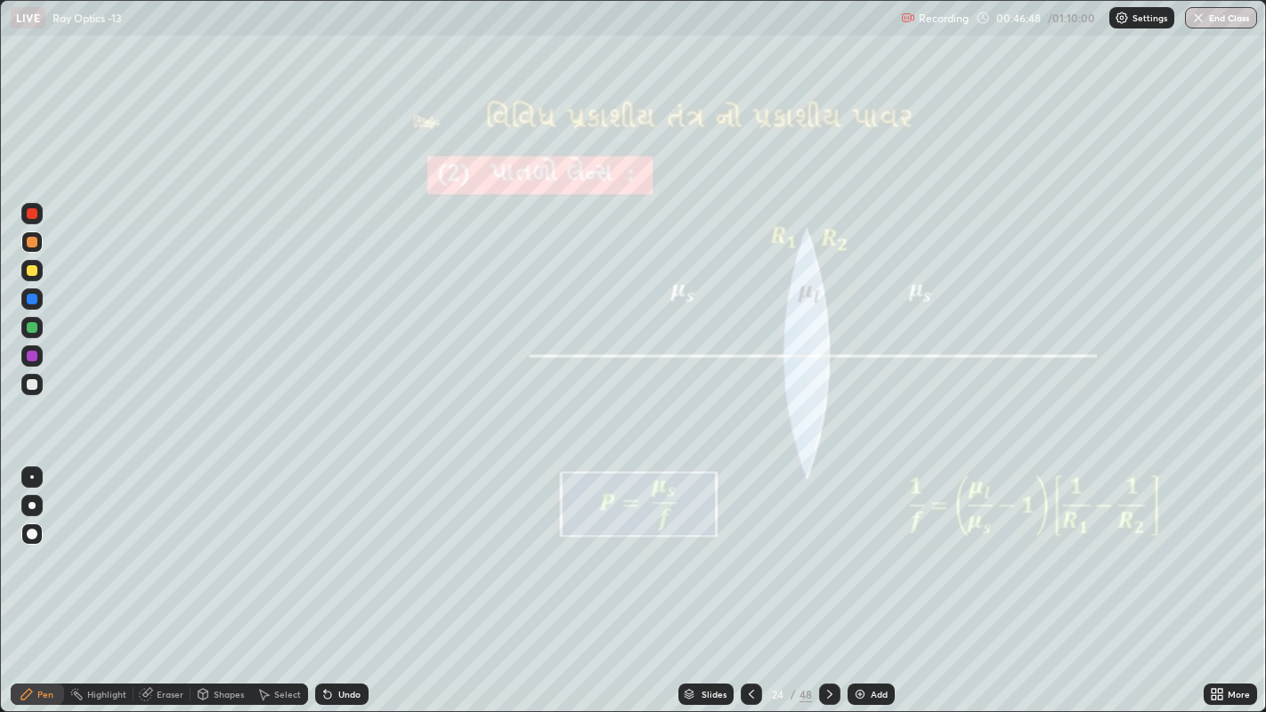
click at [828, 552] on icon at bounding box center [830, 694] width 14 height 14
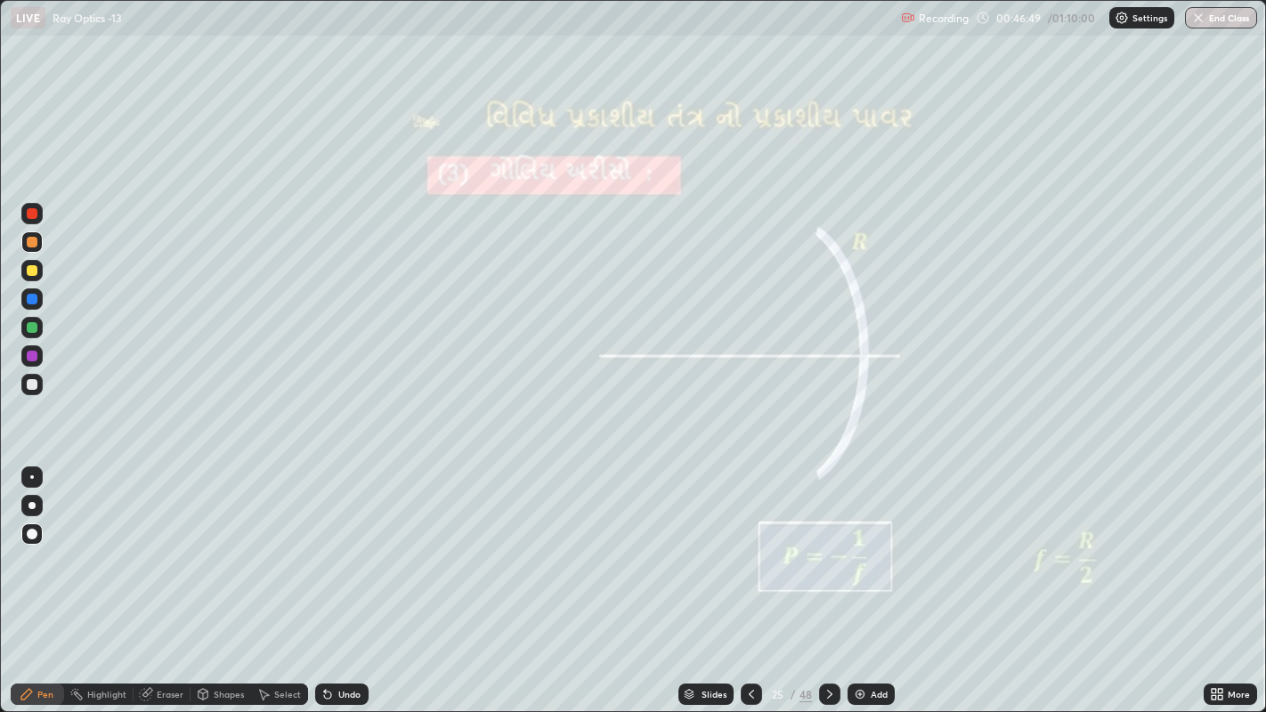
click at [828, 552] on icon at bounding box center [830, 694] width 14 height 14
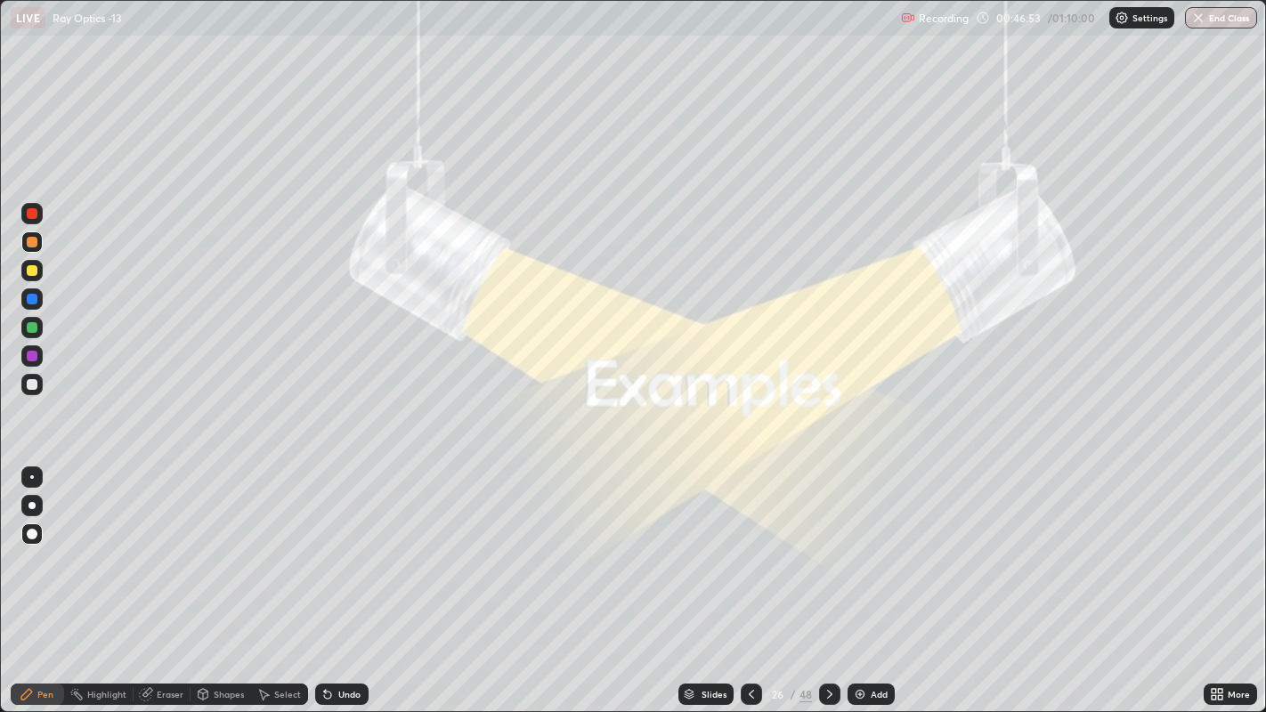
click at [828, 552] on icon at bounding box center [830, 694] width 14 height 14
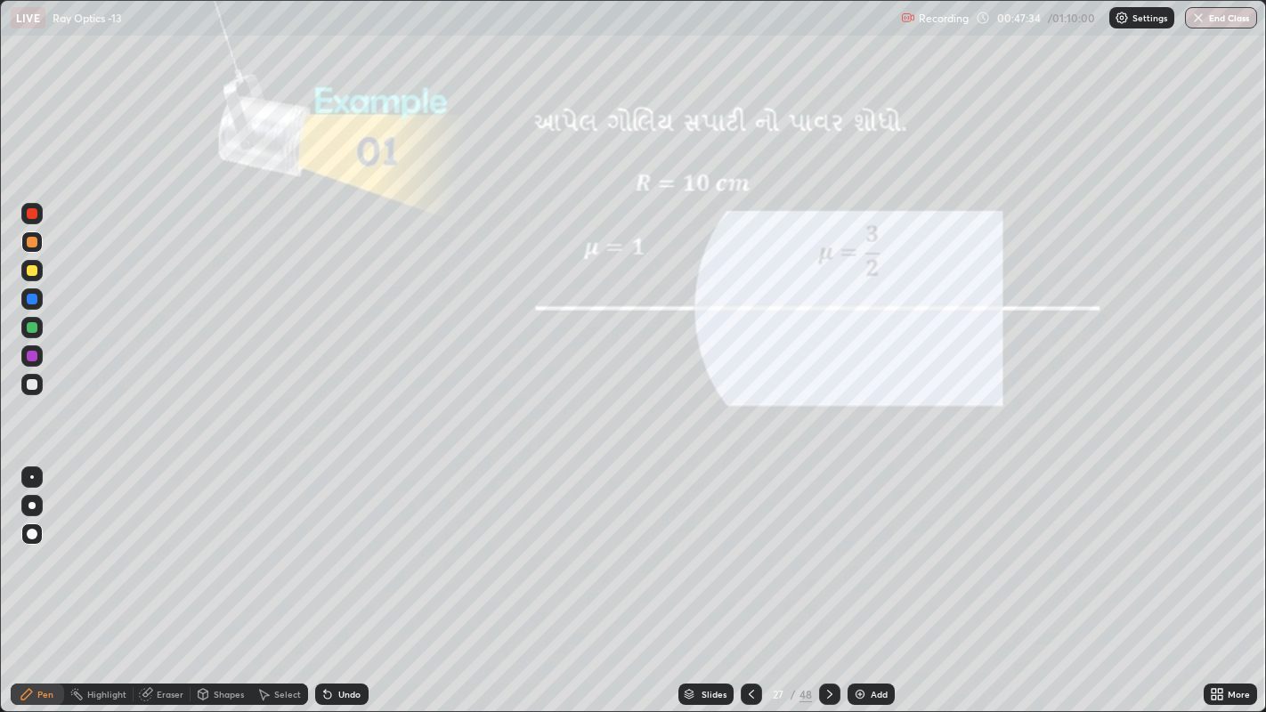
click at [346, 552] on div "Undo" at bounding box center [349, 694] width 22 height 9
click at [1214, 552] on icon at bounding box center [1214, 691] width 4 height 4
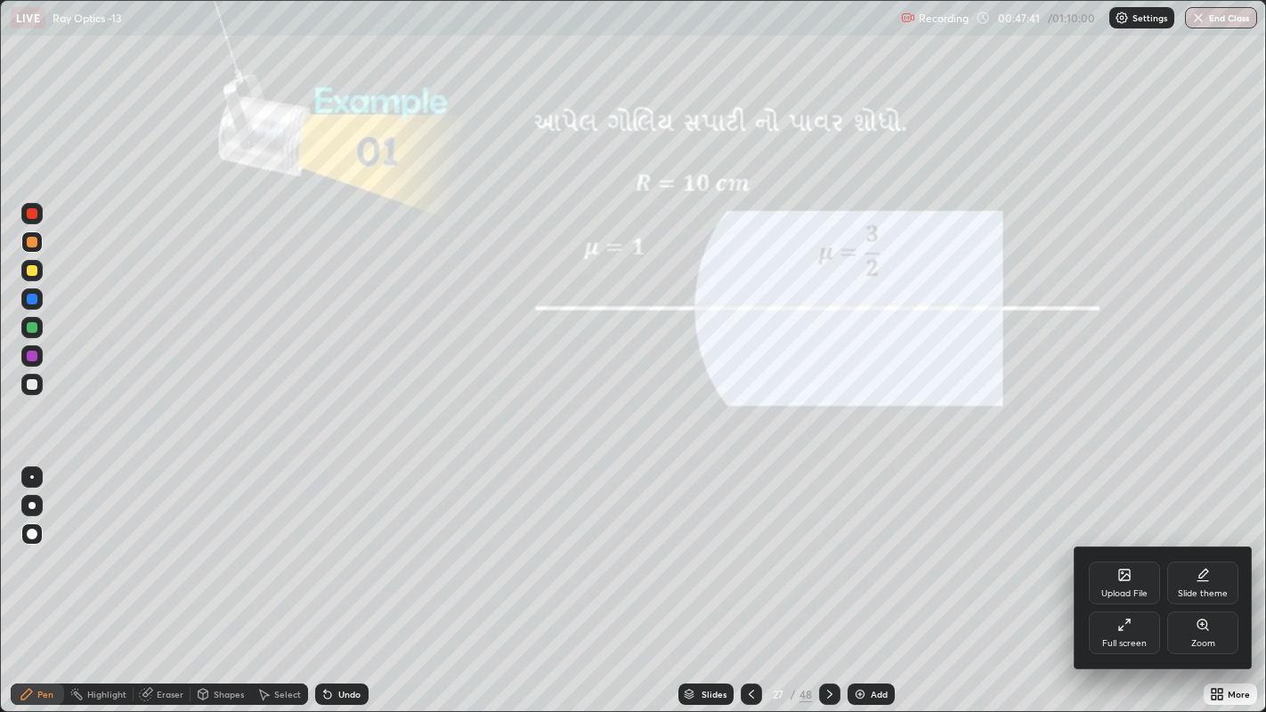
click at [1129, 552] on icon at bounding box center [1124, 625] width 14 height 14
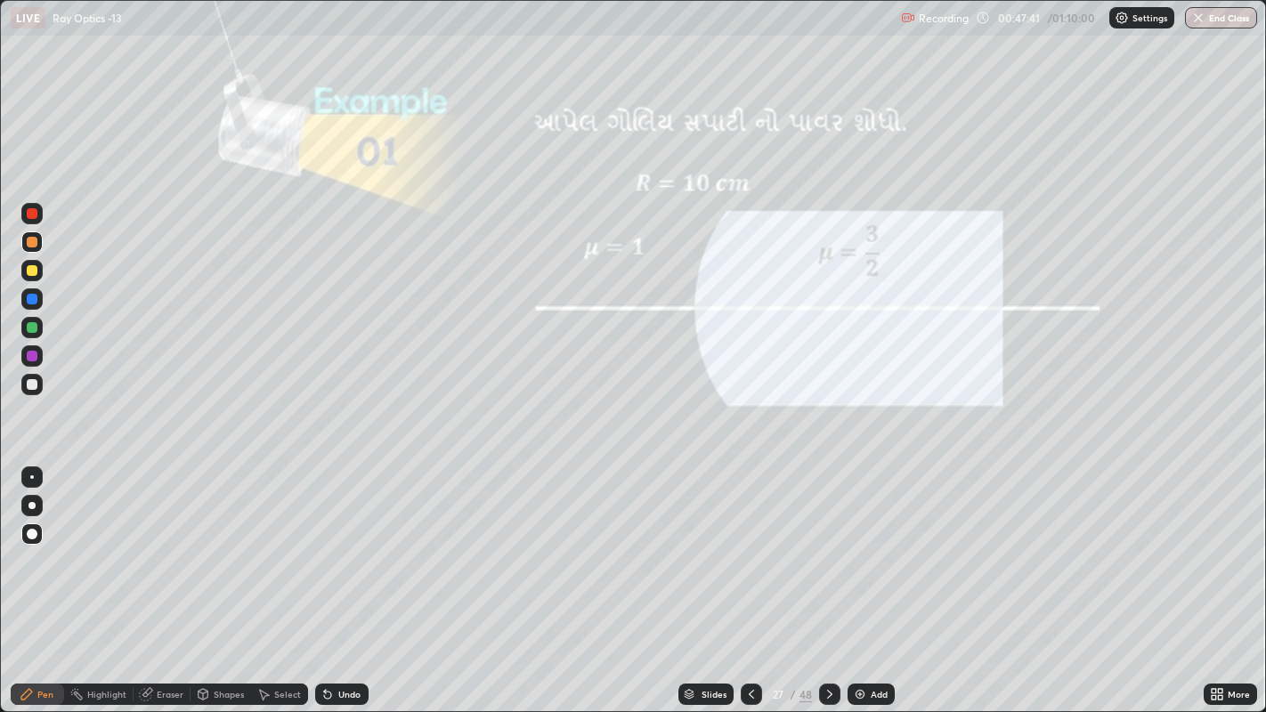
scroll to position [88474, 87761]
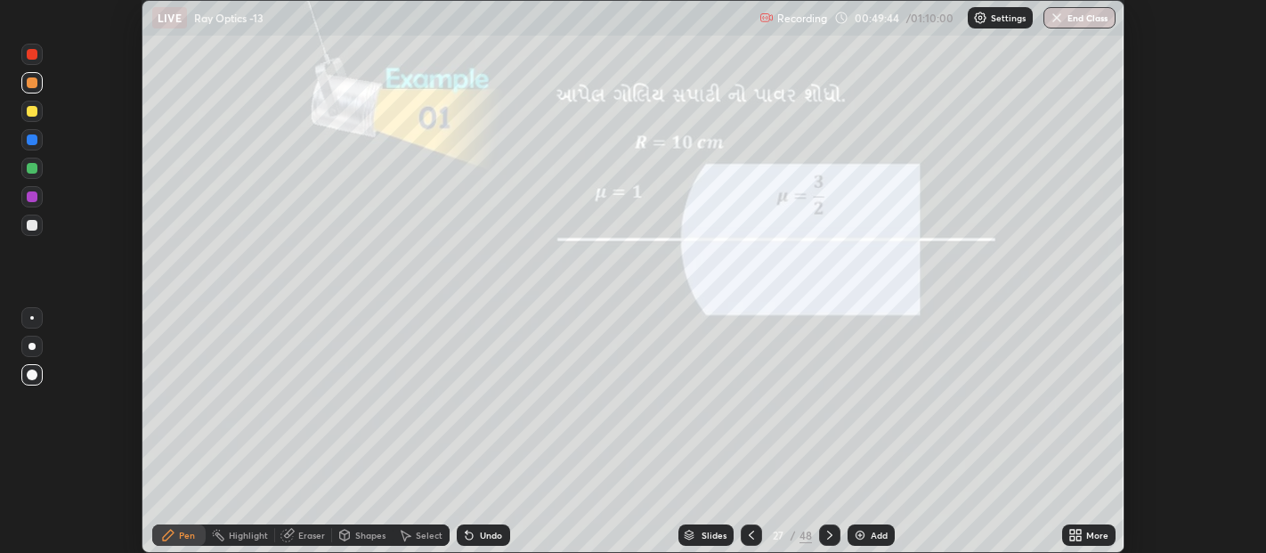
click at [1074, 536] on icon at bounding box center [1072, 538] width 4 height 4
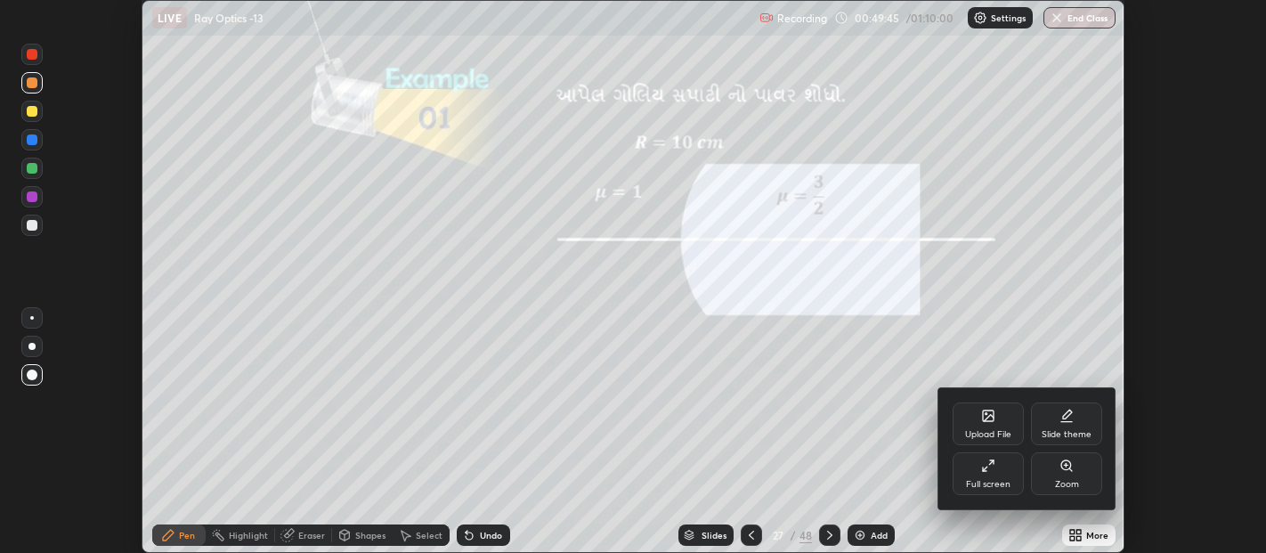
click at [993, 471] on icon at bounding box center [988, 465] width 14 height 14
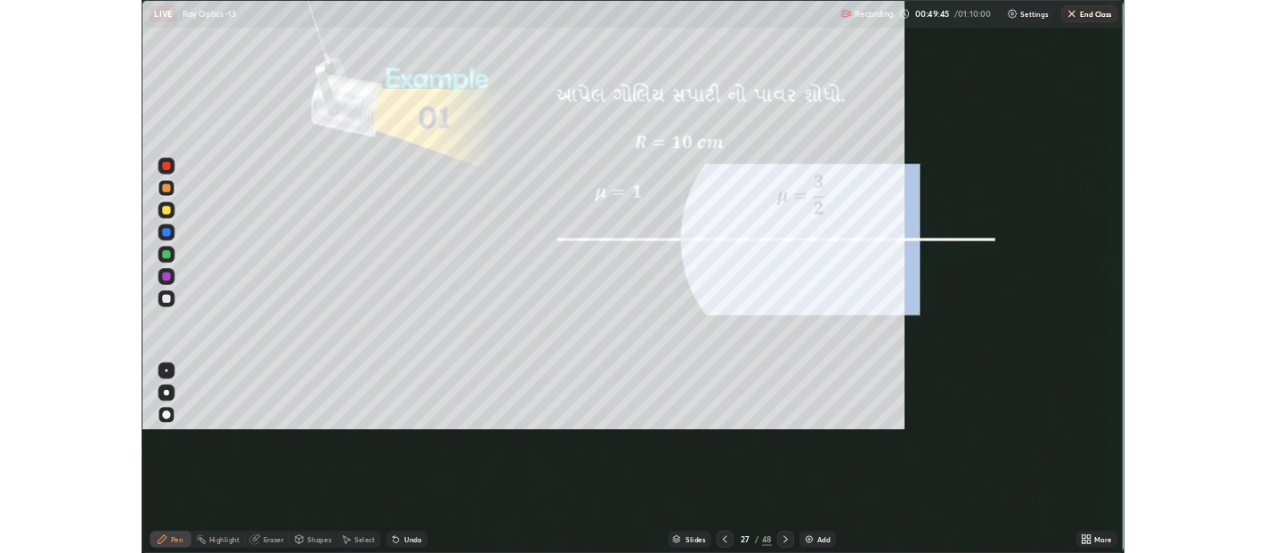
scroll to position [712, 1266]
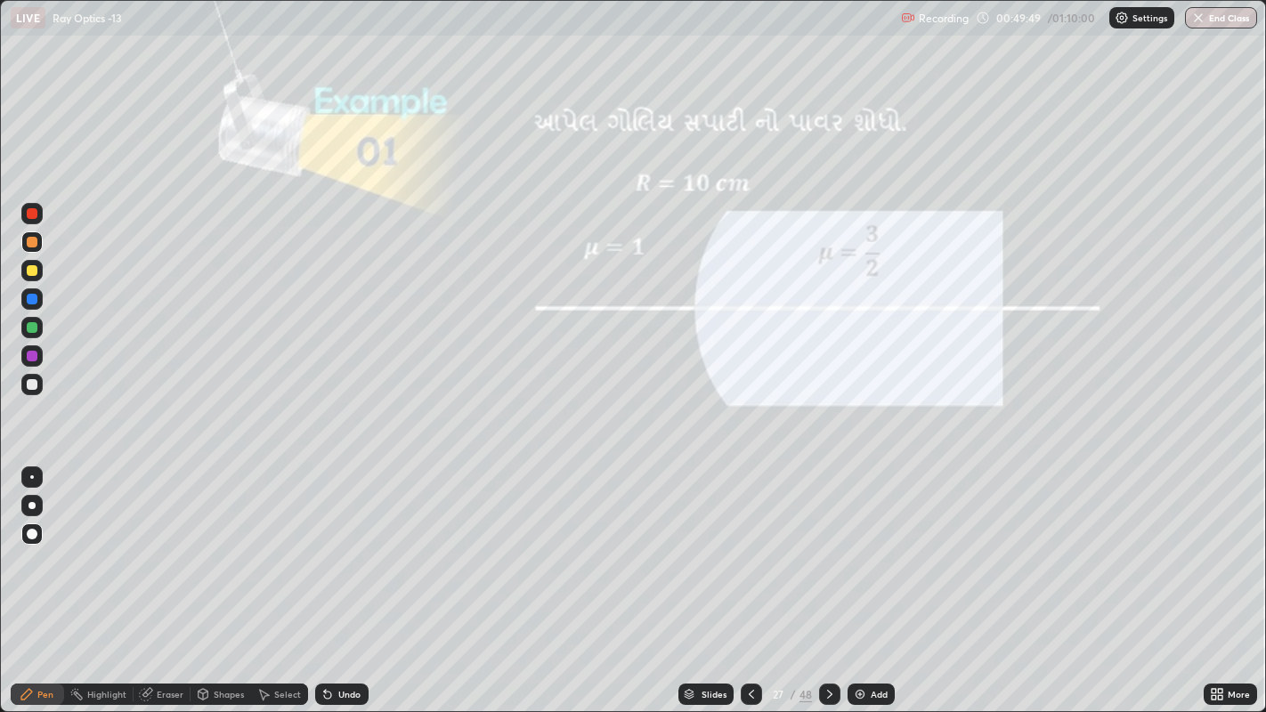
click at [828, 552] on icon at bounding box center [830, 694] width 14 height 14
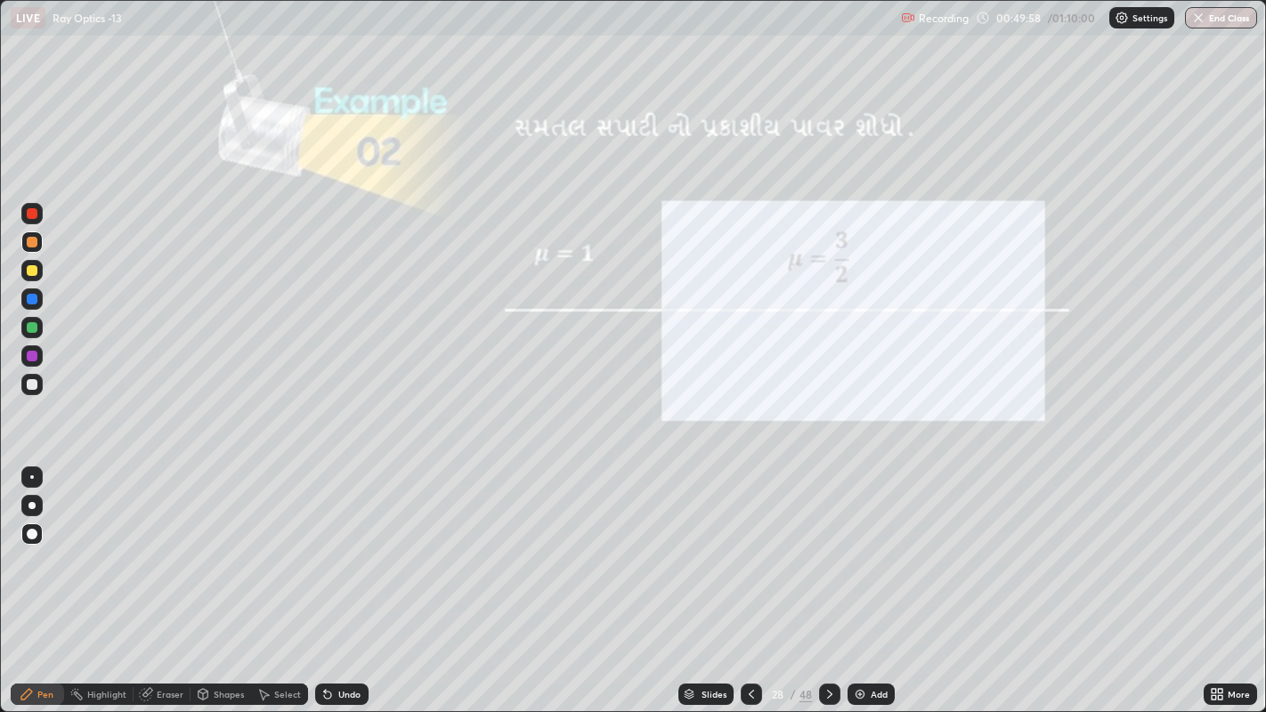
click at [750, 552] on icon at bounding box center [751, 694] width 14 height 14
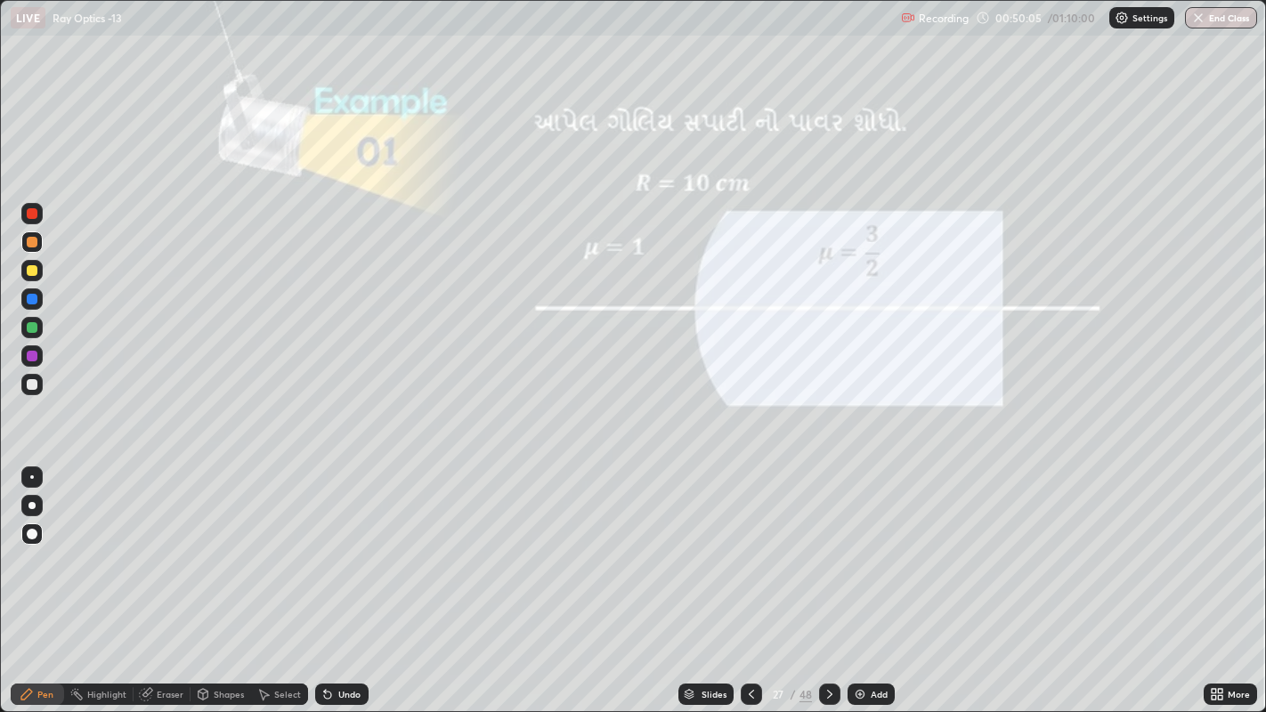
click at [828, 552] on icon at bounding box center [830, 694] width 14 height 14
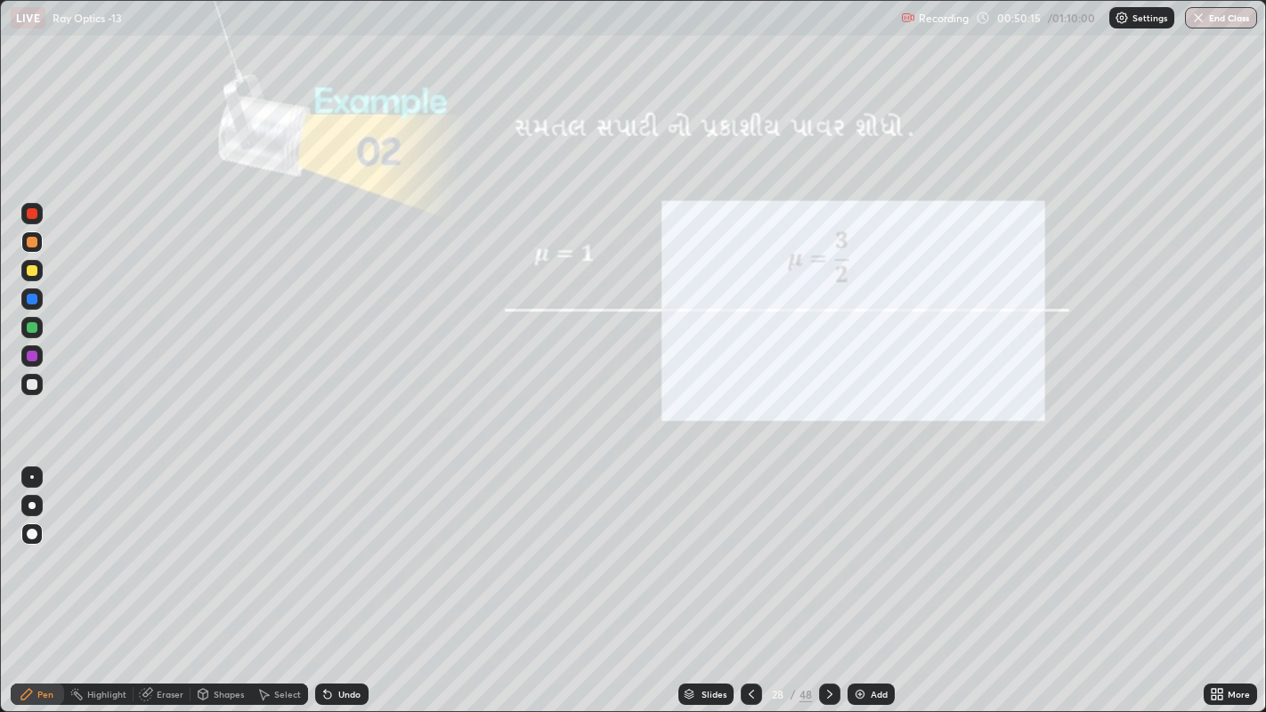
click at [828, 552] on icon at bounding box center [830, 694] width 14 height 14
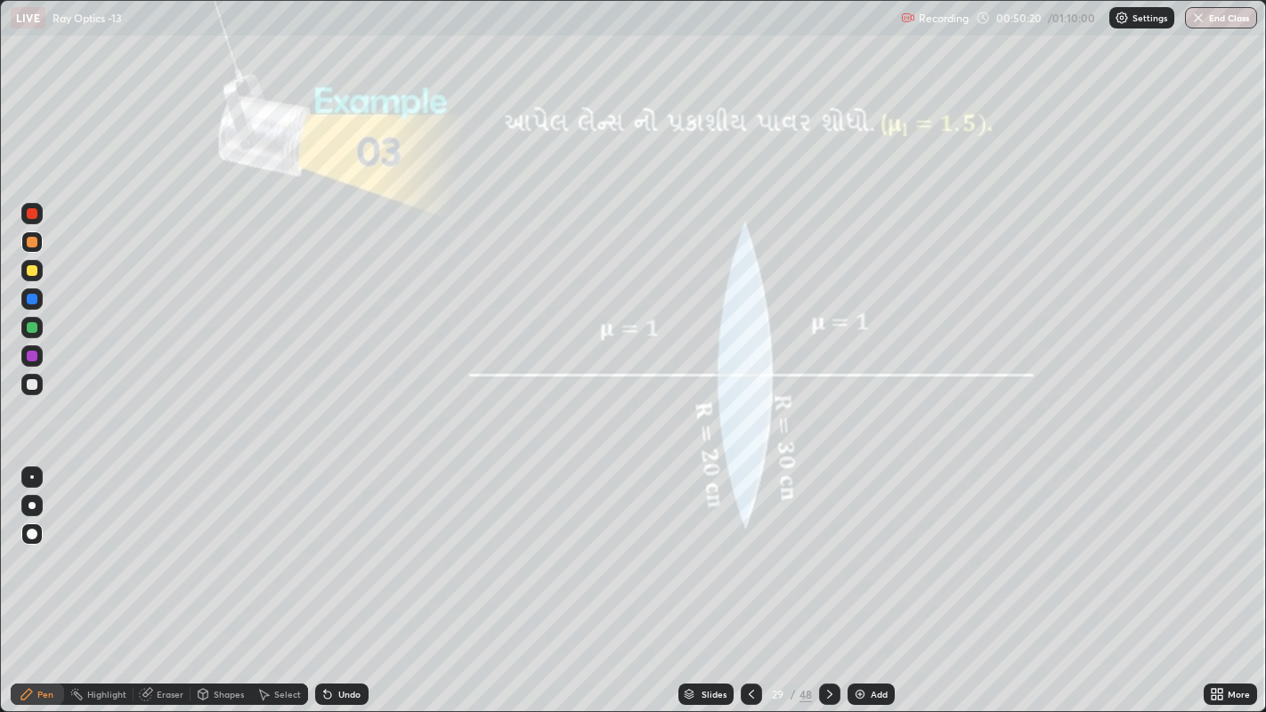
click at [29, 274] on div at bounding box center [32, 270] width 11 height 11
click at [32, 243] on div at bounding box center [32, 242] width 11 height 11
click at [32, 385] on div at bounding box center [32, 384] width 11 height 11
click at [33, 241] on div at bounding box center [32, 242] width 11 height 11
click at [341, 552] on div "Undo" at bounding box center [349, 694] width 22 height 9
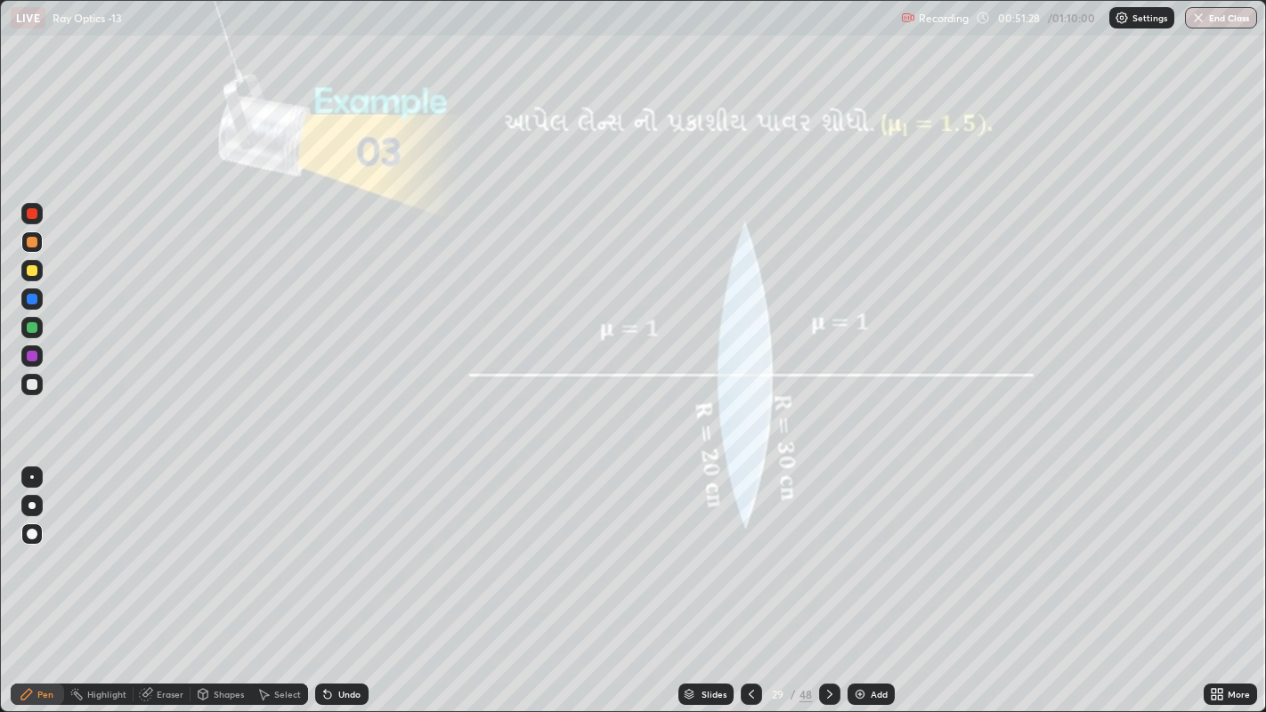
click at [338, 552] on div "Undo" at bounding box center [349, 694] width 22 height 9
click at [28, 274] on div at bounding box center [32, 270] width 11 height 11
click at [828, 552] on icon at bounding box center [830, 694] width 14 height 14
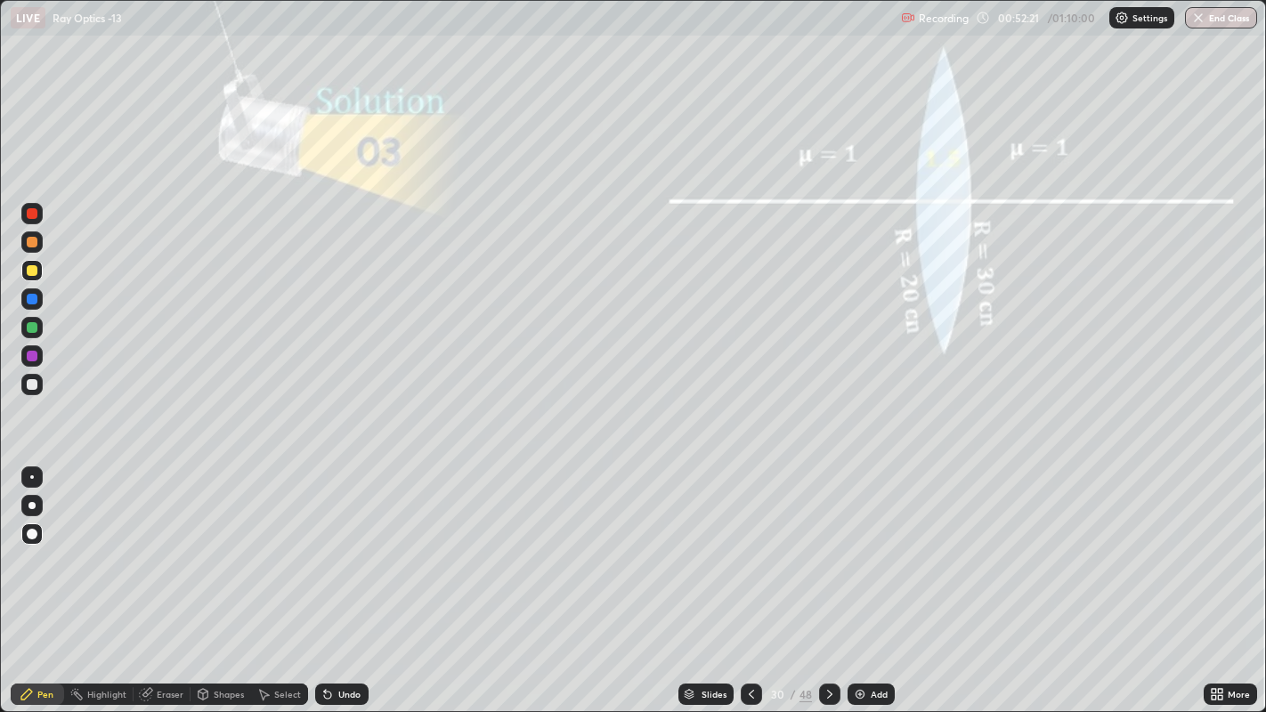
click at [828, 552] on icon at bounding box center [830, 694] width 14 height 14
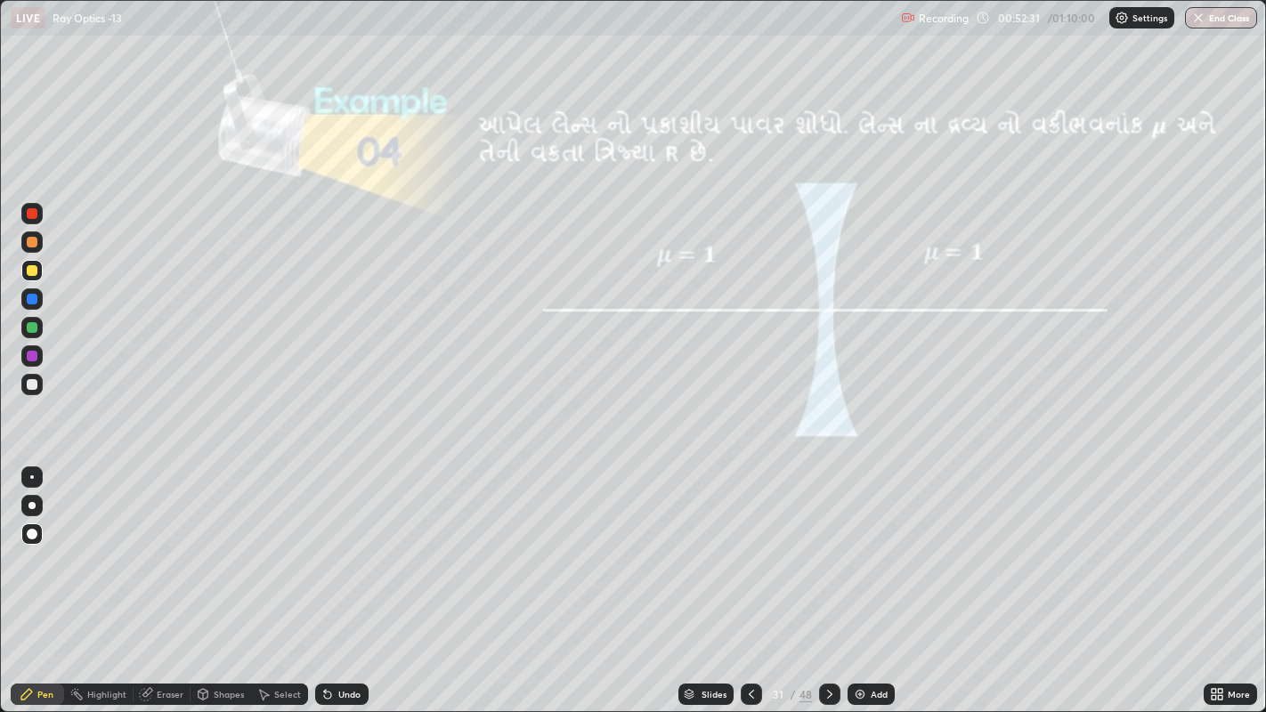
click at [27, 246] on div at bounding box center [32, 242] width 11 height 11
click at [824, 552] on icon at bounding box center [830, 694] width 14 height 14
click at [29, 272] on div at bounding box center [32, 270] width 11 height 11
click at [828, 552] on icon at bounding box center [830, 694] width 14 height 14
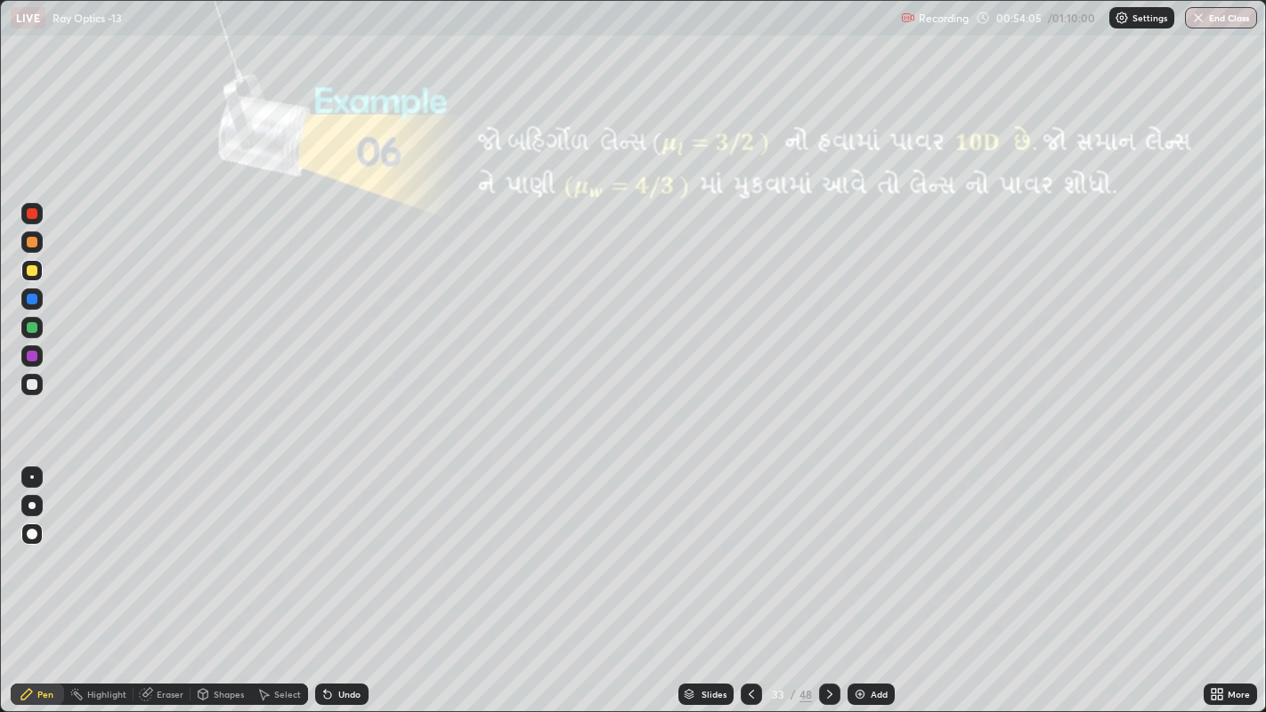
click at [33, 241] on div at bounding box center [32, 242] width 11 height 11
click at [28, 271] on div at bounding box center [32, 270] width 11 height 11
click at [872, 552] on div "Add" at bounding box center [879, 694] width 17 height 9
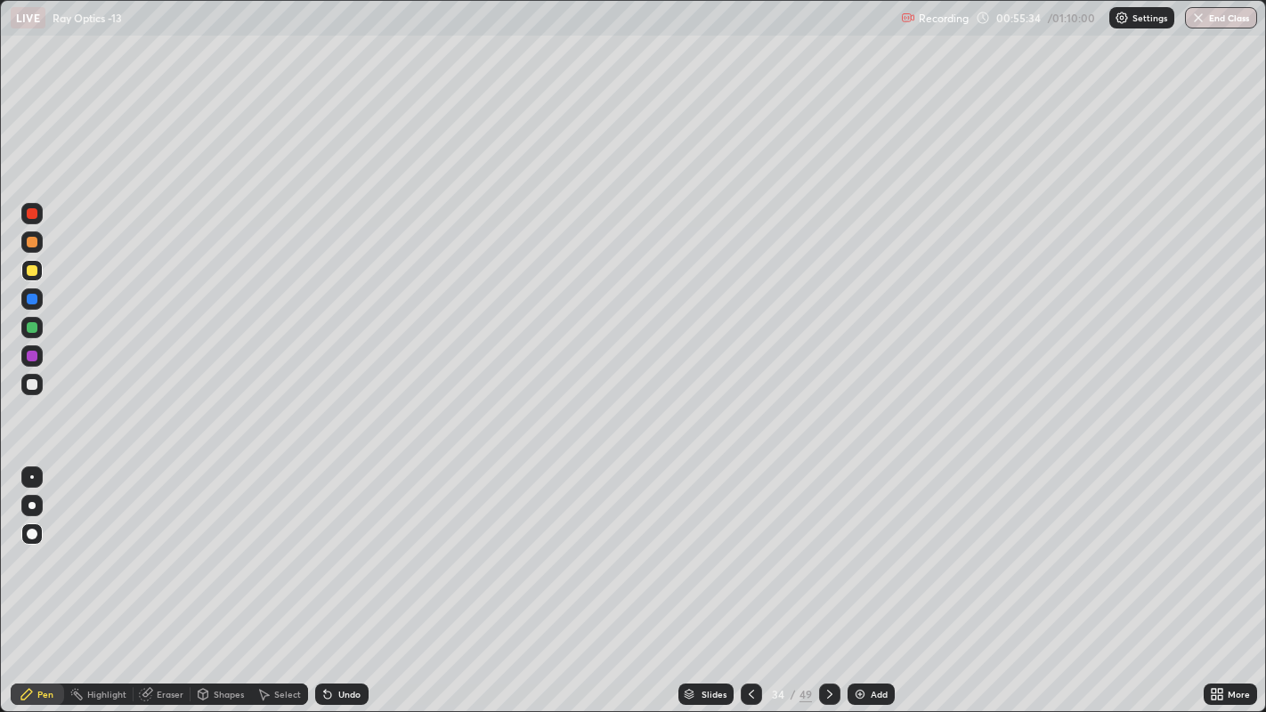
click at [749, 552] on icon at bounding box center [751, 694] width 14 height 14
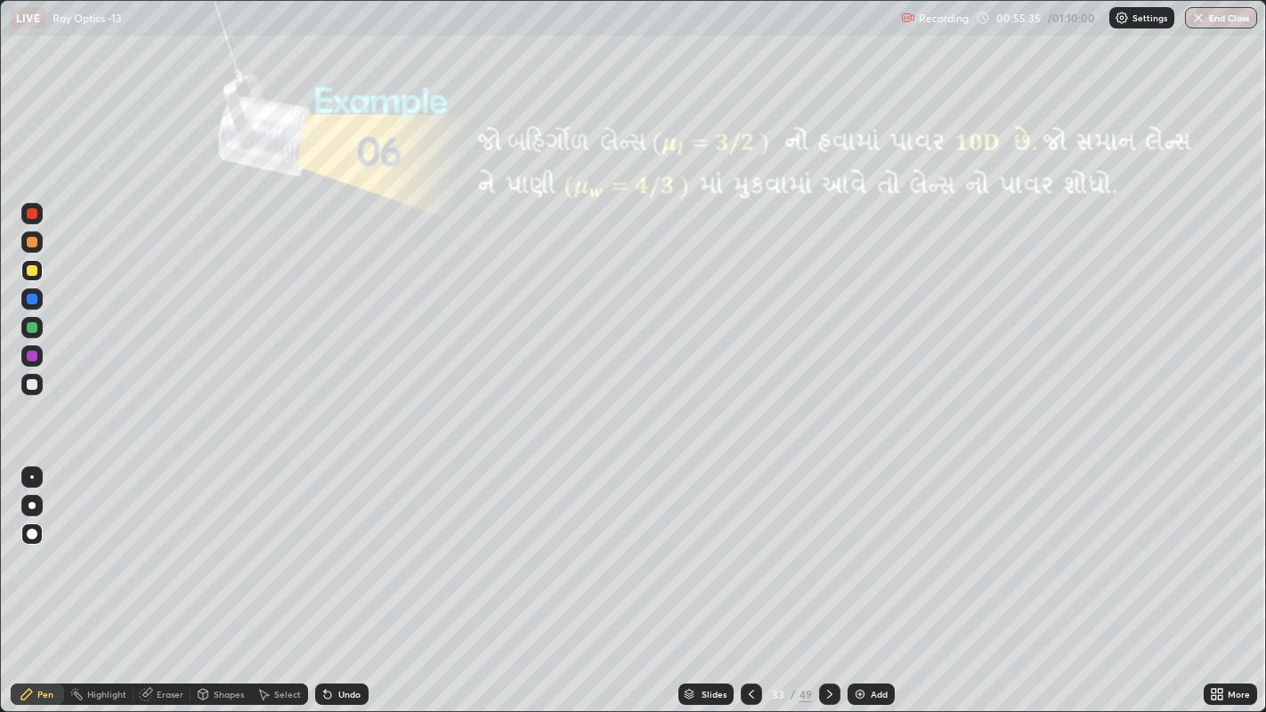
click at [828, 552] on icon at bounding box center [830, 694] width 14 height 14
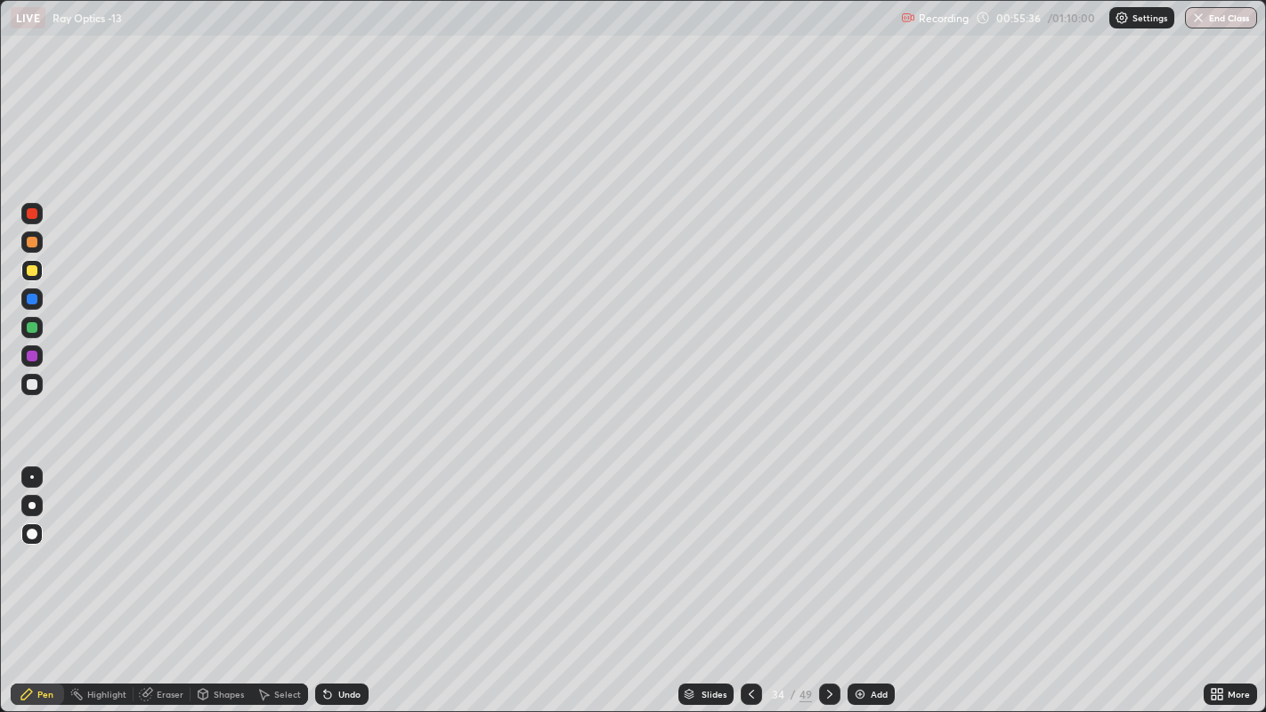
click at [826, 552] on icon at bounding box center [830, 694] width 14 height 14
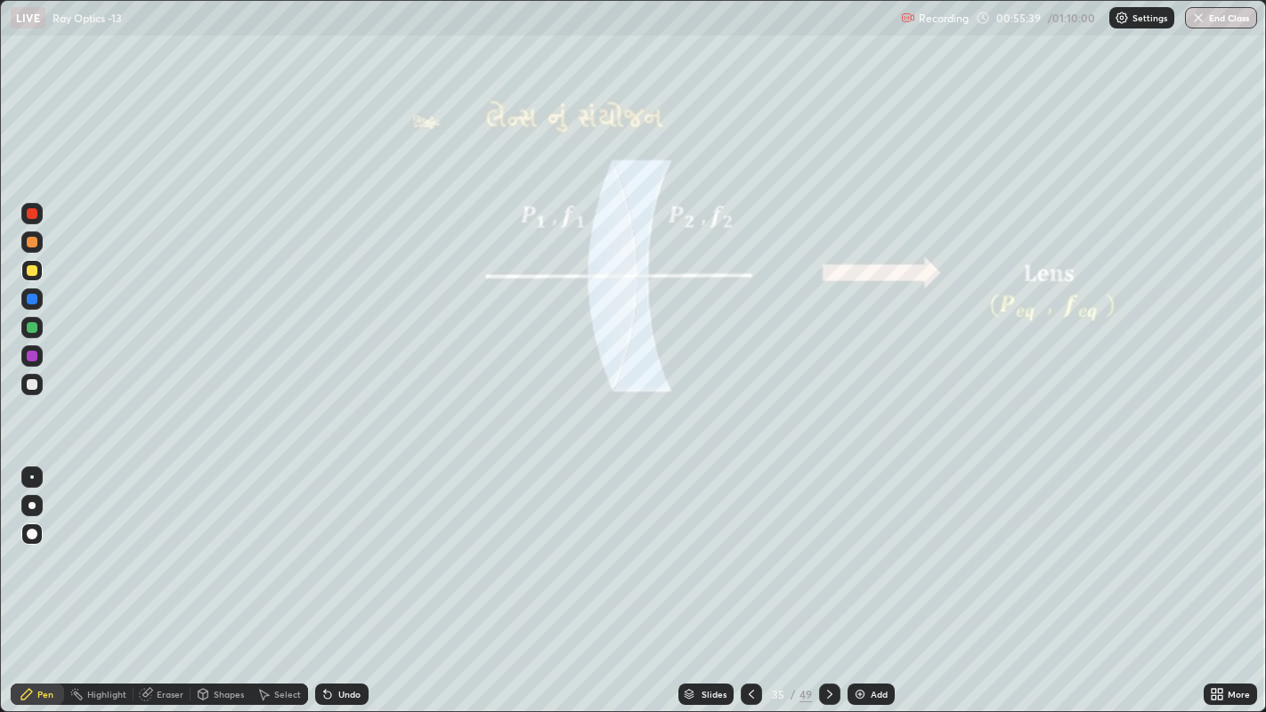
click at [751, 552] on icon at bounding box center [751, 694] width 5 height 9
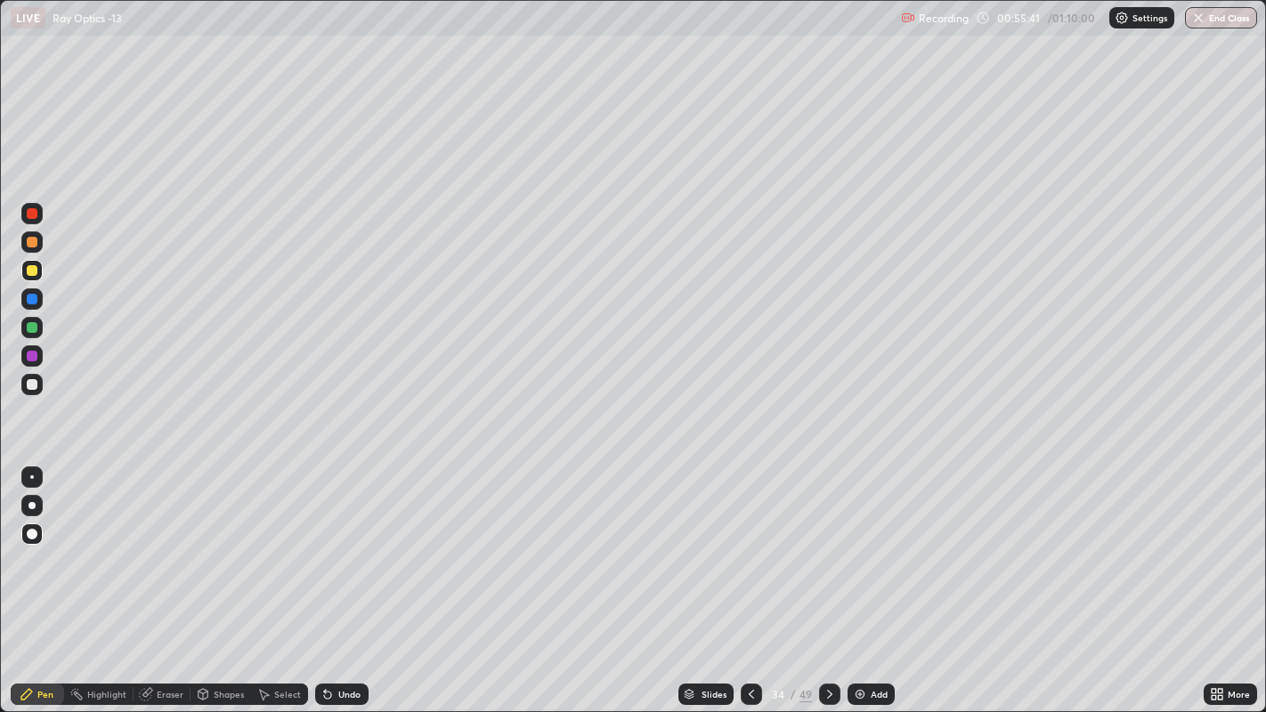
click at [33, 241] on div at bounding box center [32, 242] width 11 height 11
click at [750, 552] on icon at bounding box center [751, 694] width 14 height 14
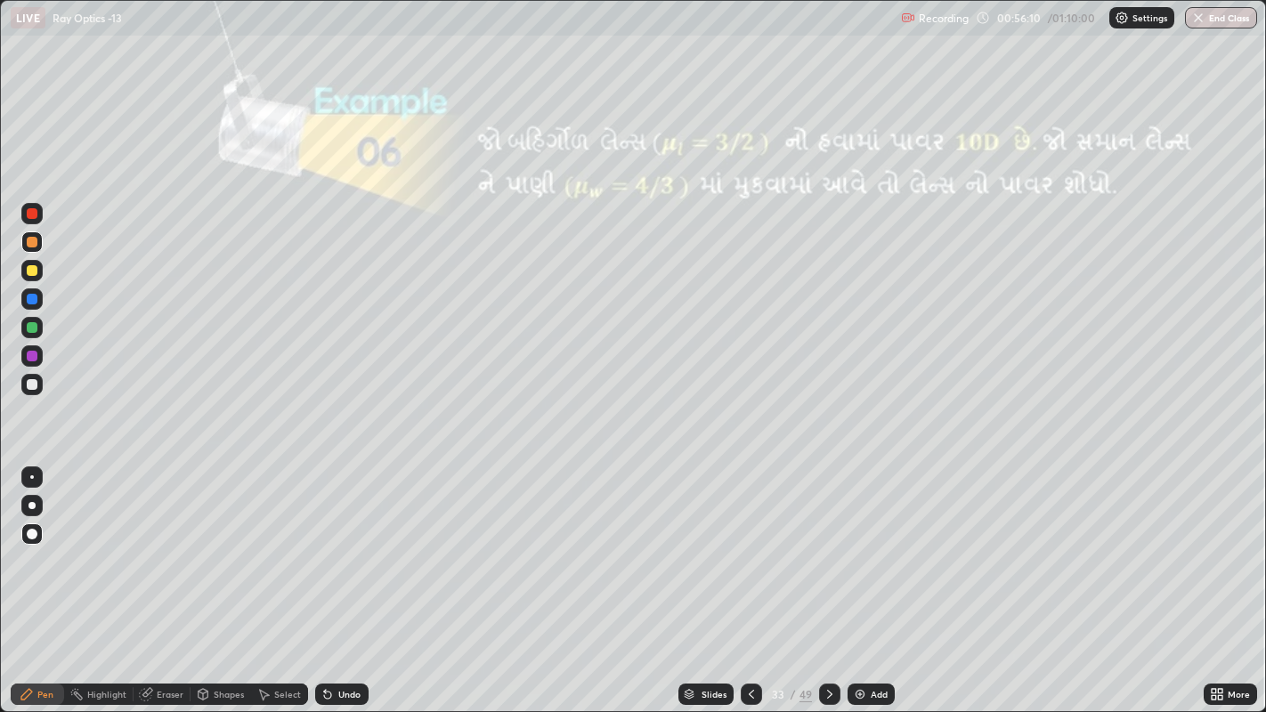
click at [827, 552] on icon at bounding box center [829, 694] width 5 height 9
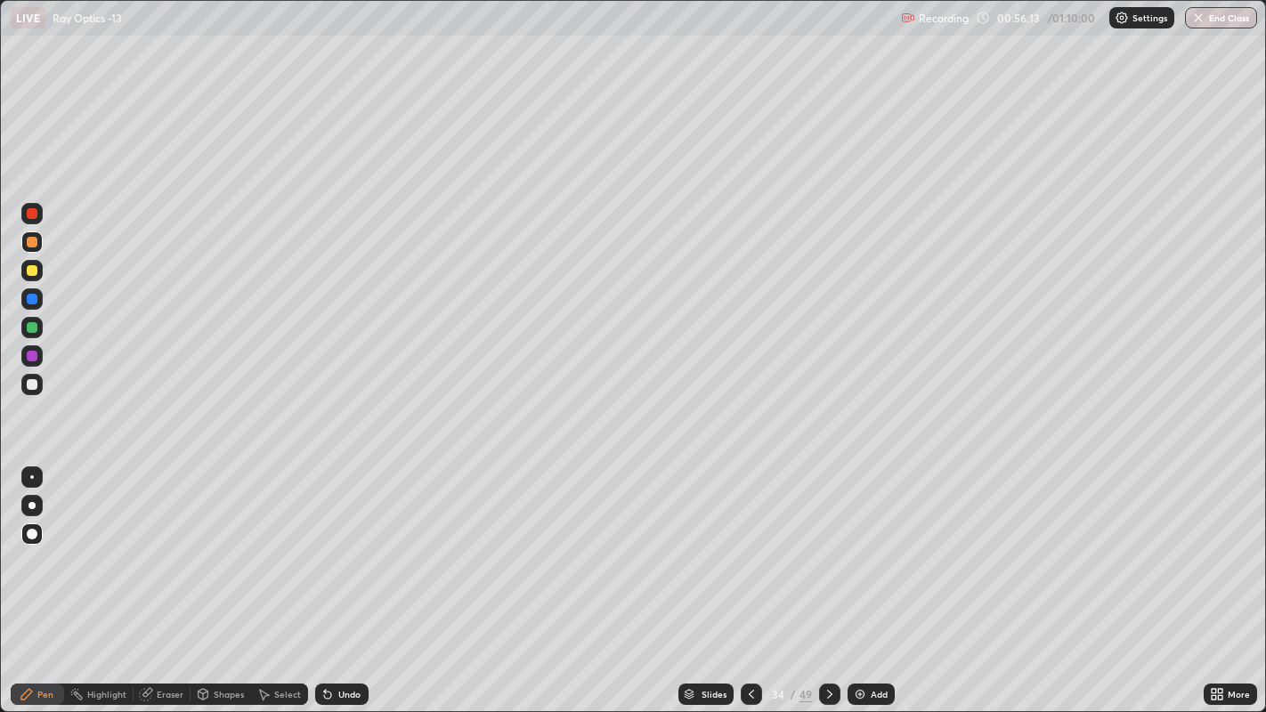
click at [750, 552] on icon at bounding box center [751, 694] width 14 height 14
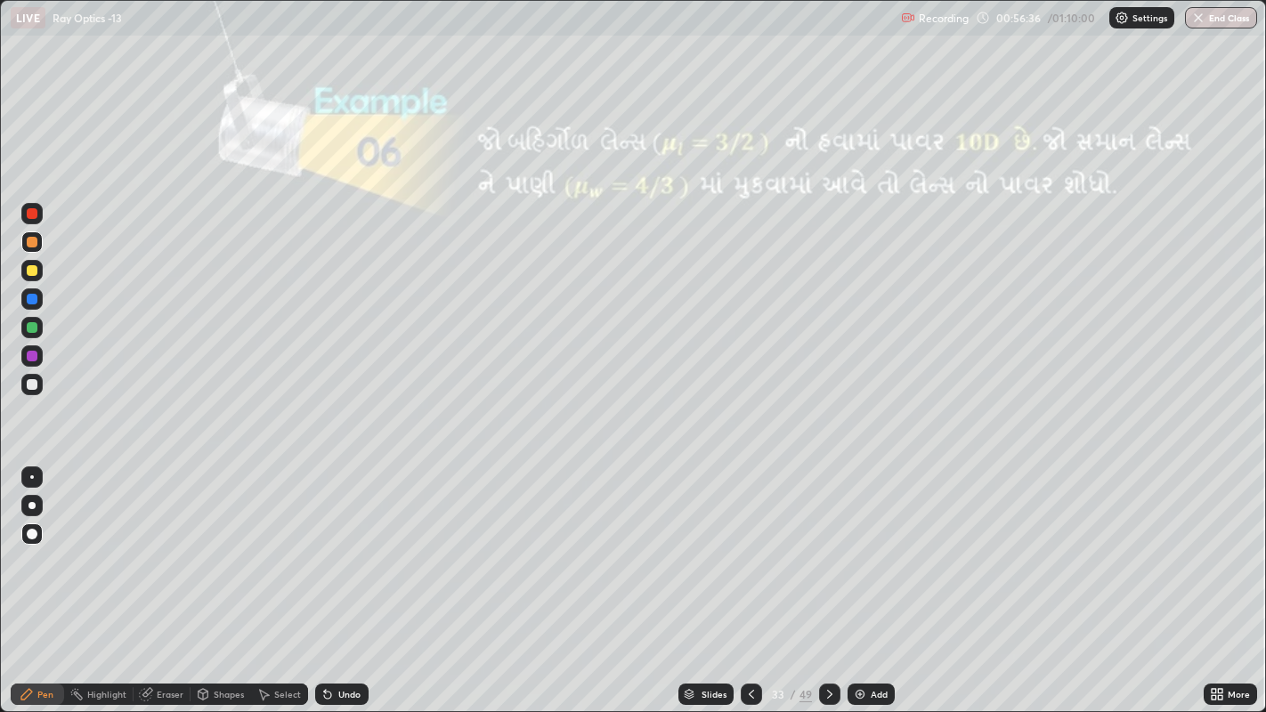
click at [828, 552] on icon at bounding box center [830, 694] width 14 height 14
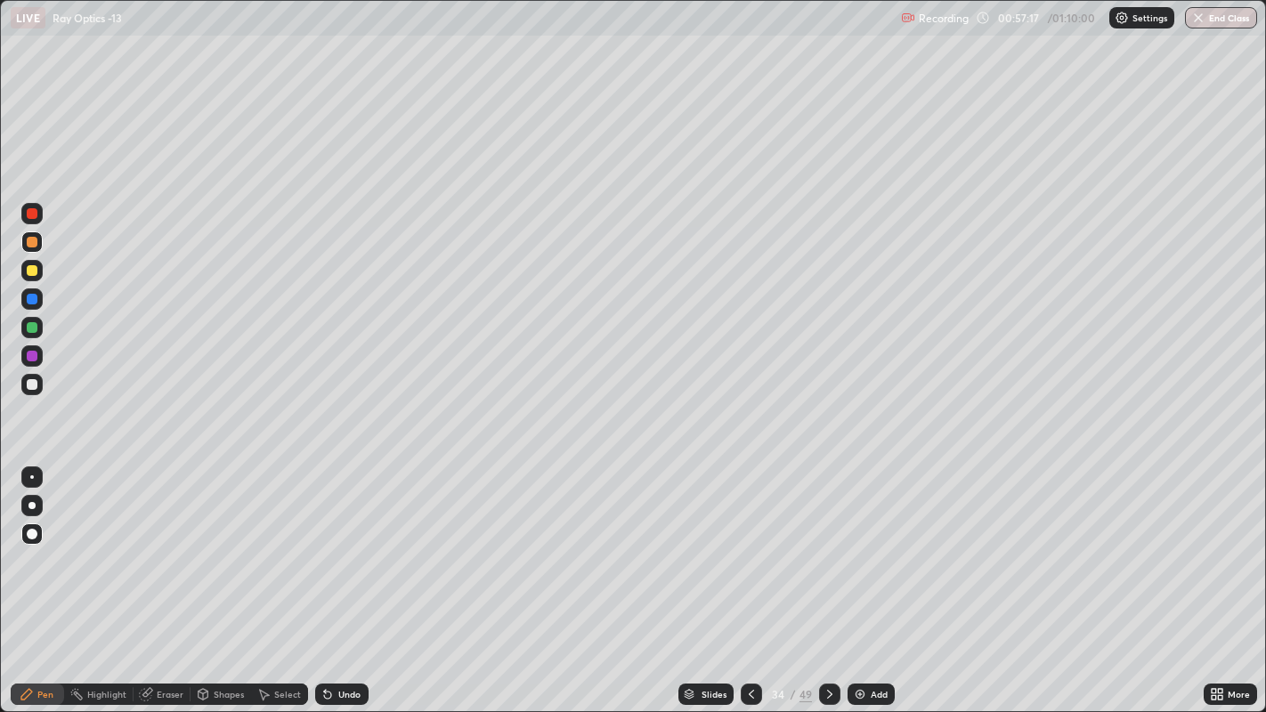
click at [750, 552] on icon at bounding box center [751, 694] width 14 height 14
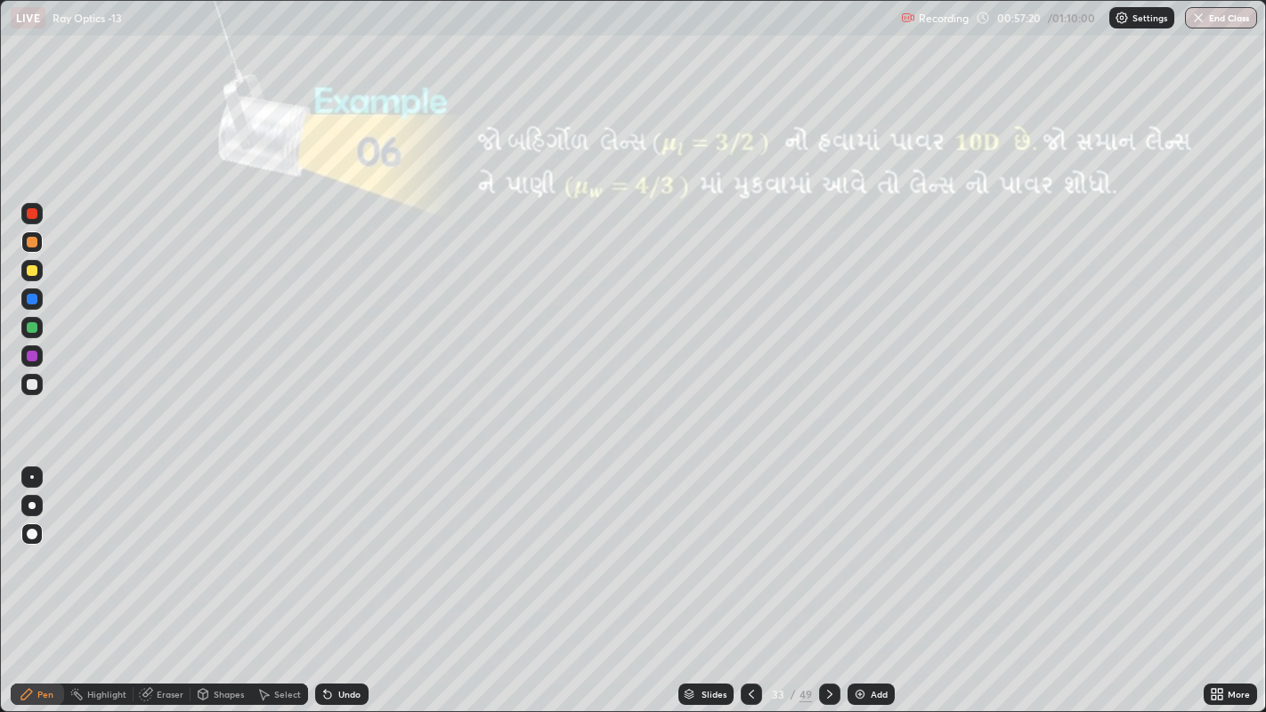
click at [828, 552] on icon at bounding box center [830, 694] width 14 height 14
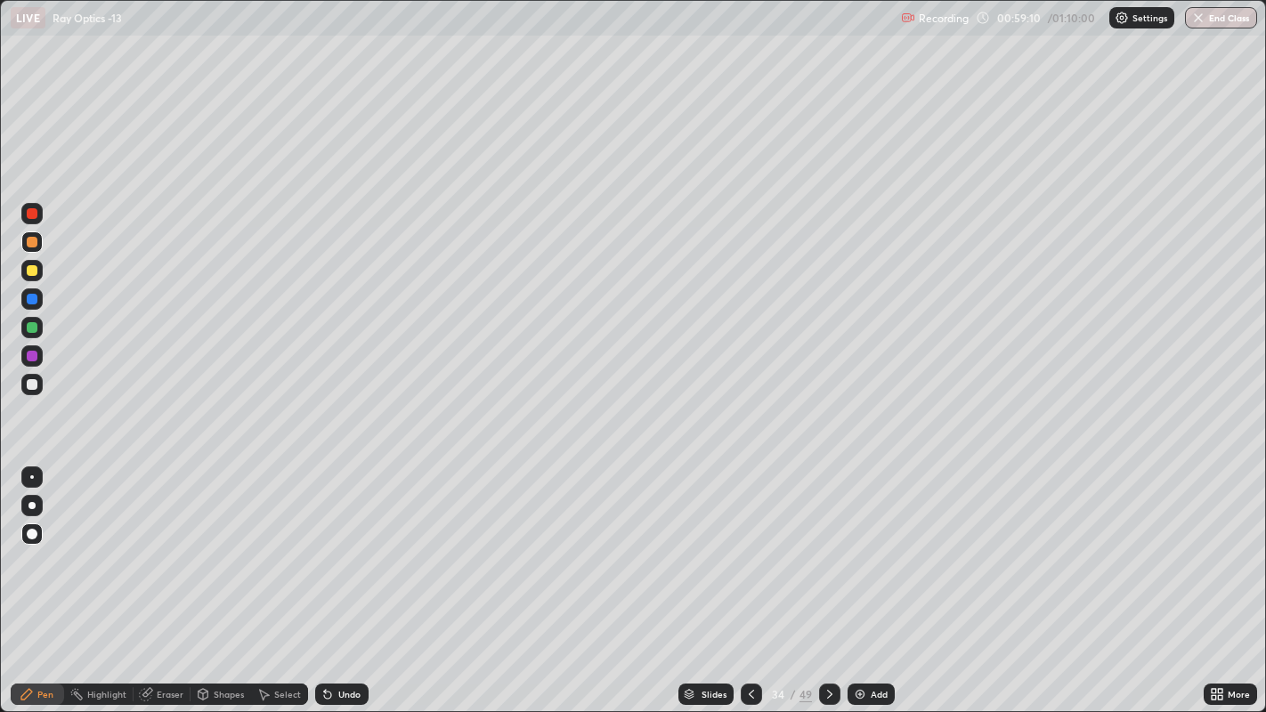
click at [165, 552] on div "Eraser" at bounding box center [170, 694] width 27 height 9
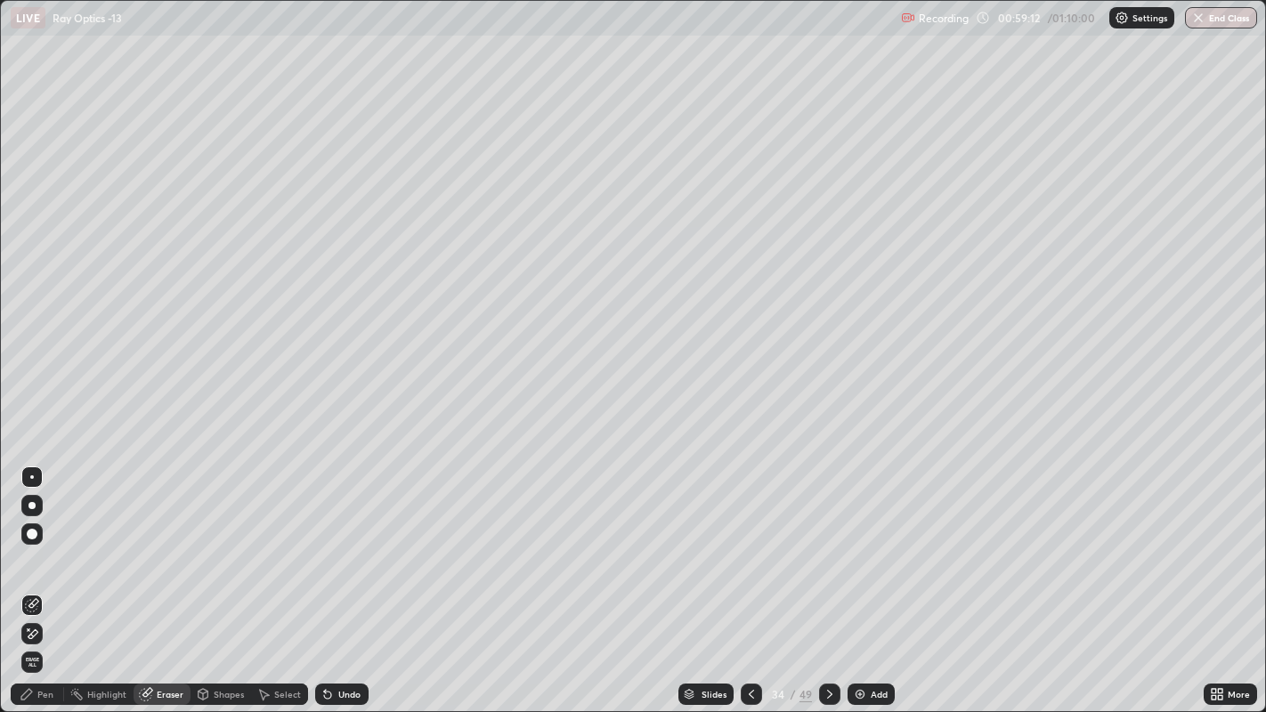
click at [33, 552] on icon at bounding box center [32, 634] width 14 height 15
click at [38, 552] on div "Pen" at bounding box center [37, 694] width 53 height 21
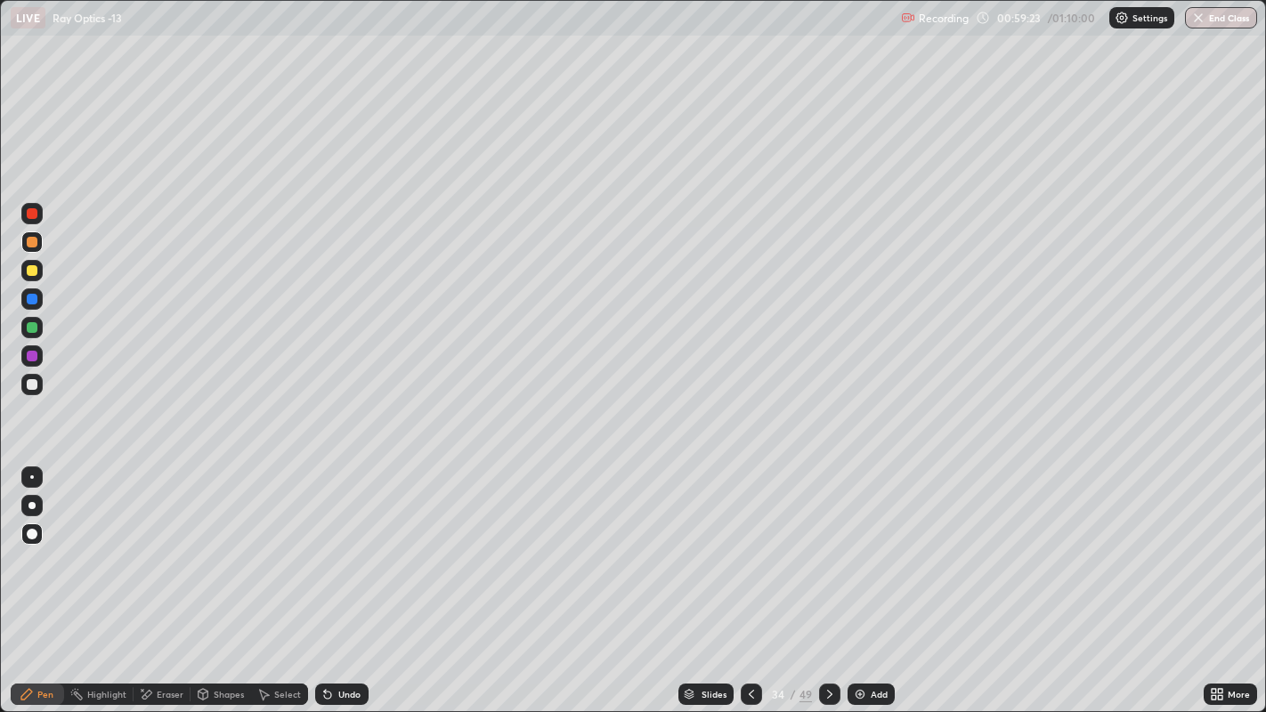
click at [341, 552] on div "Undo" at bounding box center [341, 694] width 53 height 21
click at [31, 272] on div at bounding box center [32, 270] width 11 height 11
click at [1213, 552] on icon at bounding box center [1214, 697] width 4 height 4
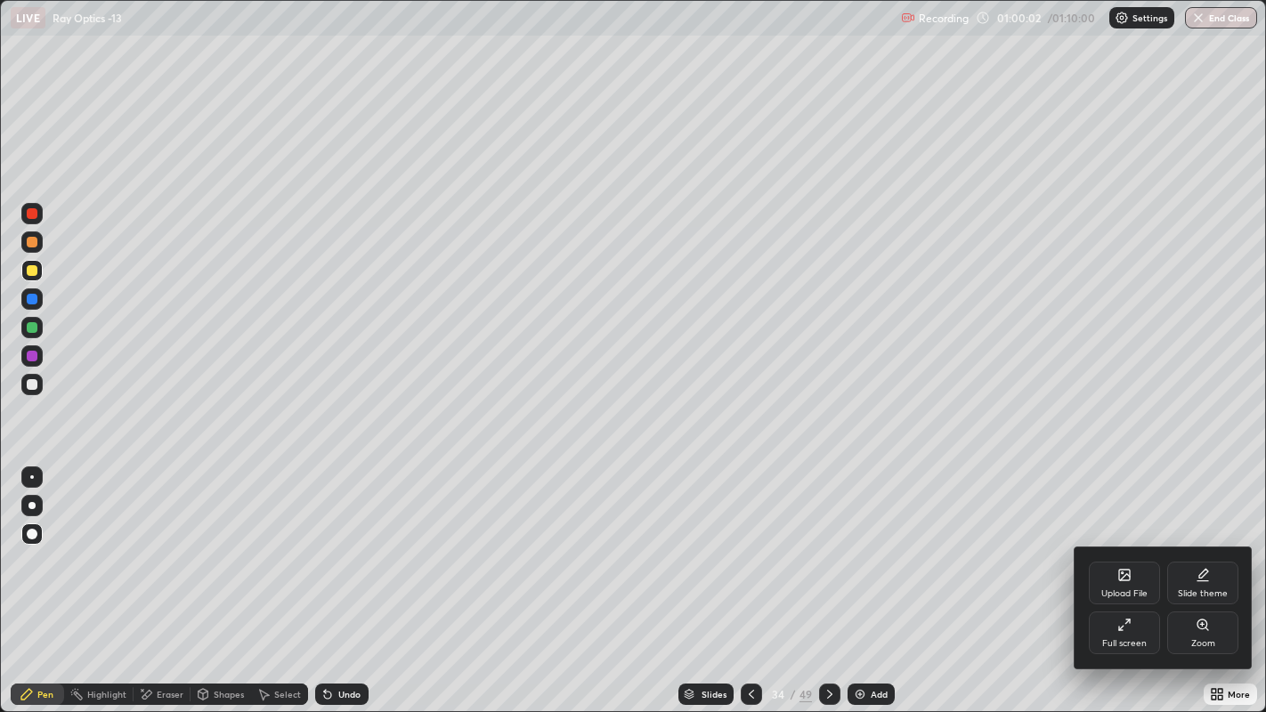
click at [1131, 552] on div "Full screen" at bounding box center [1124, 643] width 45 height 9
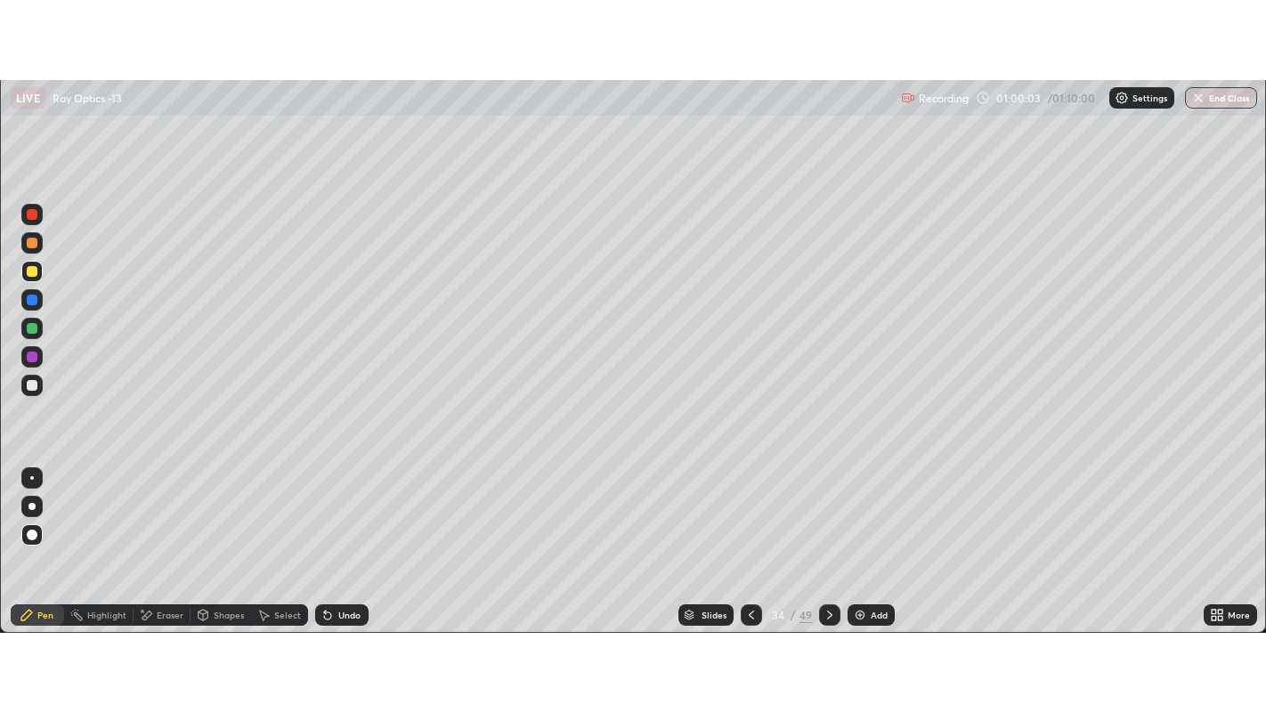
scroll to position [88474, 87761]
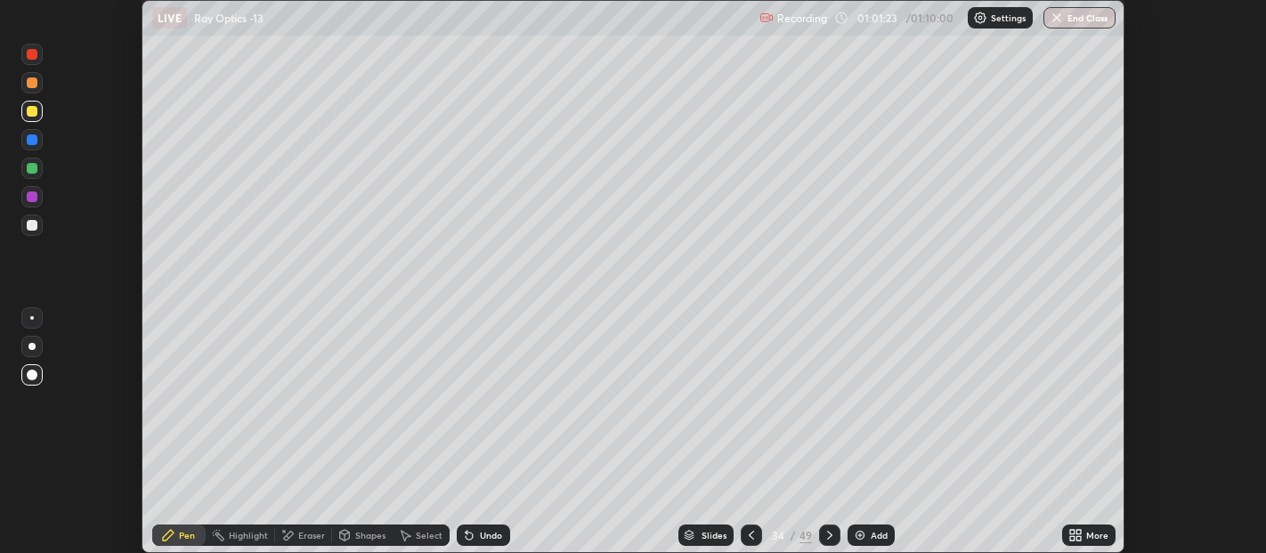
click at [1078, 531] on icon at bounding box center [1078, 532] width 4 height 4
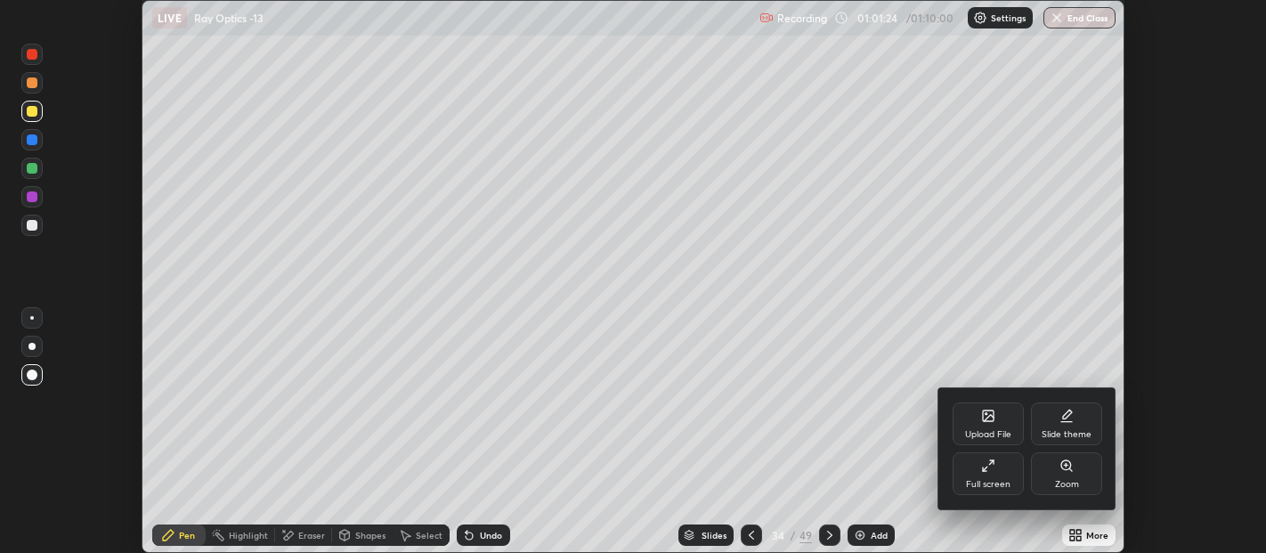
click at [999, 469] on div "Full screen" at bounding box center [988, 473] width 71 height 43
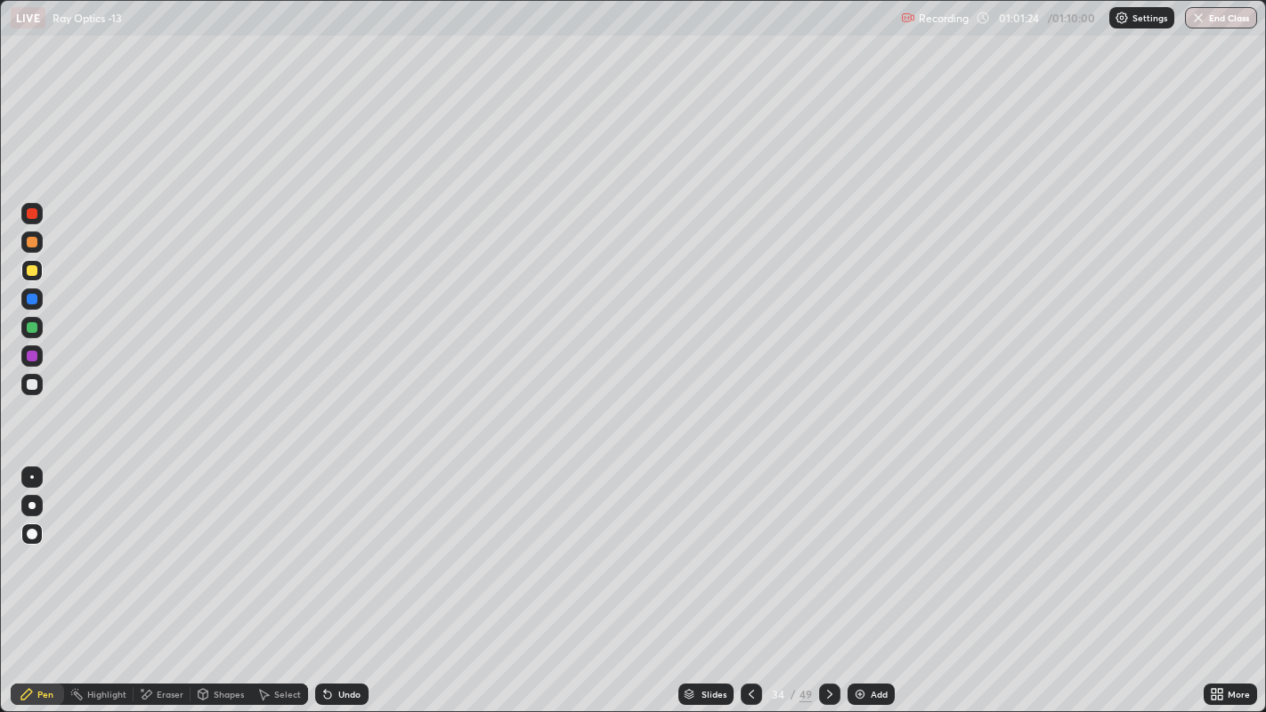
scroll to position [712, 1266]
click at [828, 552] on icon at bounding box center [830, 694] width 14 height 14
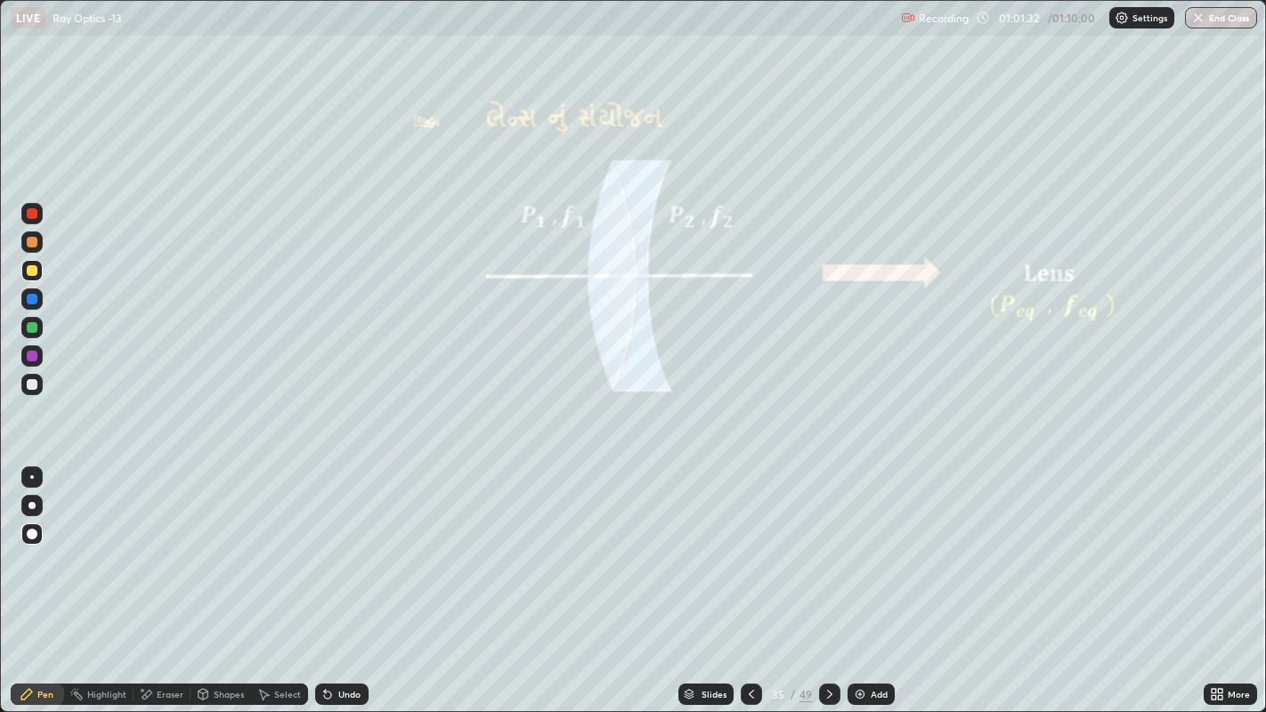
click at [828, 552] on icon at bounding box center [830, 694] width 14 height 14
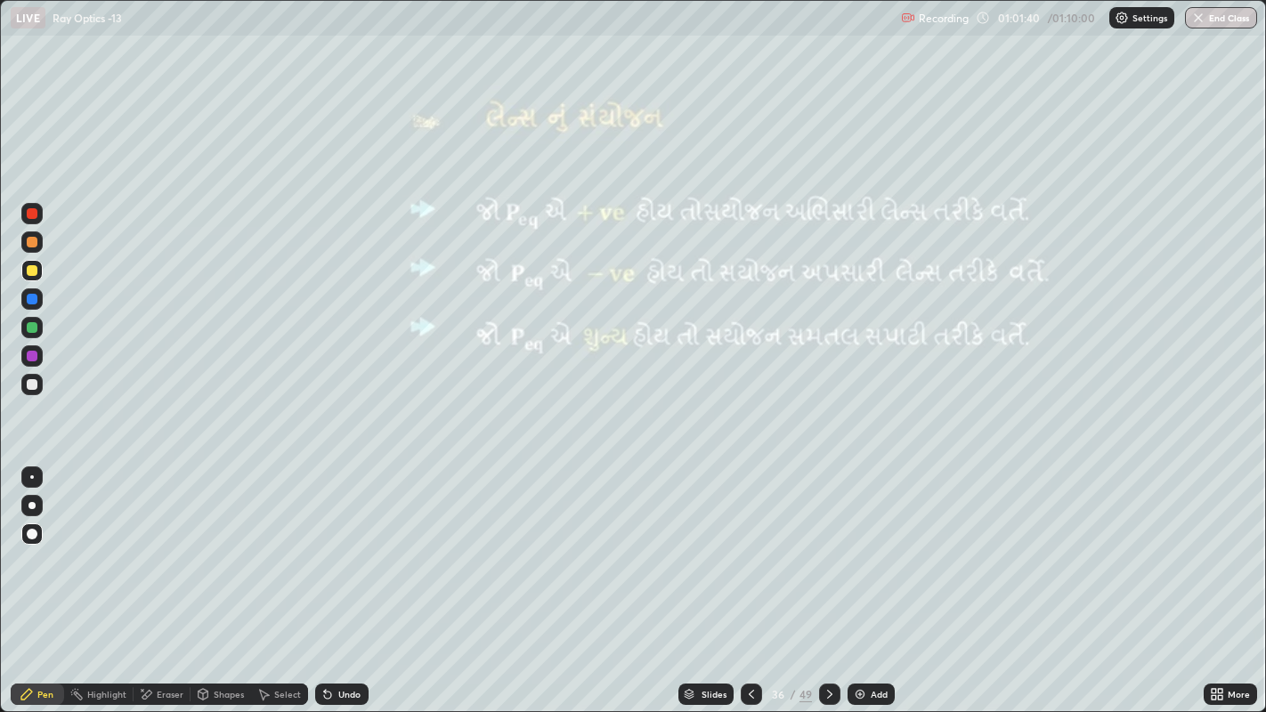
click at [828, 552] on icon at bounding box center [830, 694] width 14 height 14
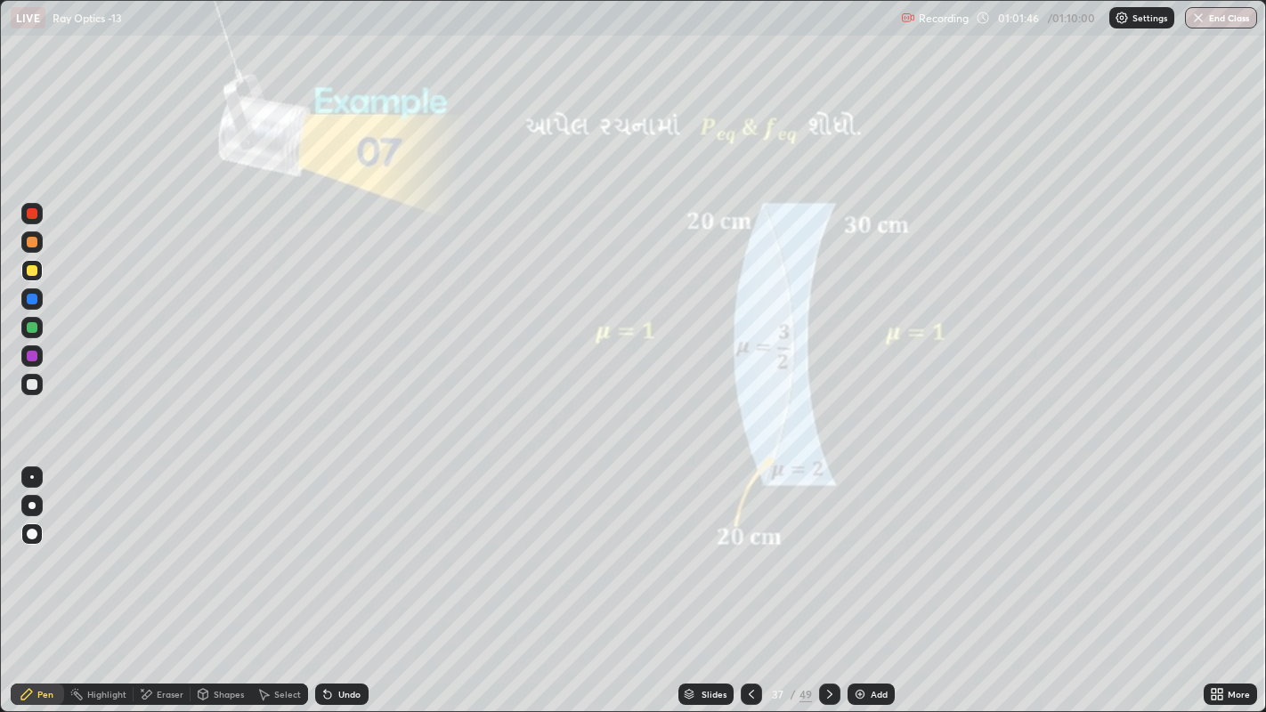
click at [828, 552] on icon at bounding box center [830, 694] width 14 height 14
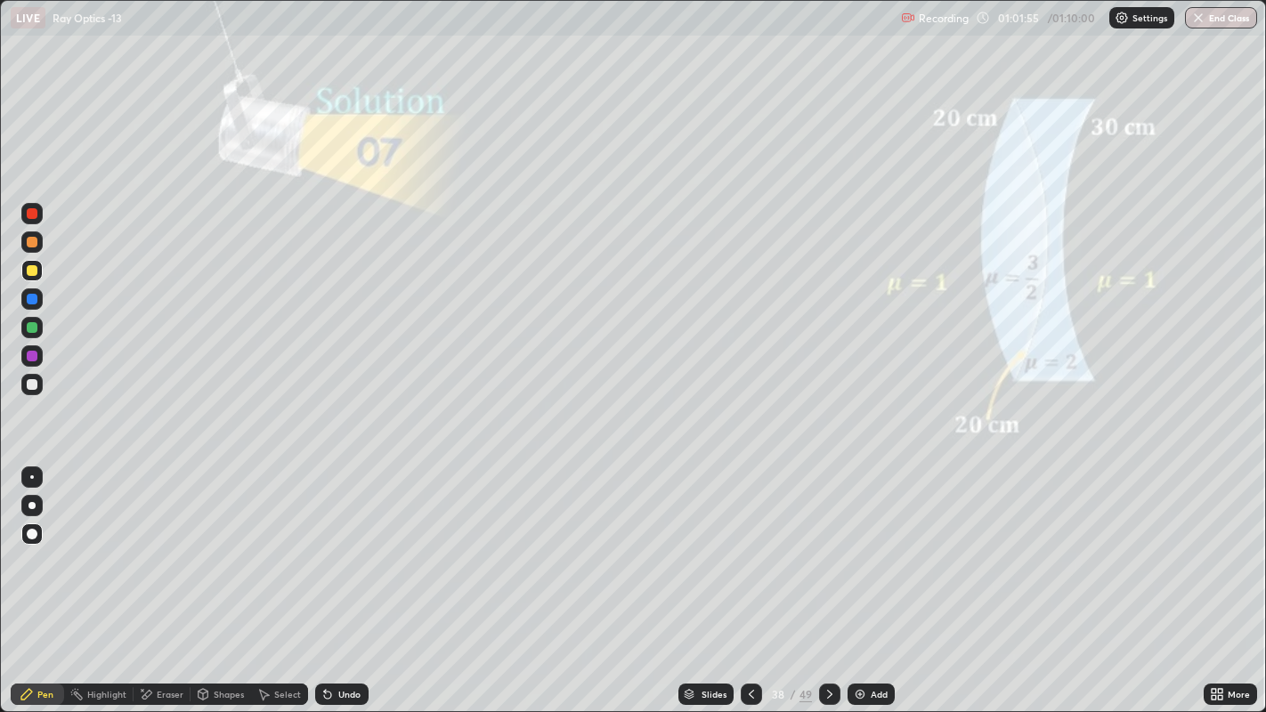
click at [828, 552] on icon at bounding box center [830, 694] width 14 height 14
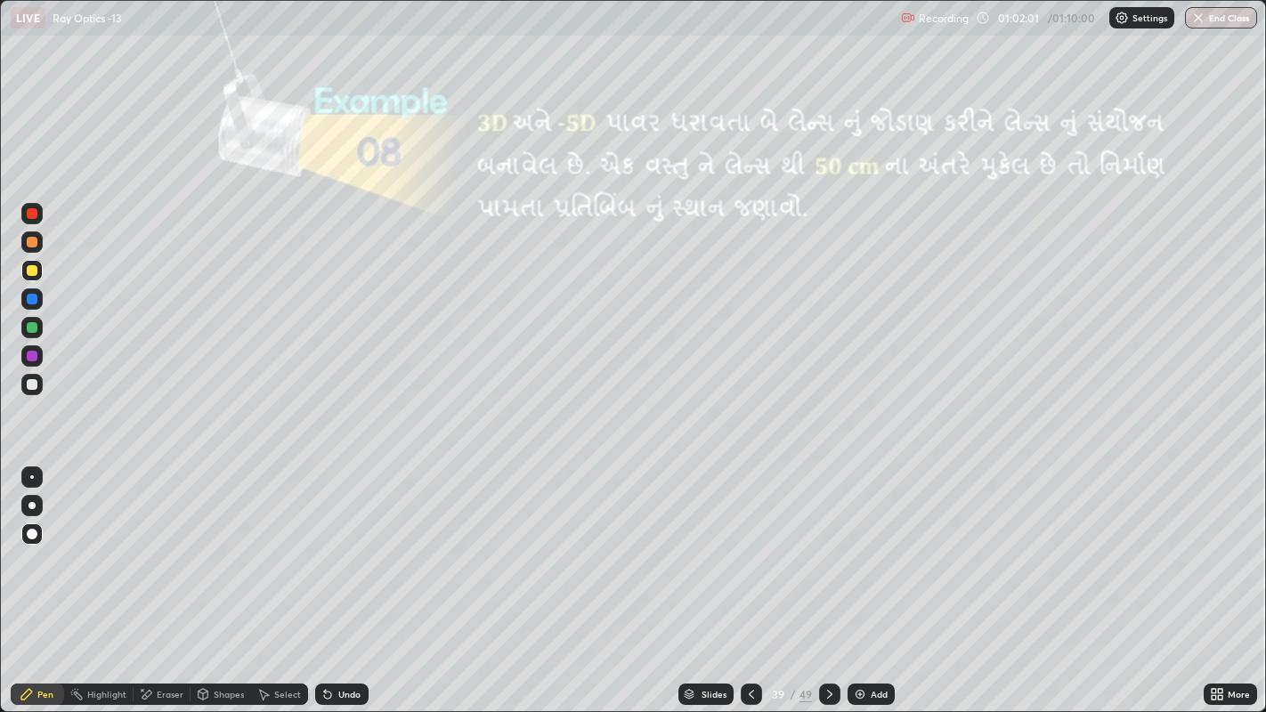
click at [832, 552] on div at bounding box center [829, 694] width 21 height 21
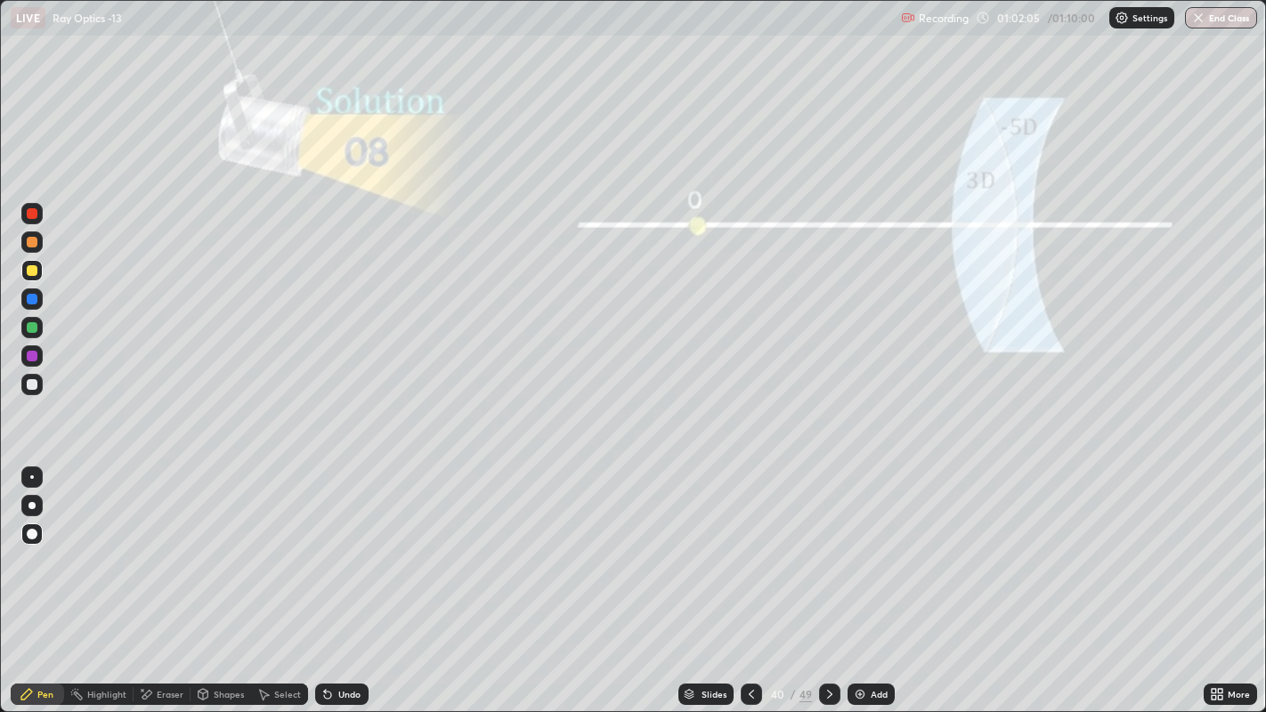
click at [828, 552] on icon at bounding box center [830, 694] width 14 height 14
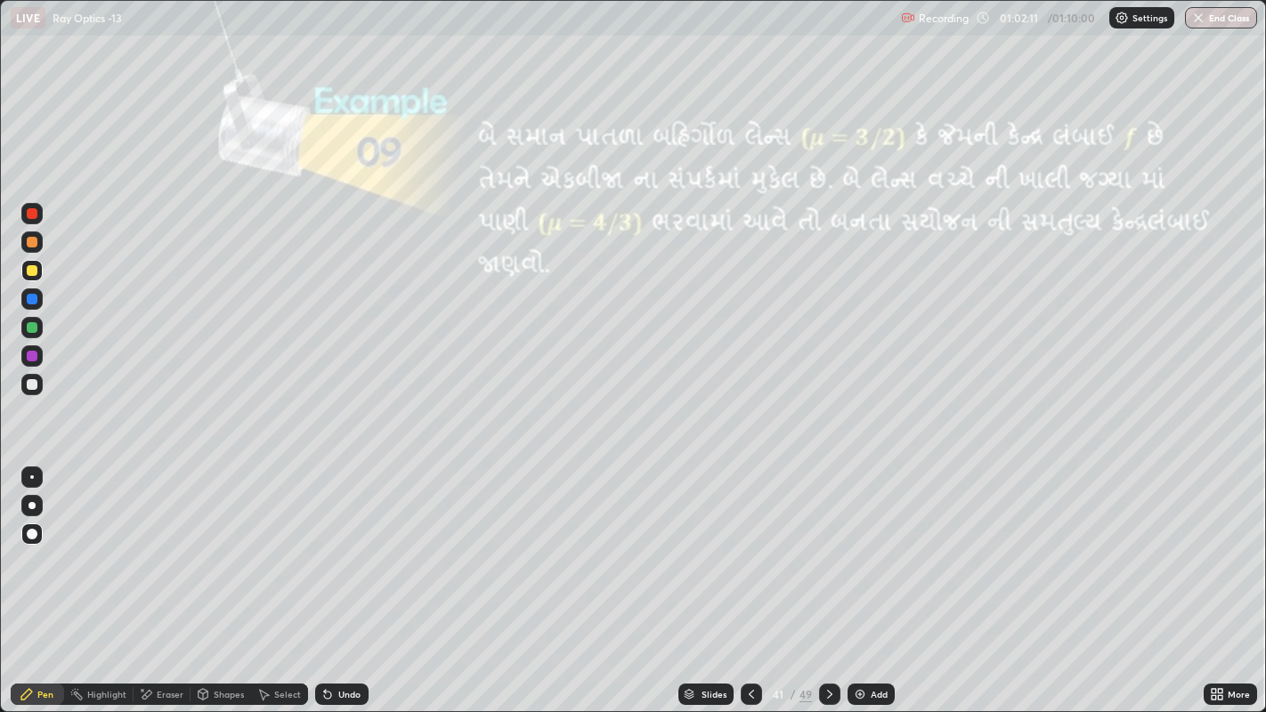
click at [828, 552] on icon at bounding box center [830, 694] width 14 height 14
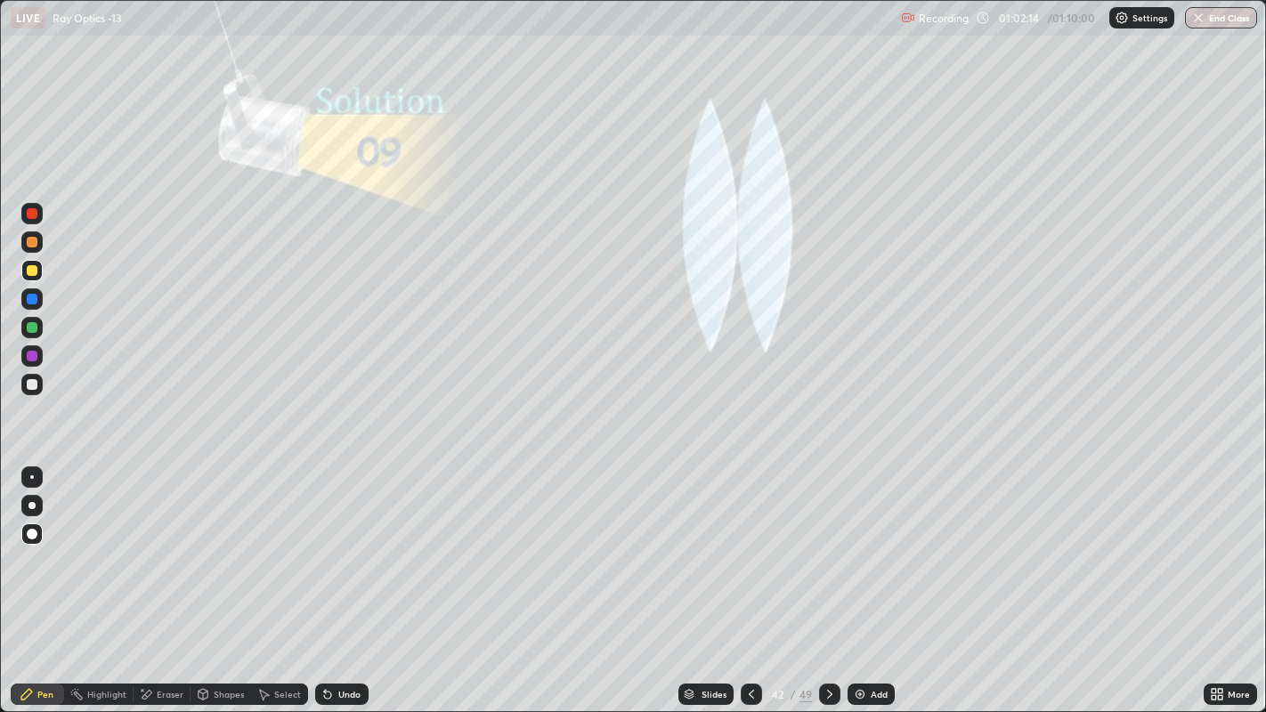
click at [828, 552] on icon at bounding box center [830, 694] width 14 height 14
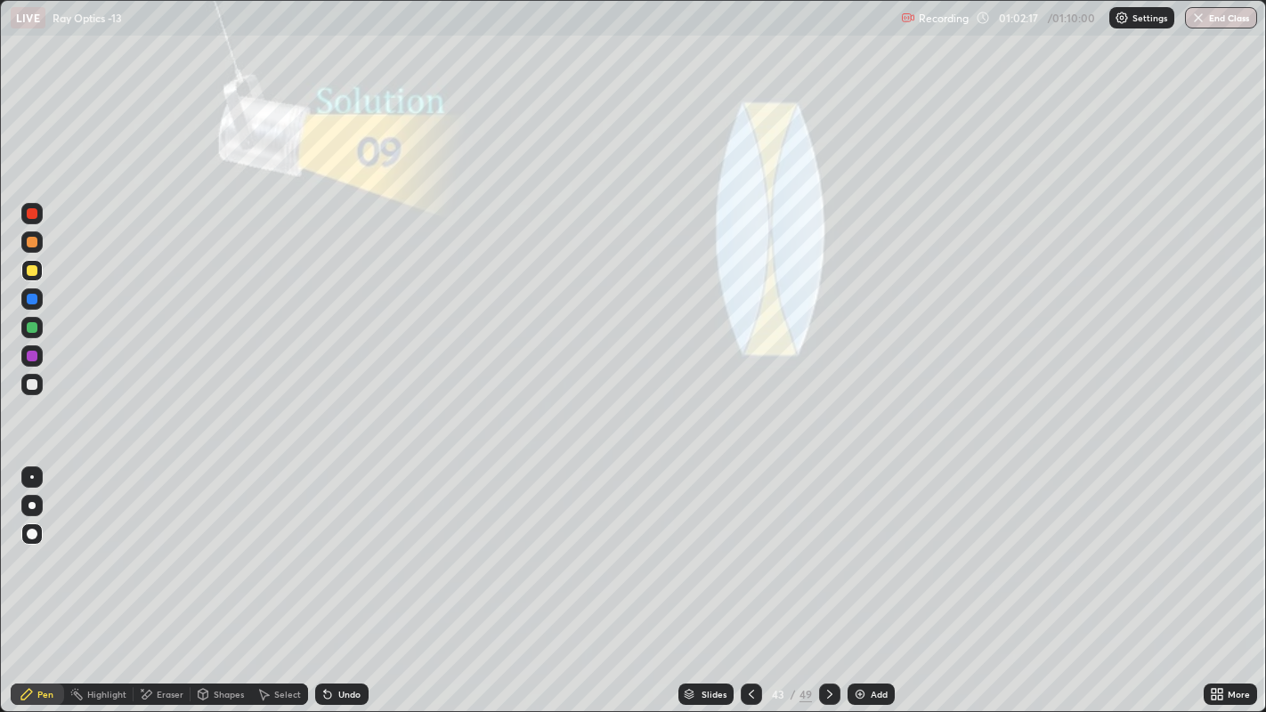
click at [828, 552] on icon at bounding box center [830, 694] width 14 height 14
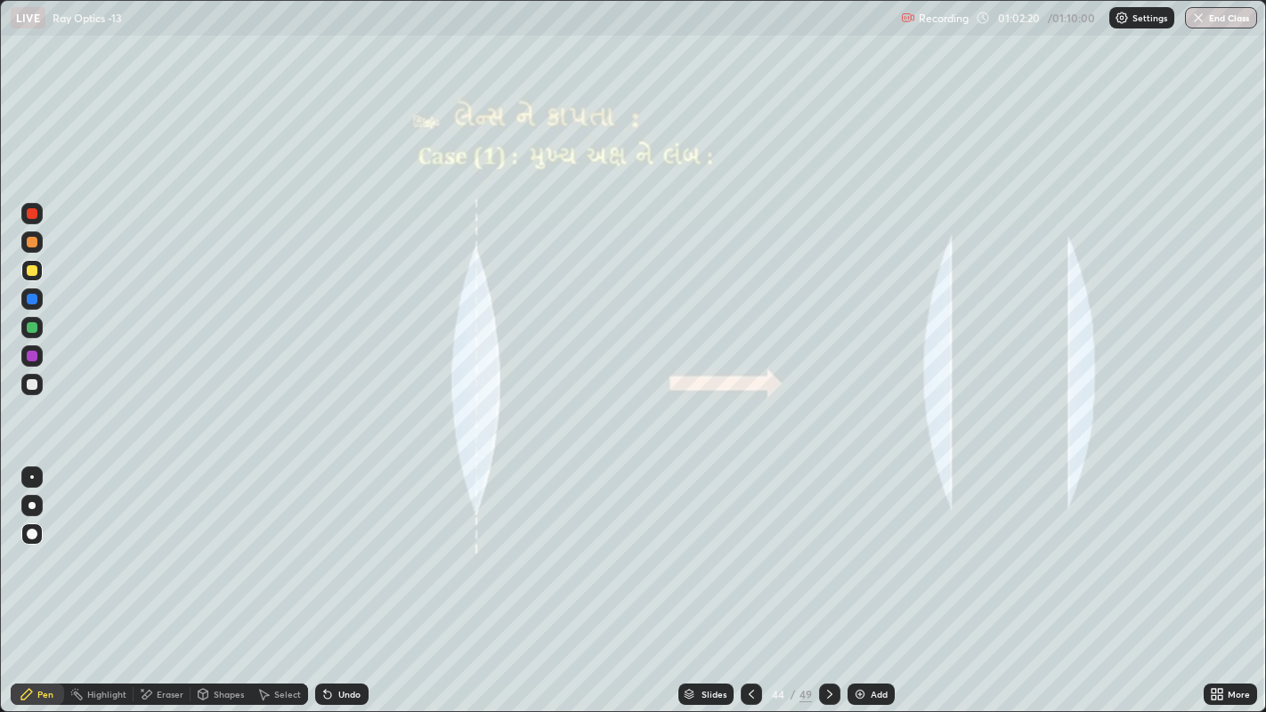
click at [828, 552] on icon at bounding box center [830, 694] width 14 height 14
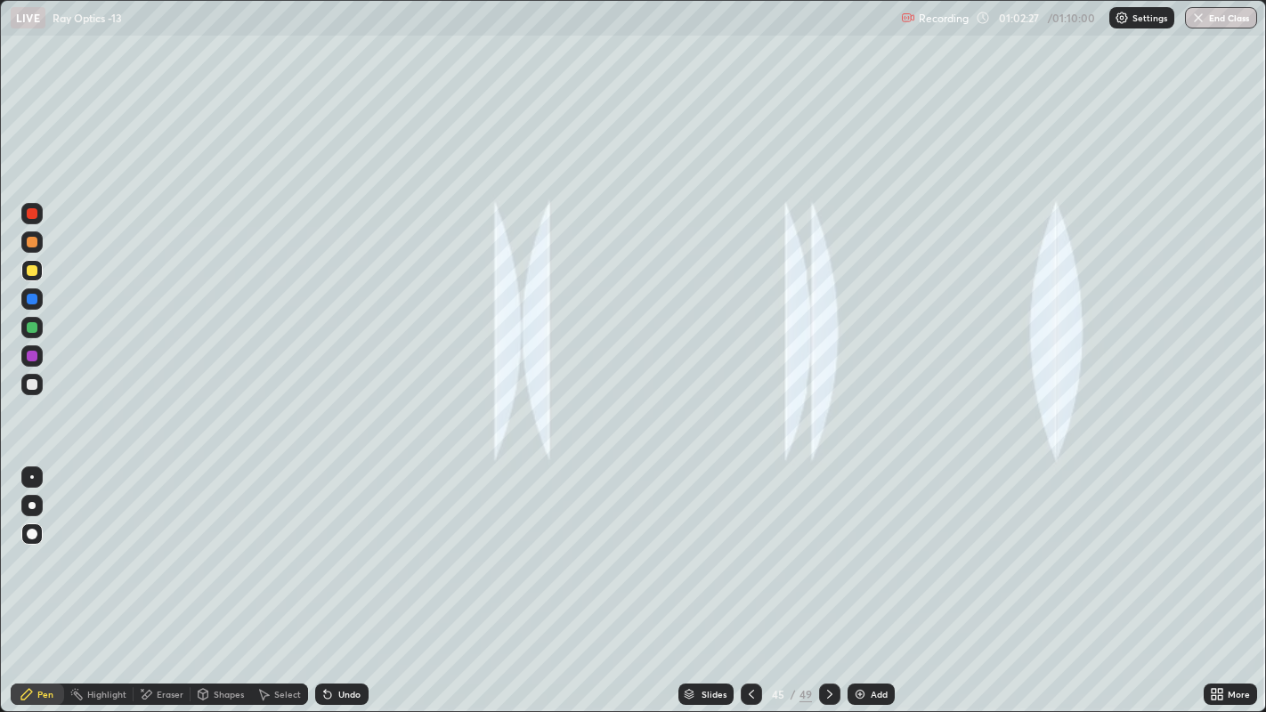
click at [828, 552] on icon at bounding box center [830, 694] width 14 height 14
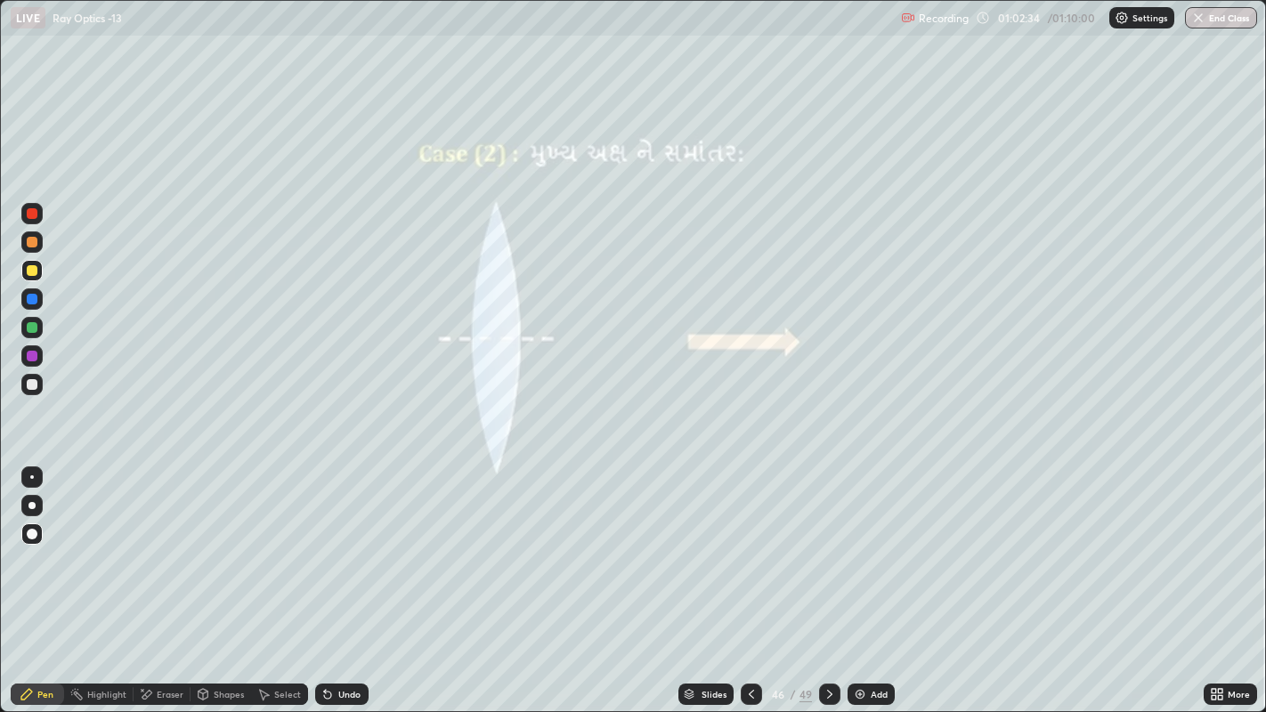
click at [828, 552] on icon at bounding box center [830, 694] width 14 height 14
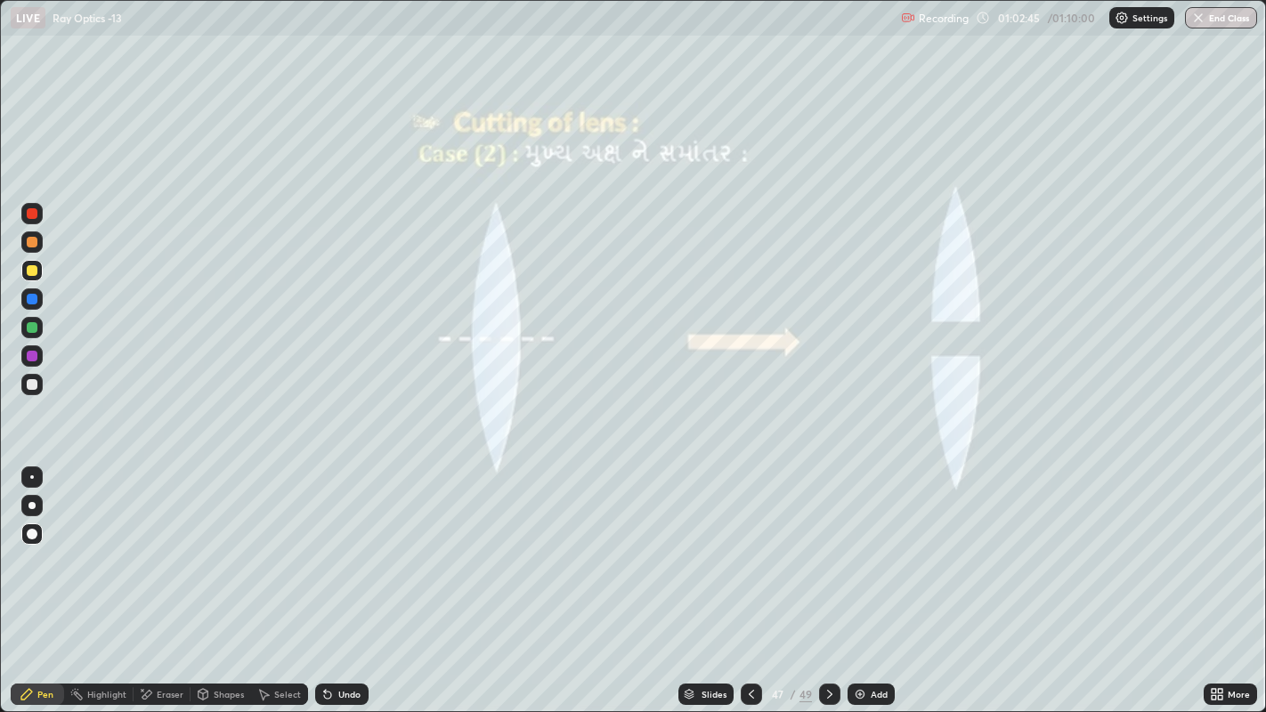
click at [828, 552] on icon at bounding box center [830, 694] width 14 height 14
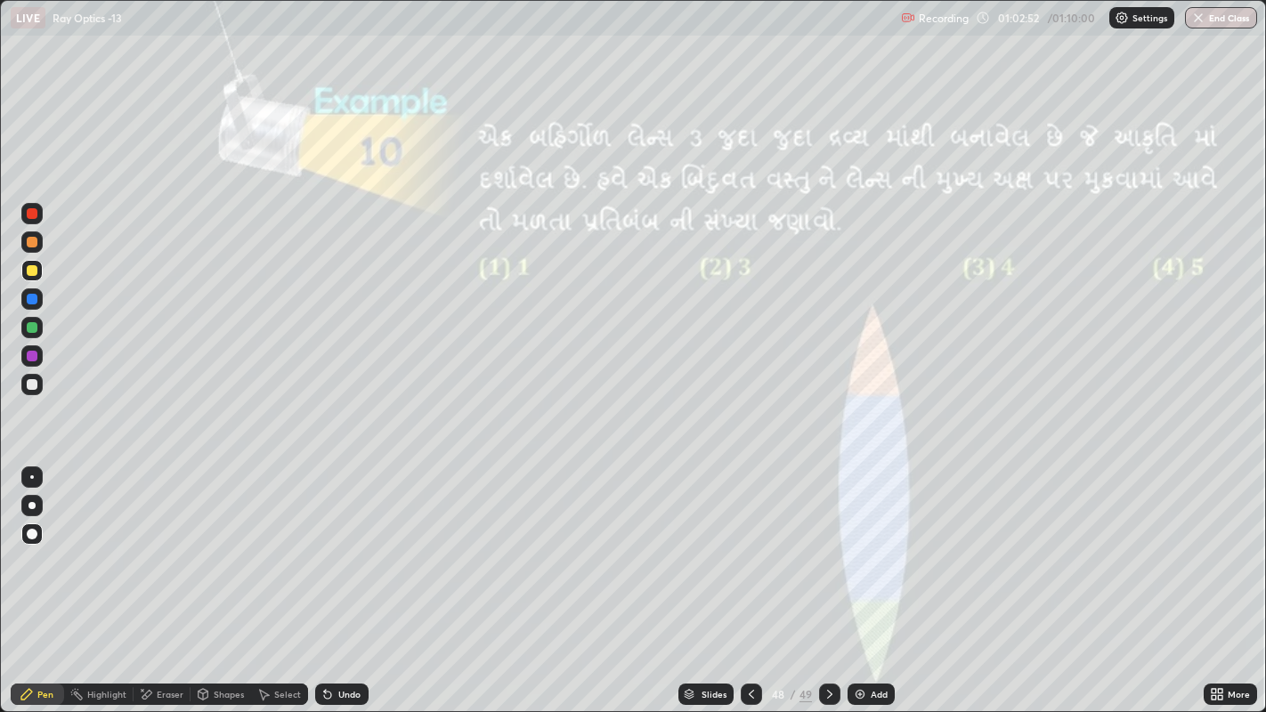
click at [827, 552] on icon at bounding box center [830, 694] width 14 height 14
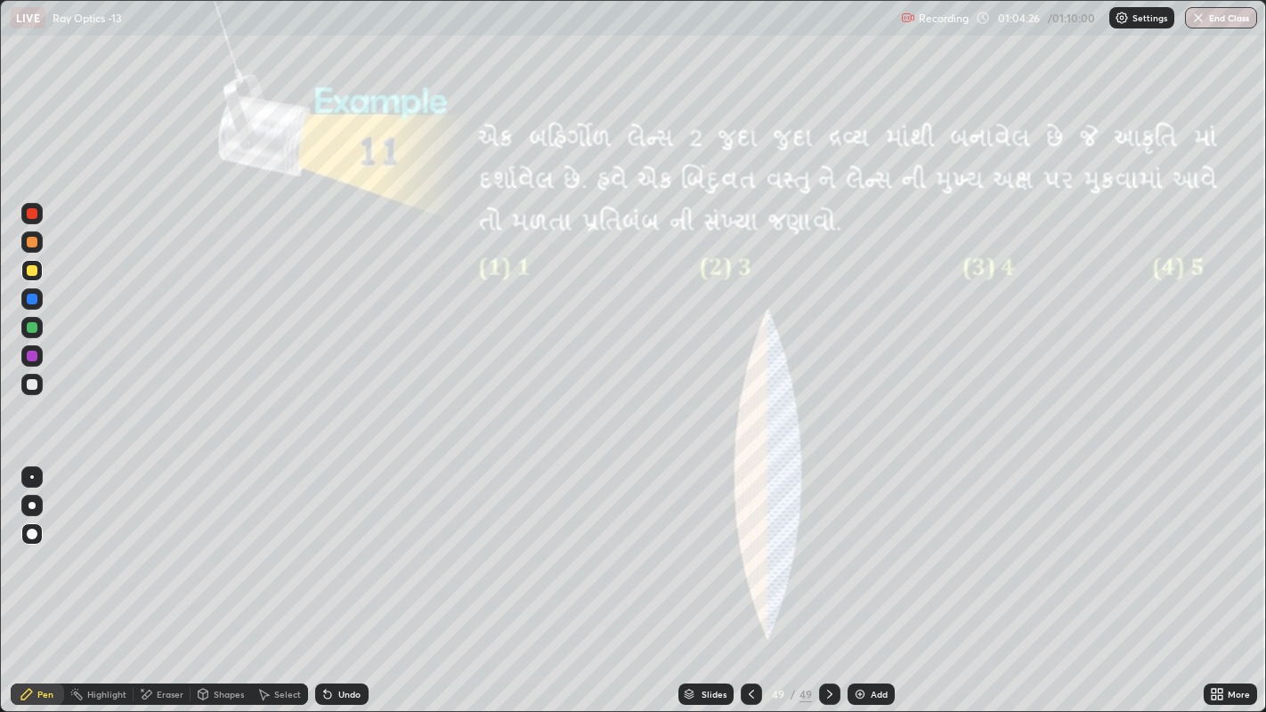
click at [1218, 22] on button "End Class" at bounding box center [1221, 17] width 72 height 21
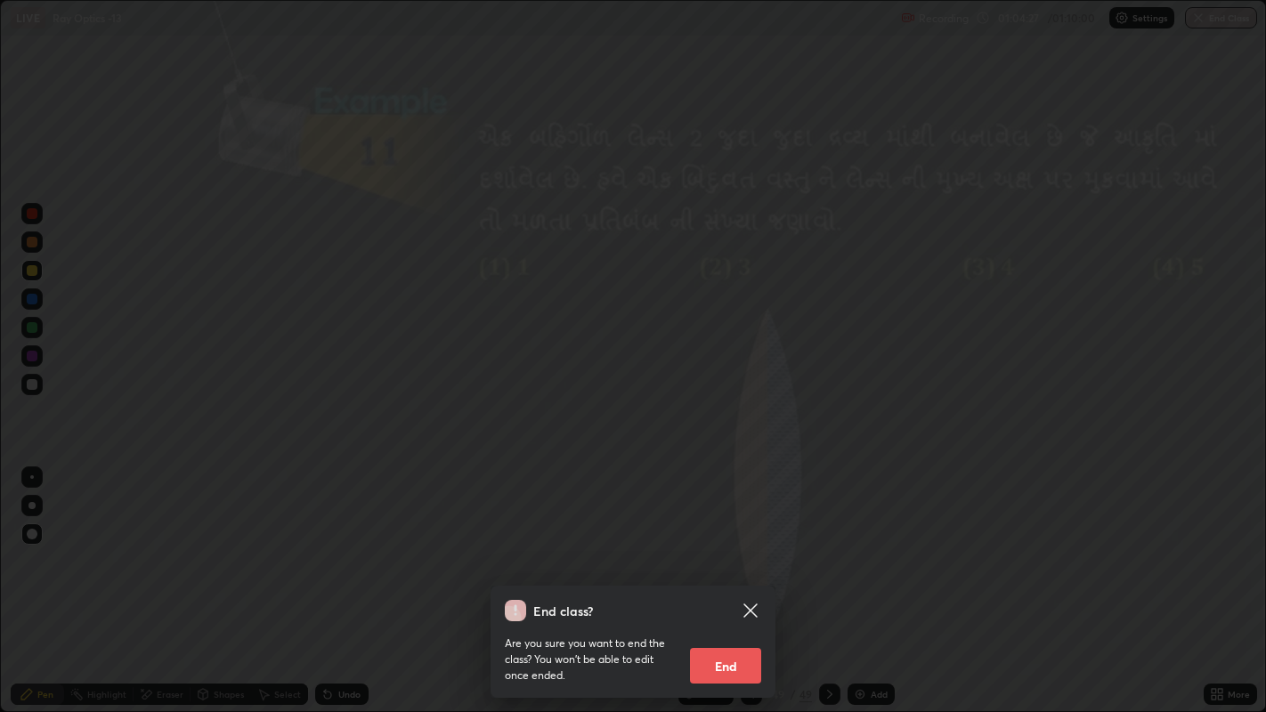
click at [737, 552] on button "End" at bounding box center [725, 666] width 71 height 36
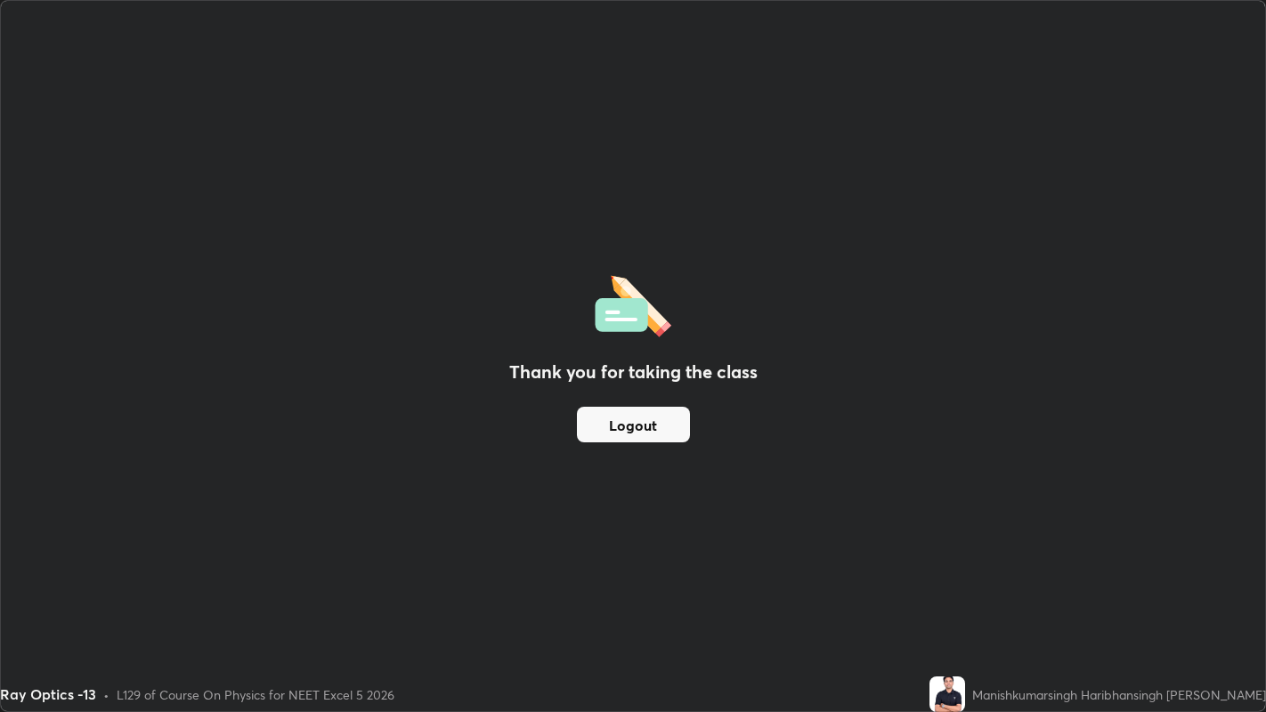
click at [672, 426] on button "Logout" at bounding box center [633, 425] width 113 height 36
